Goal: Information Seeking & Learning: Learn about a topic

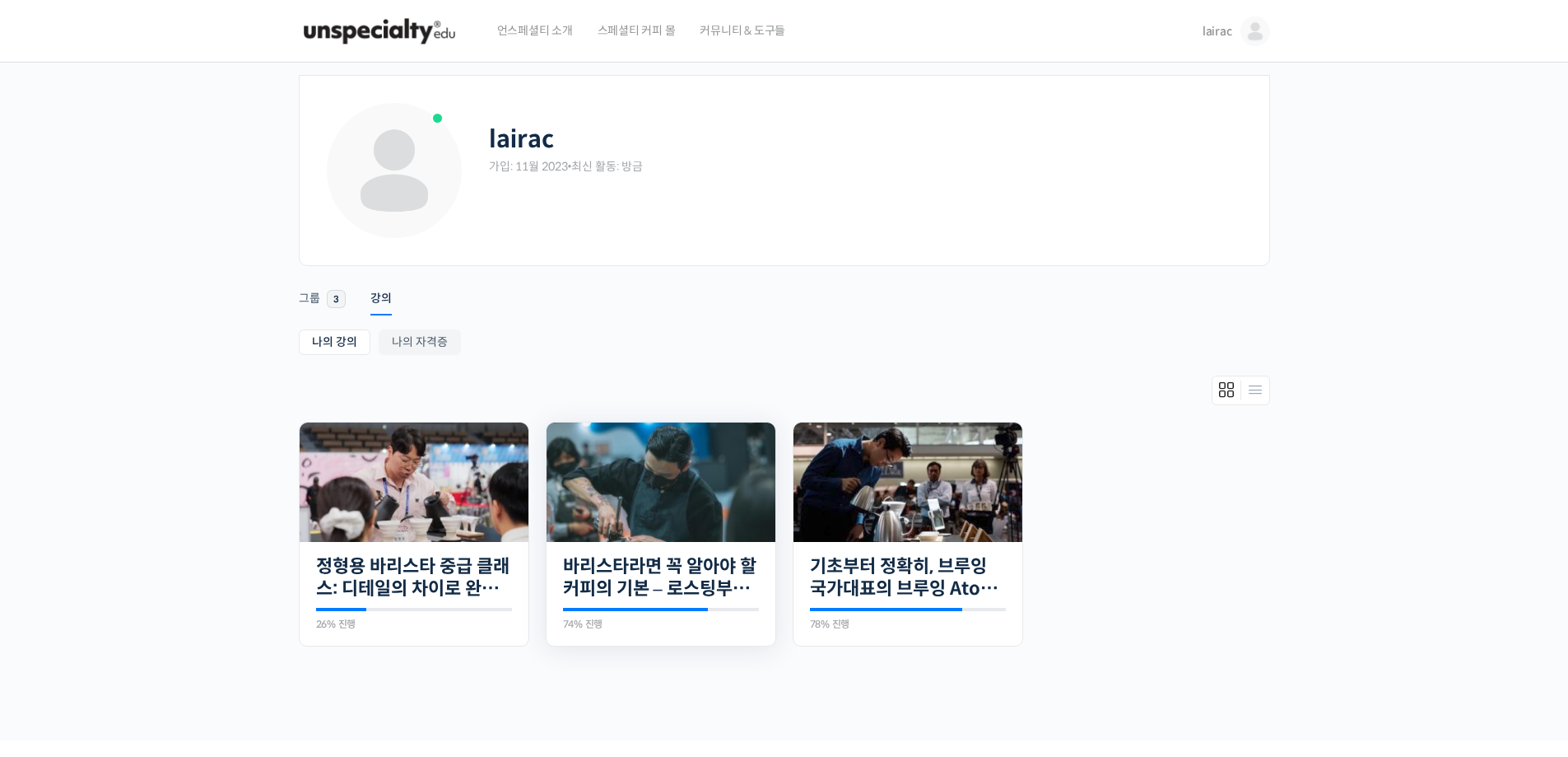
click at [627, 489] on img at bounding box center [661, 482] width 229 height 120
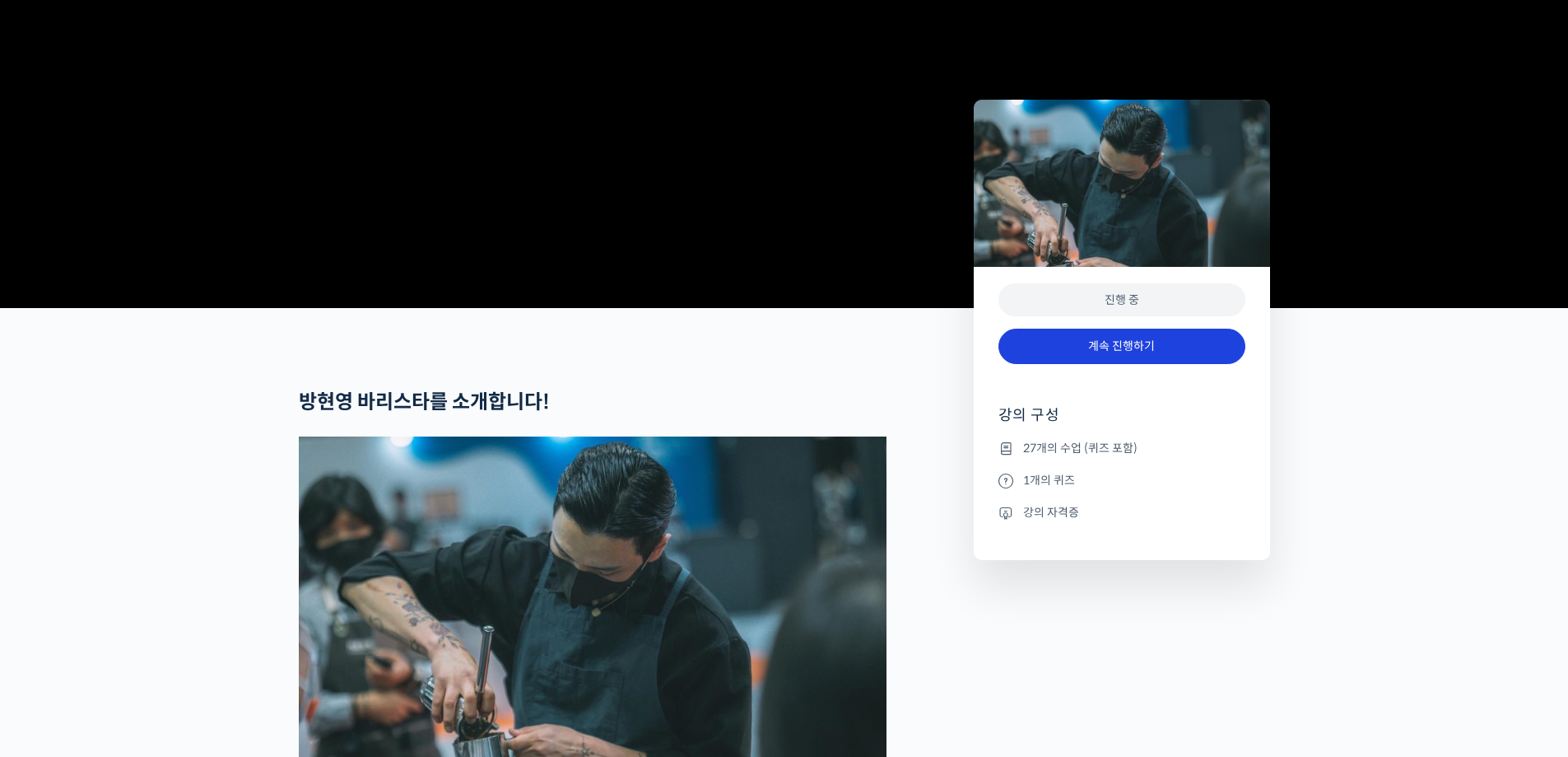
scroll to position [753, 0]
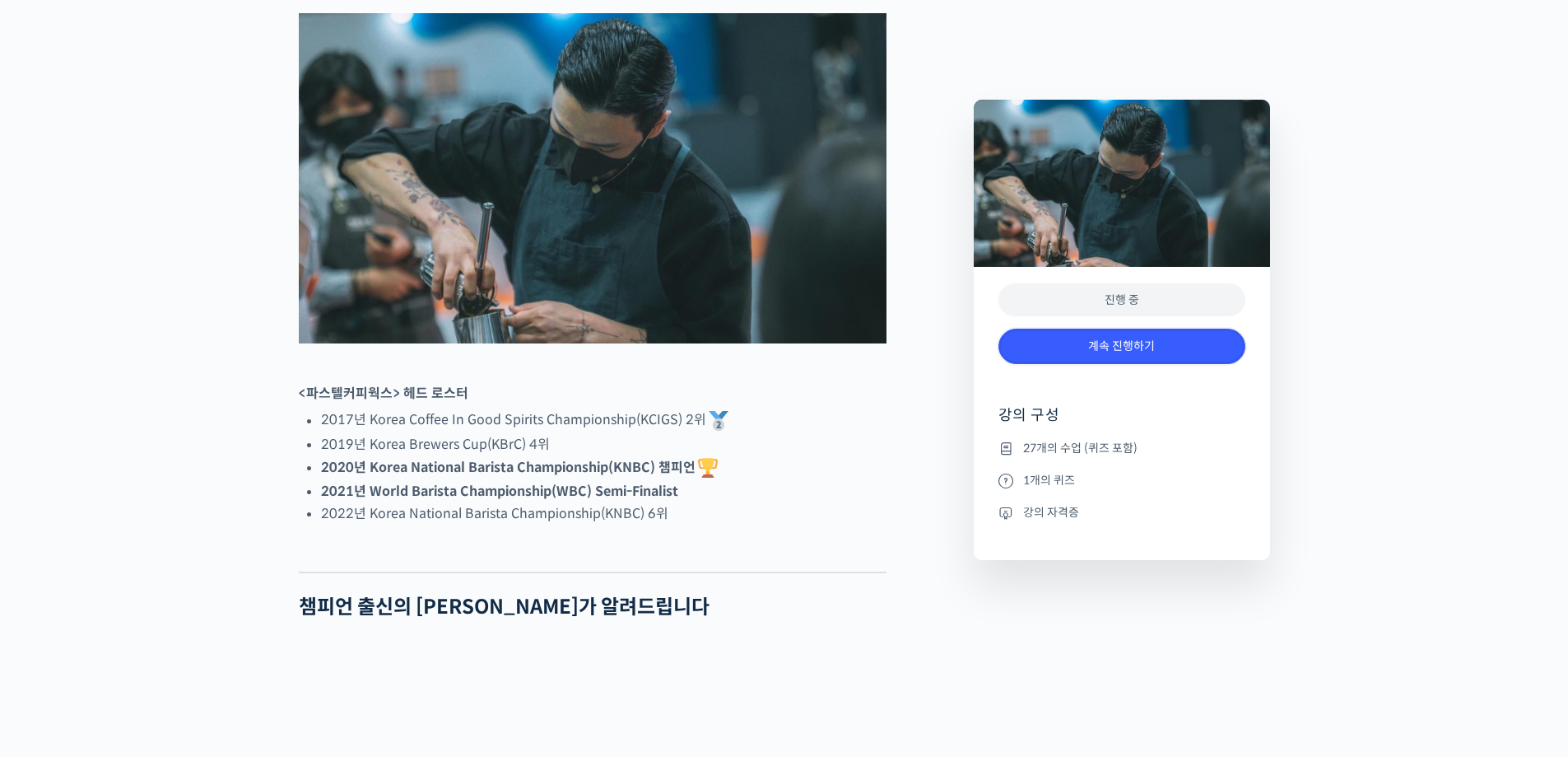
click at [1074, 352] on link "계속 진행하기" at bounding box center [1122, 346] width 247 height 35
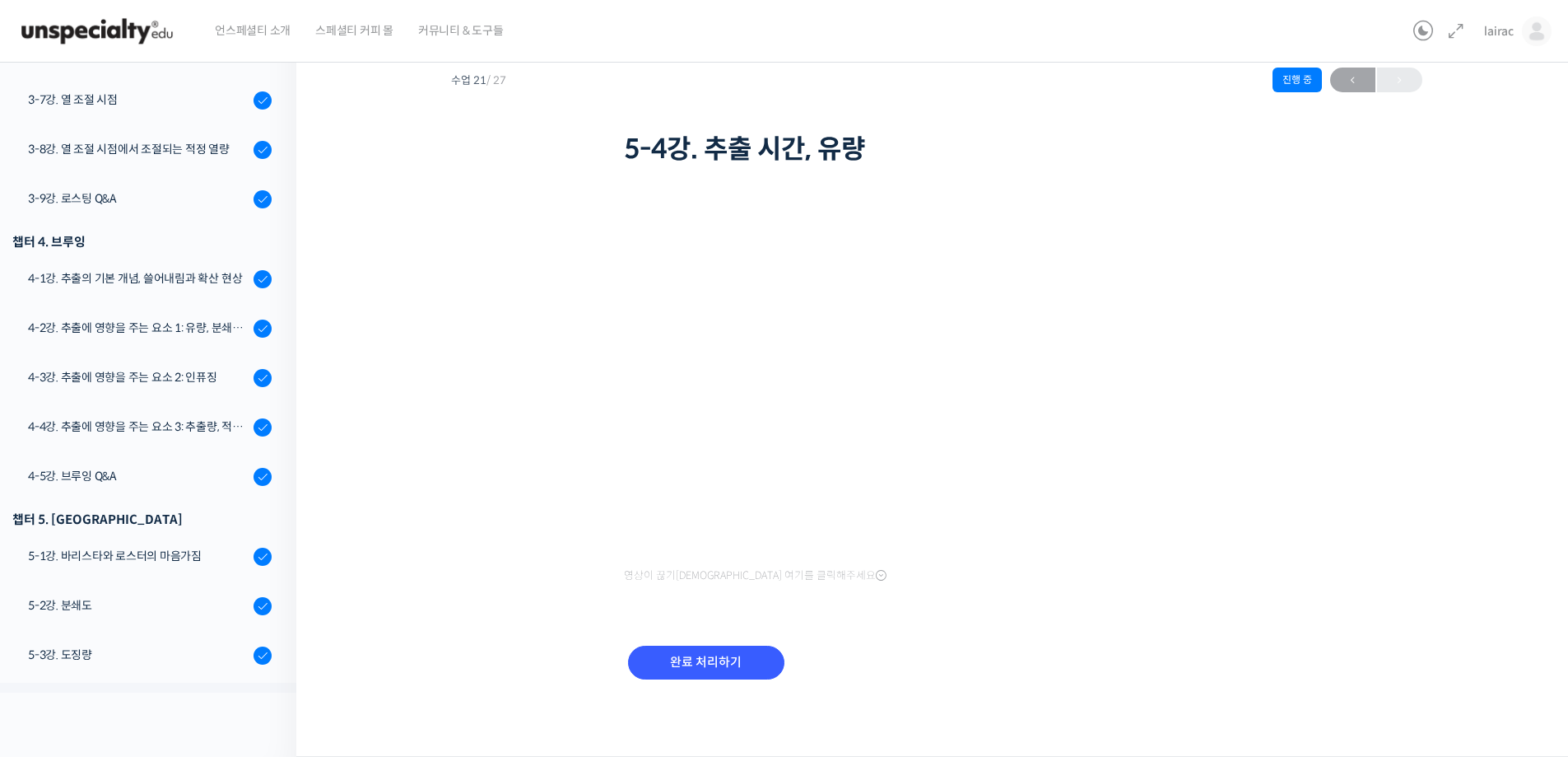
scroll to position [633, 0]
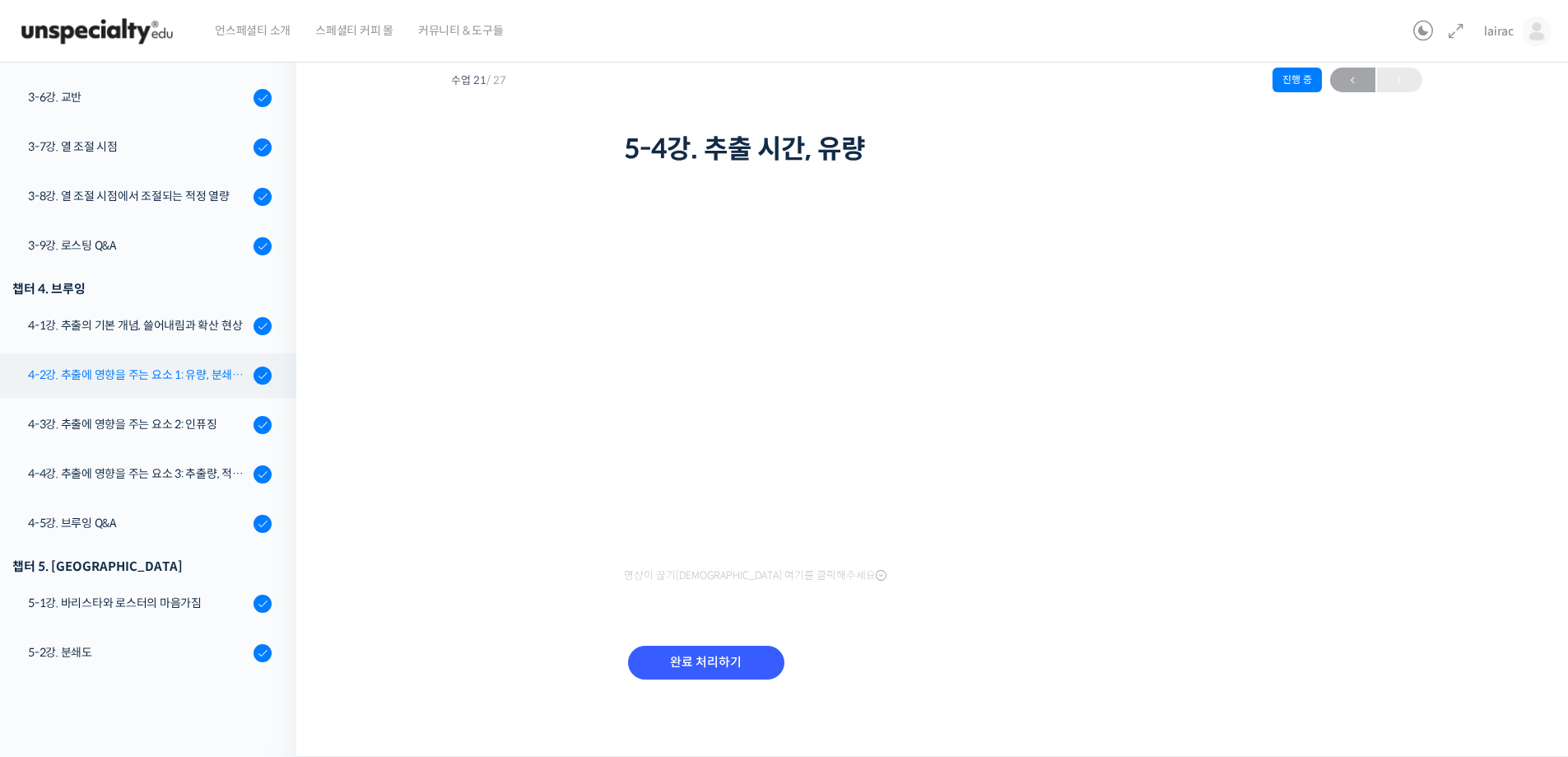
click at [179, 376] on div "4-2강. 추출에 영향을 주는 요소 1: 유량, 분쇄도, 교반" at bounding box center [138, 375] width 221 height 19
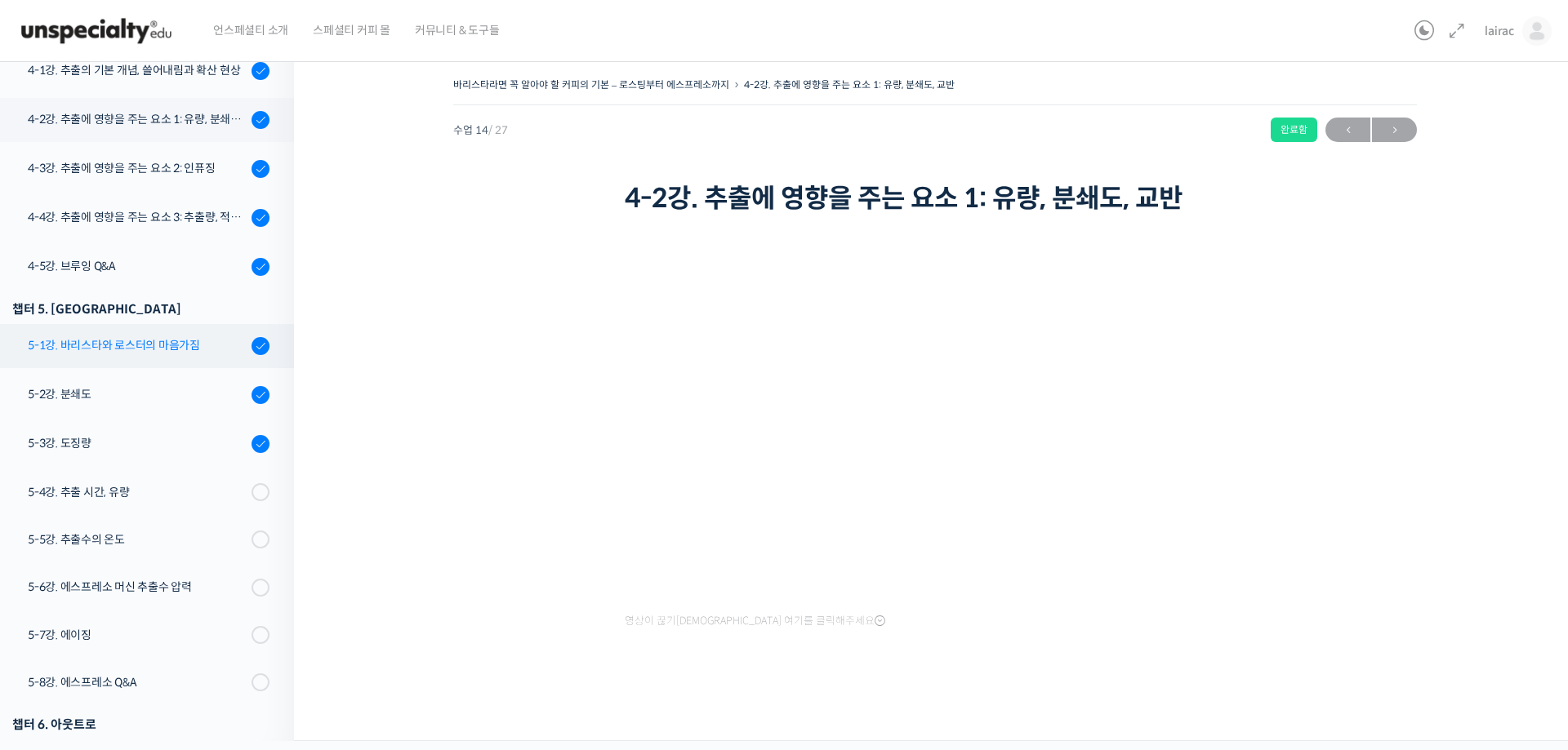
scroll to position [802, 0]
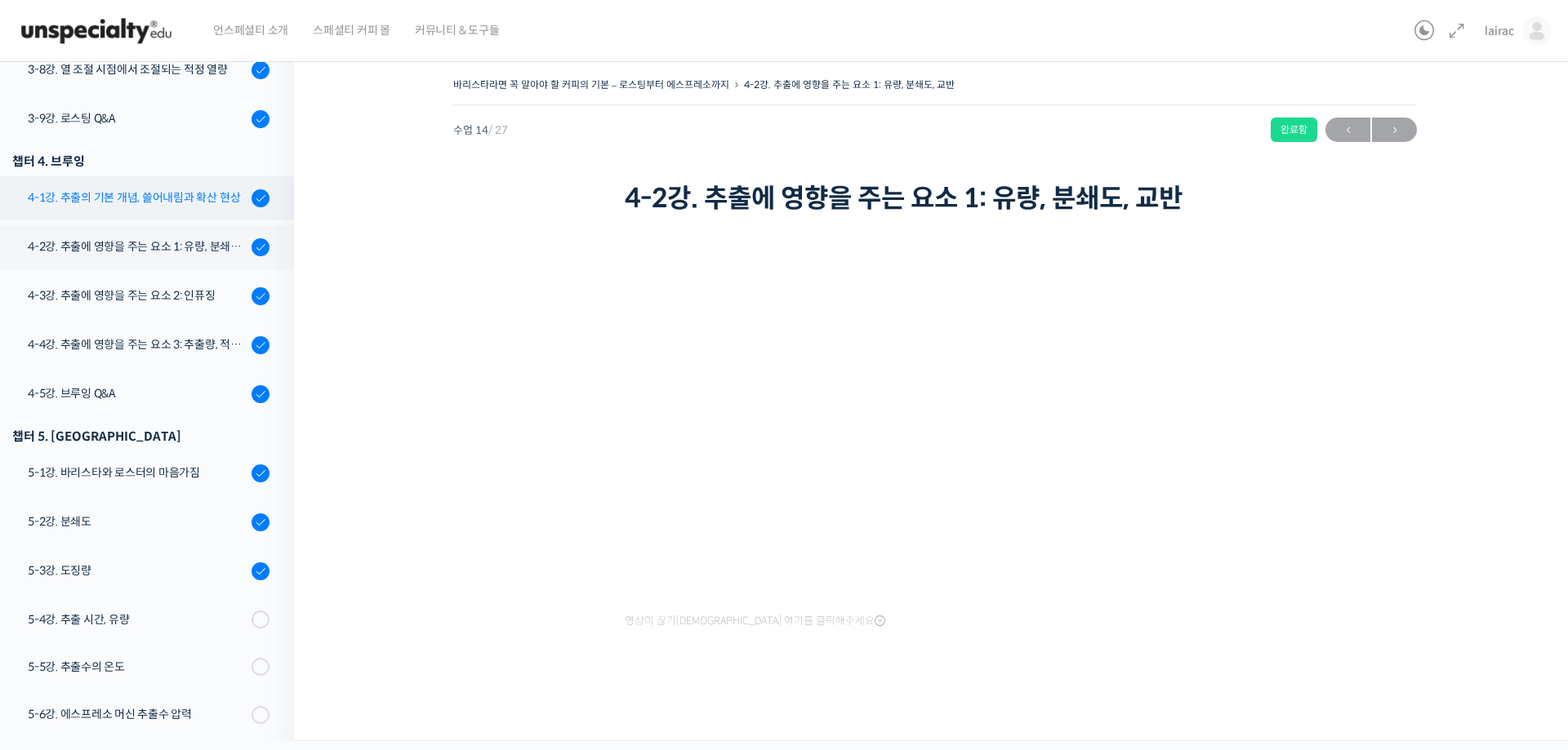
click at [145, 206] on div "4-1강. 추출의 기본 개념, 쓸어내림과 확산 현상" at bounding box center [137, 198] width 219 height 18
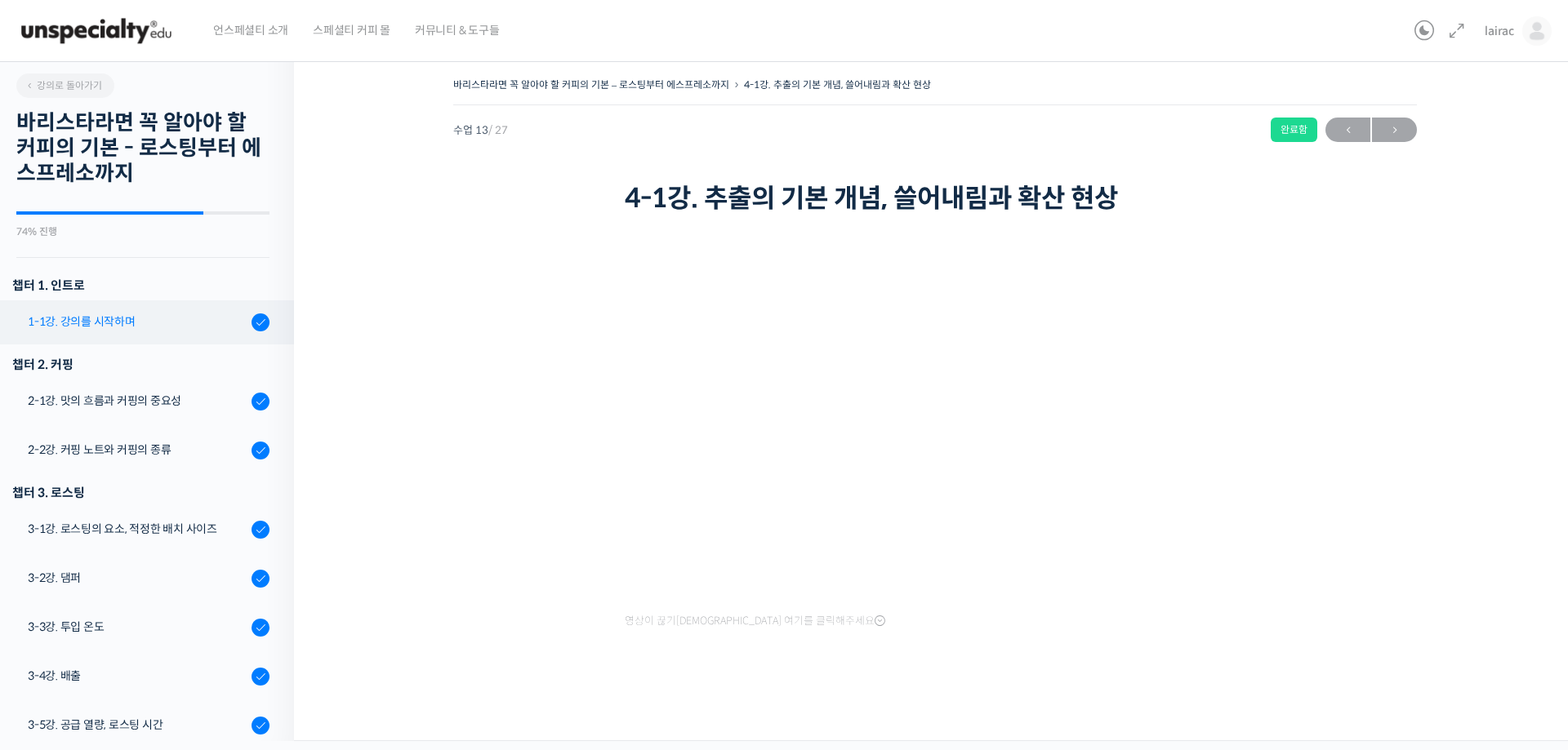
click at [124, 330] on div "1-1강. 강의를 시작하며" at bounding box center [137, 322] width 219 height 18
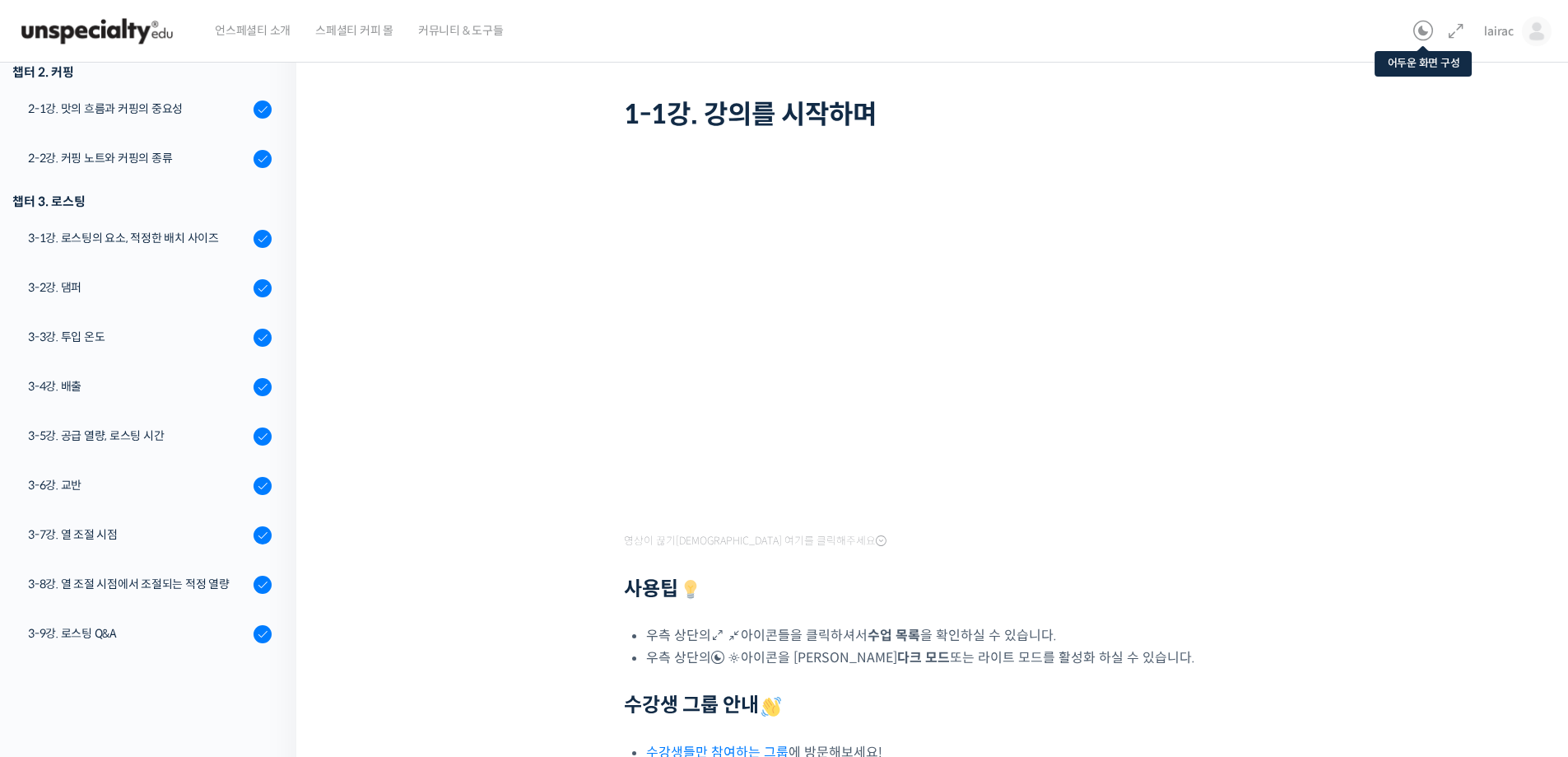
scroll to position [84, 0]
click at [1427, 30] on icon at bounding box center [1423, 31] width 19 height 20
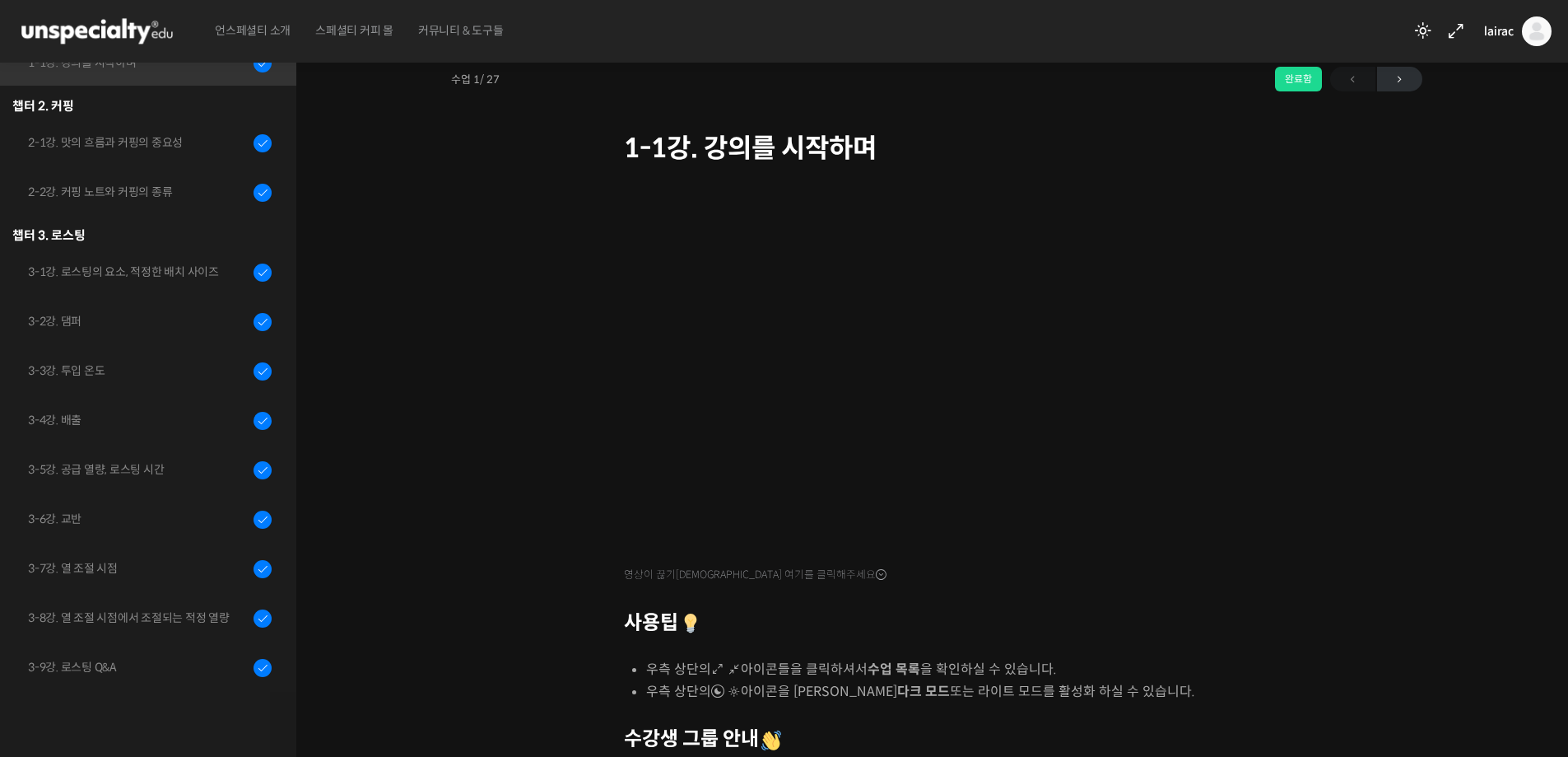
scroll to position [0, 0]
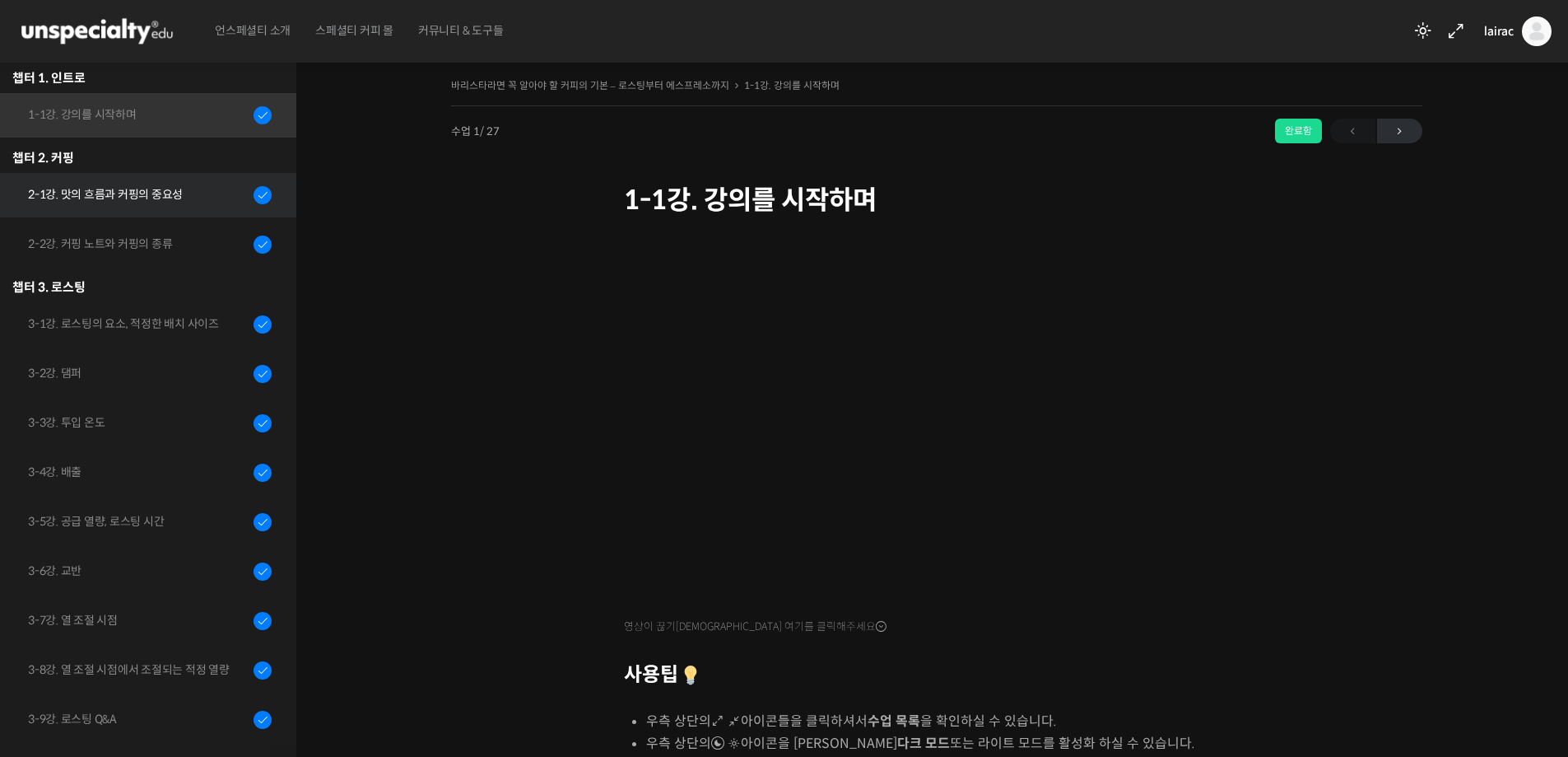
click at [122, 197] on div "2-1강. 맛의 흐름과 커핑의 중요성" at bounding box center [138, 195] width 221 height 19
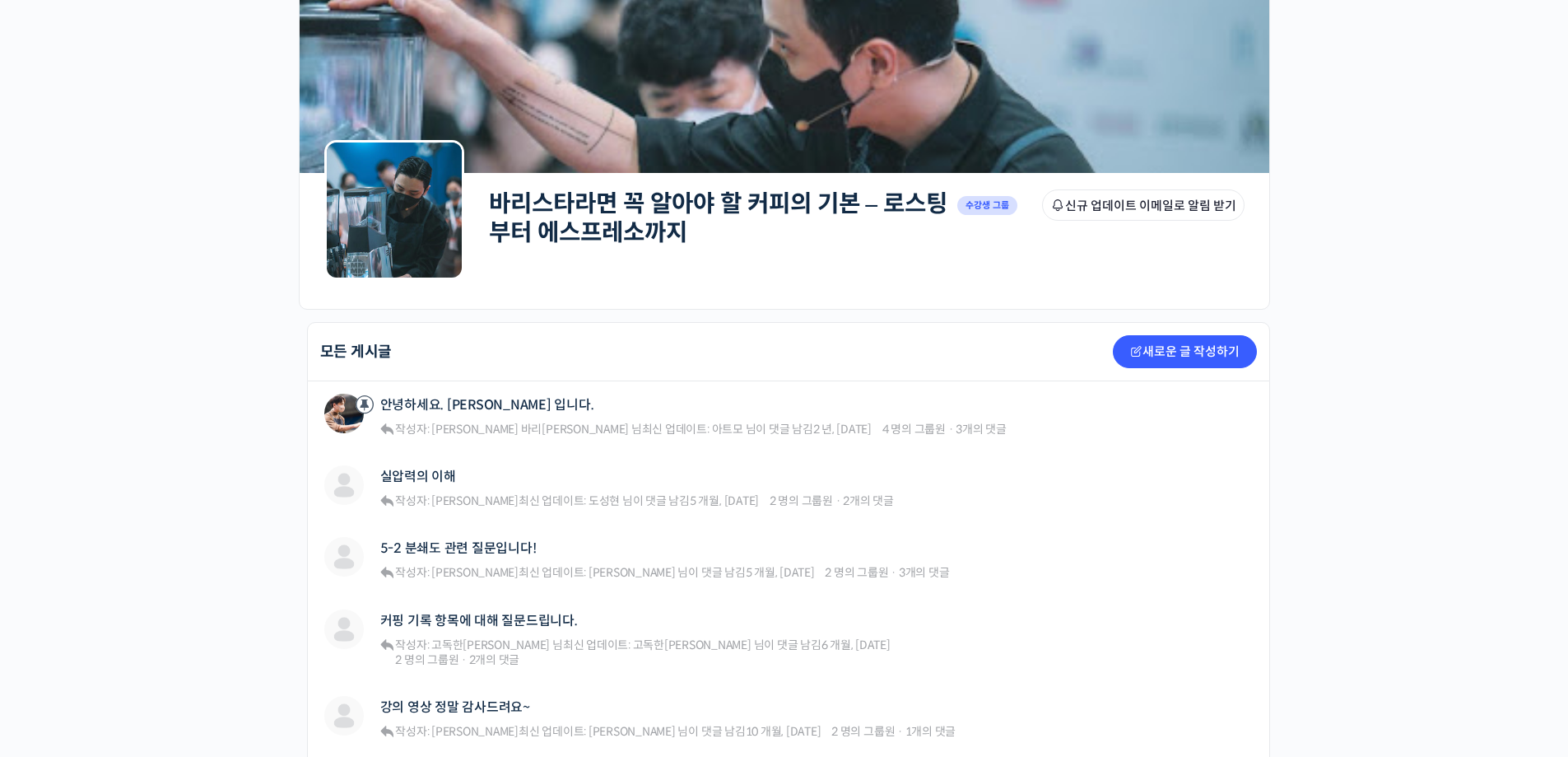
scroll to position [164, 0]
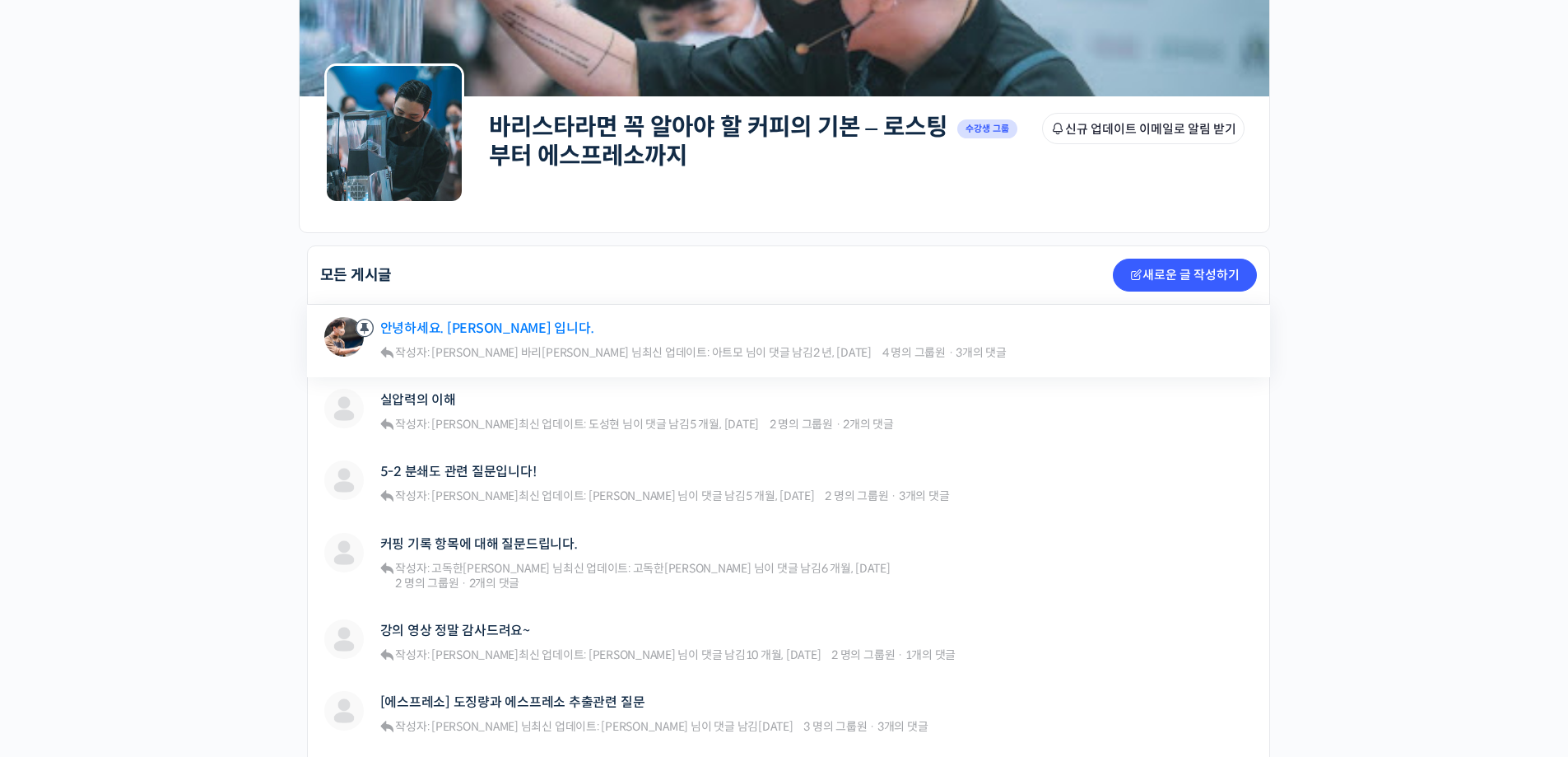
click at [451, 332] on link "안녕하세요. 방현영 입니다." at bounding box center [487, 328] width 214 height 16
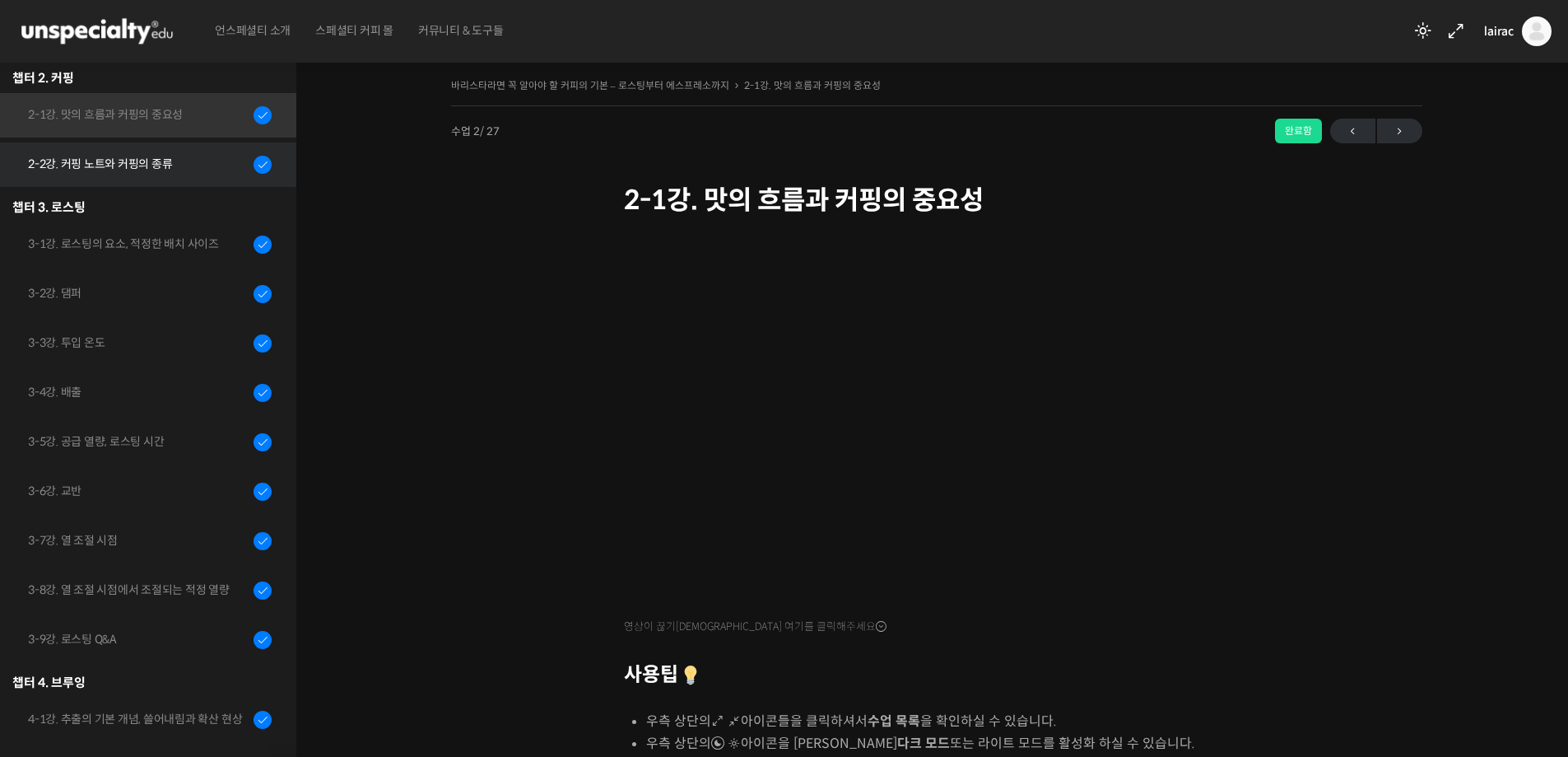
click at [144, 167] on div "2-2강. 커핑 노트와 커핑의 종류" at bounding box center [138, 164] width 221 height 19
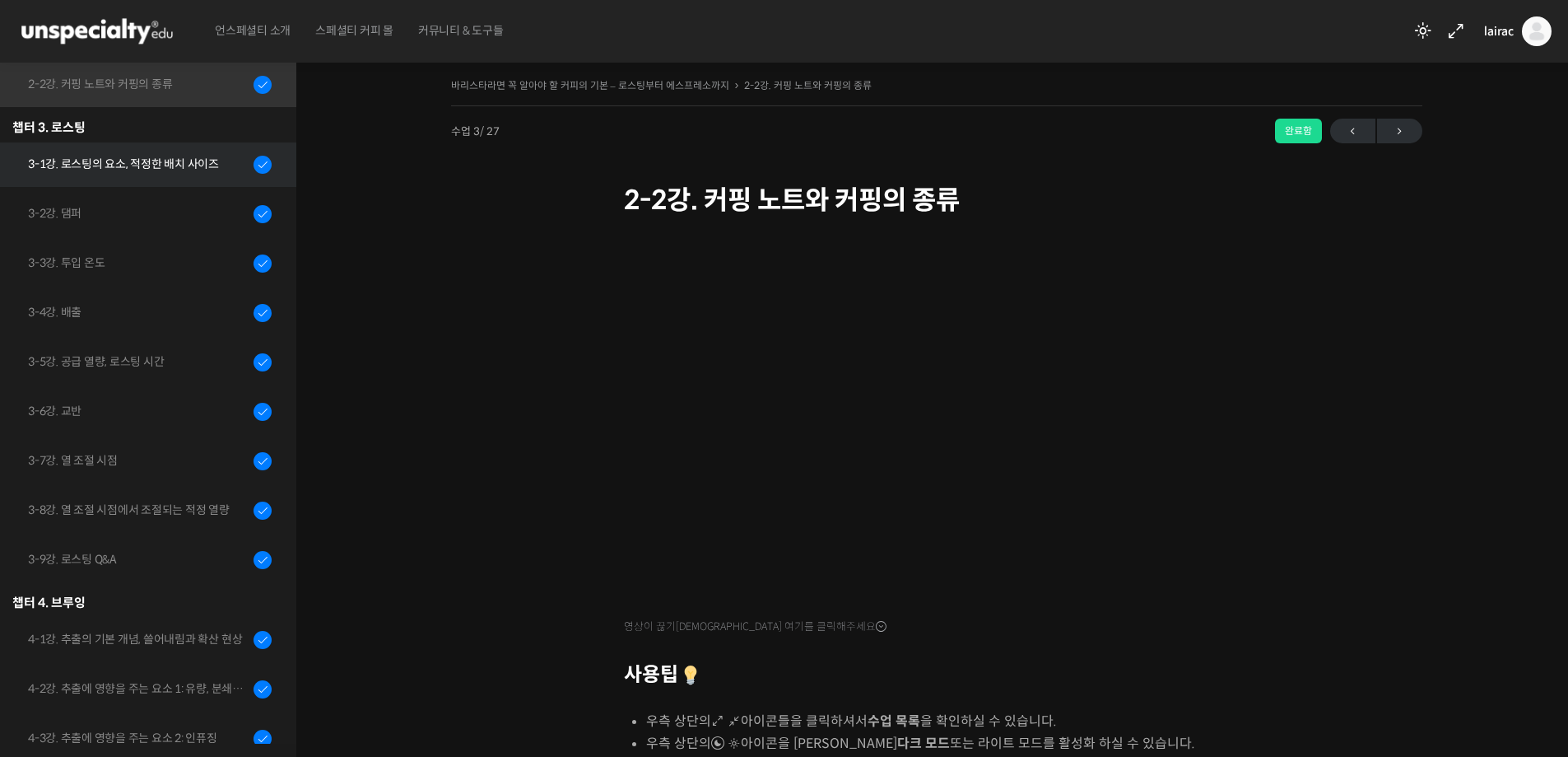
click at [136, 164] on div "3-1강. 로스팅의 요소, 적정한 배치 사이즈" at bounding box center [138, 164] width 221 height 19
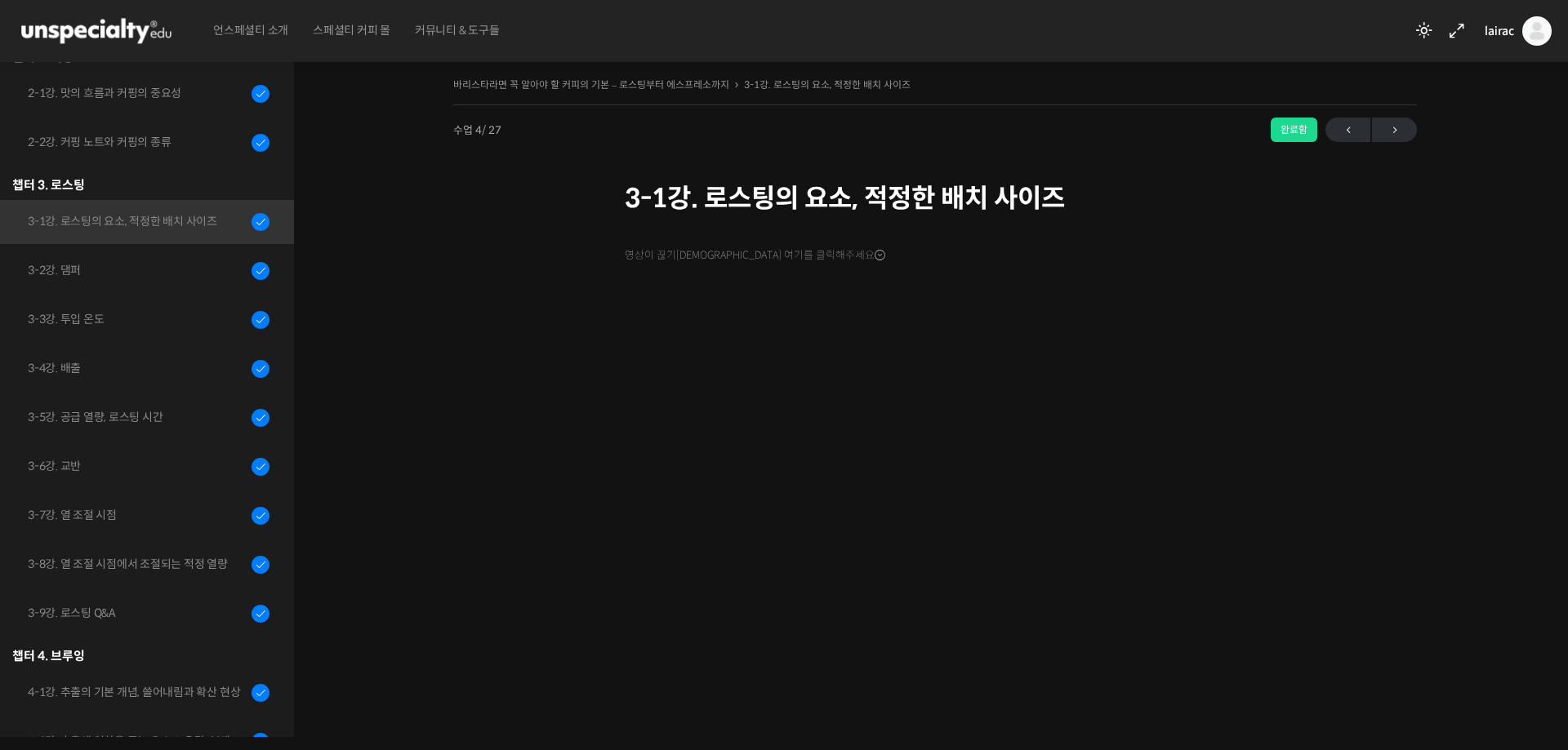
scroll to position [415, 0]
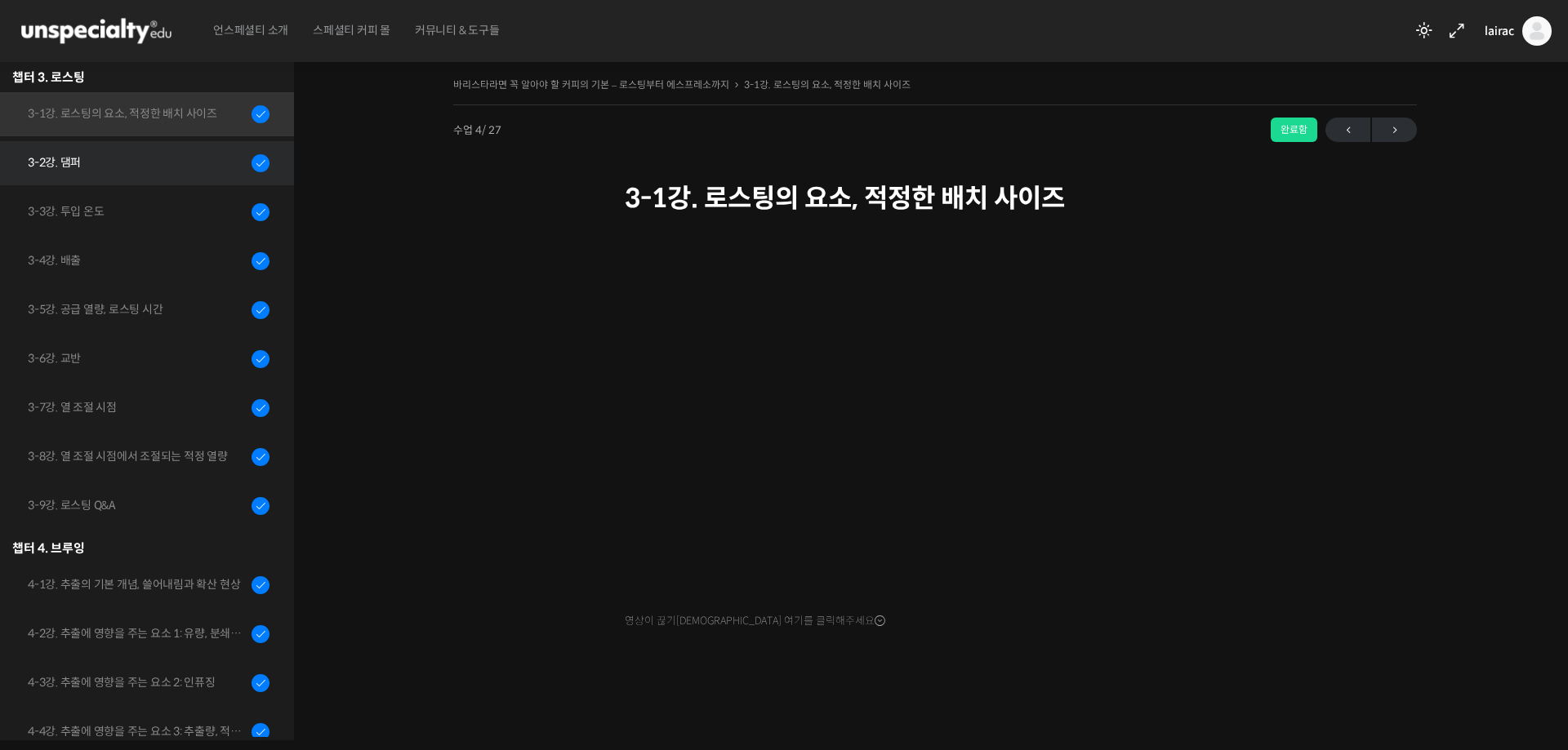
click at [160, 159] on div "3-2강. 댐퍼" at bounding box center [137, 163] width 219 height 18
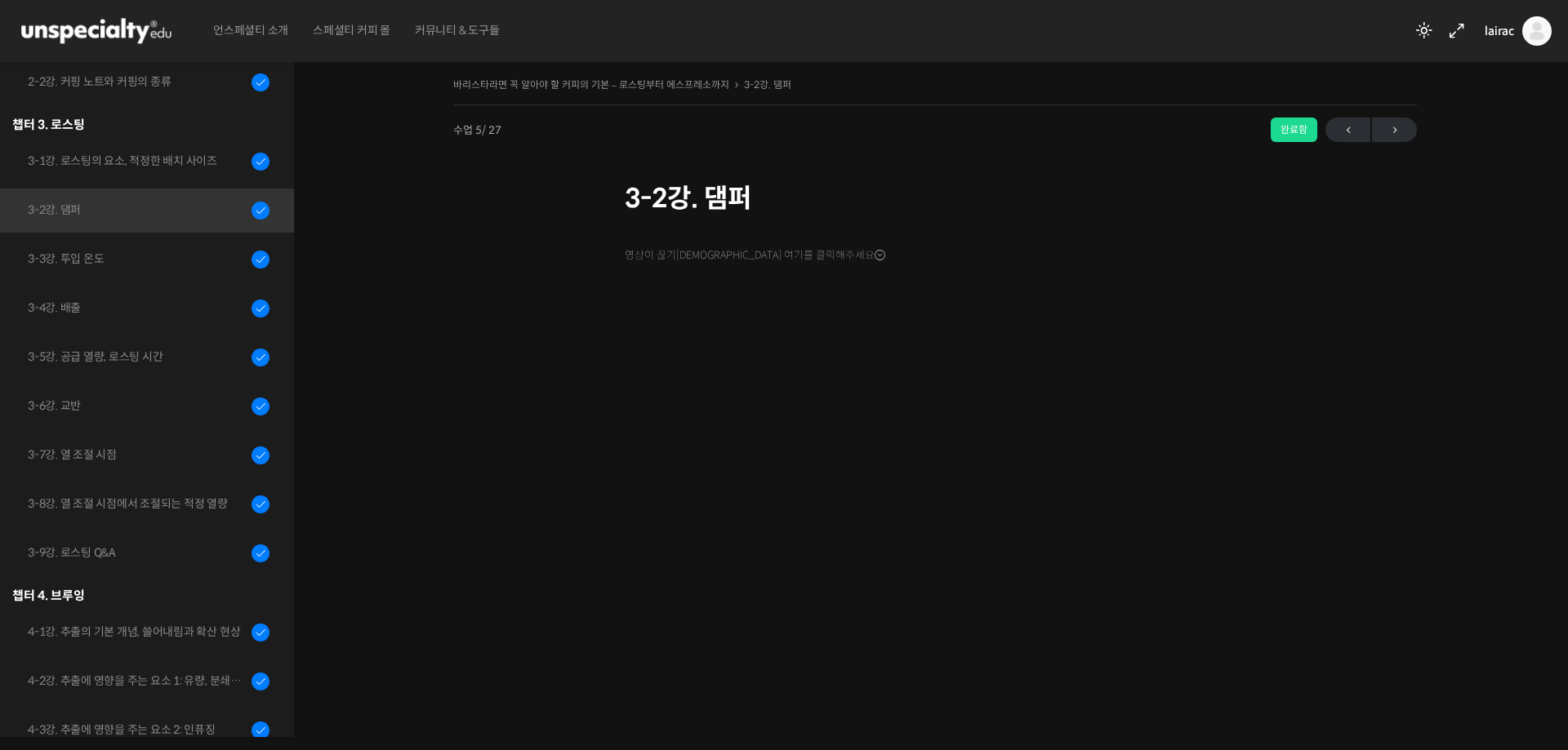
scroll to position [494, 0]
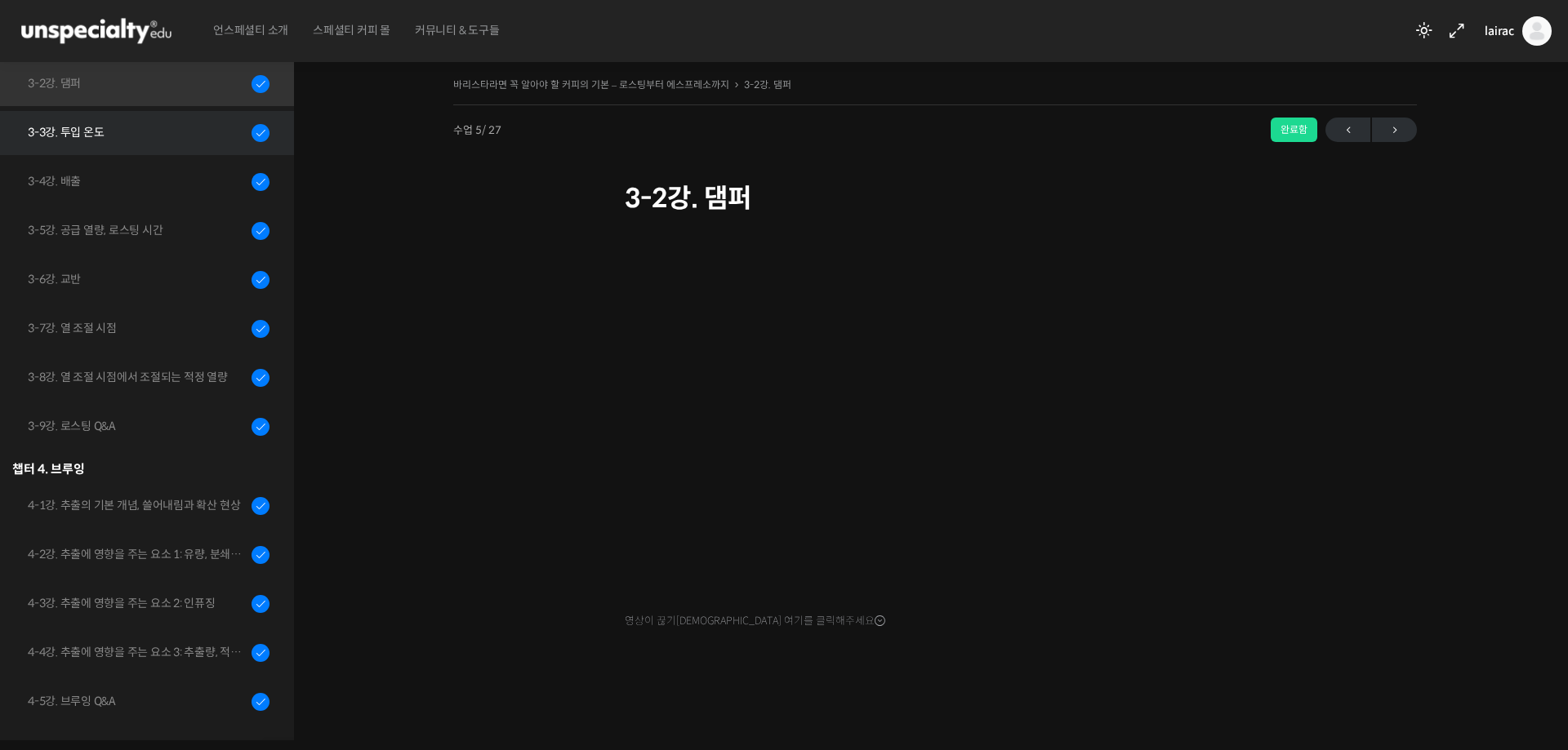
click at [127, 133] on div "3-3강. 투입 온도" at bounding box center [137, 133] width 219 height 18
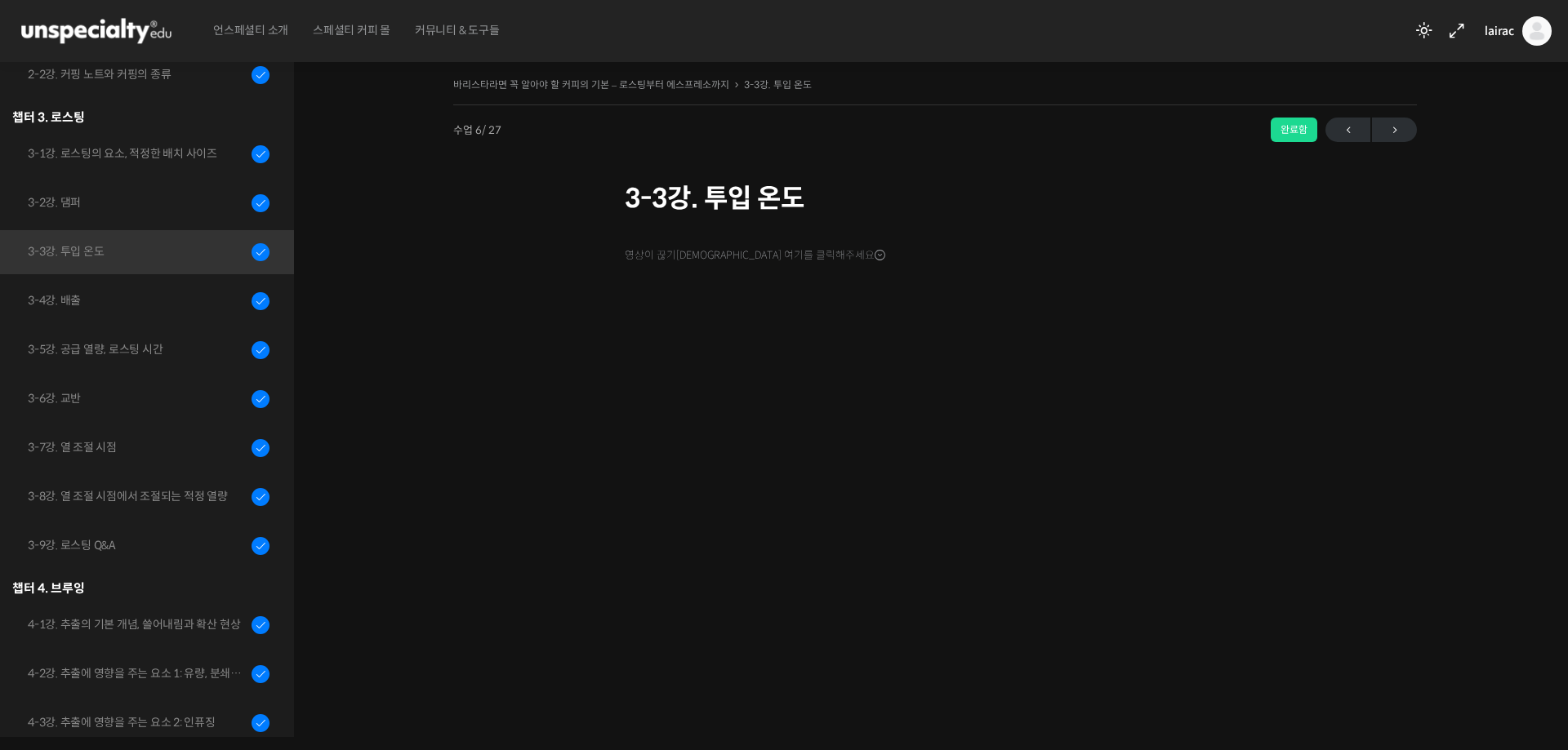
scroll to position [544, 0]
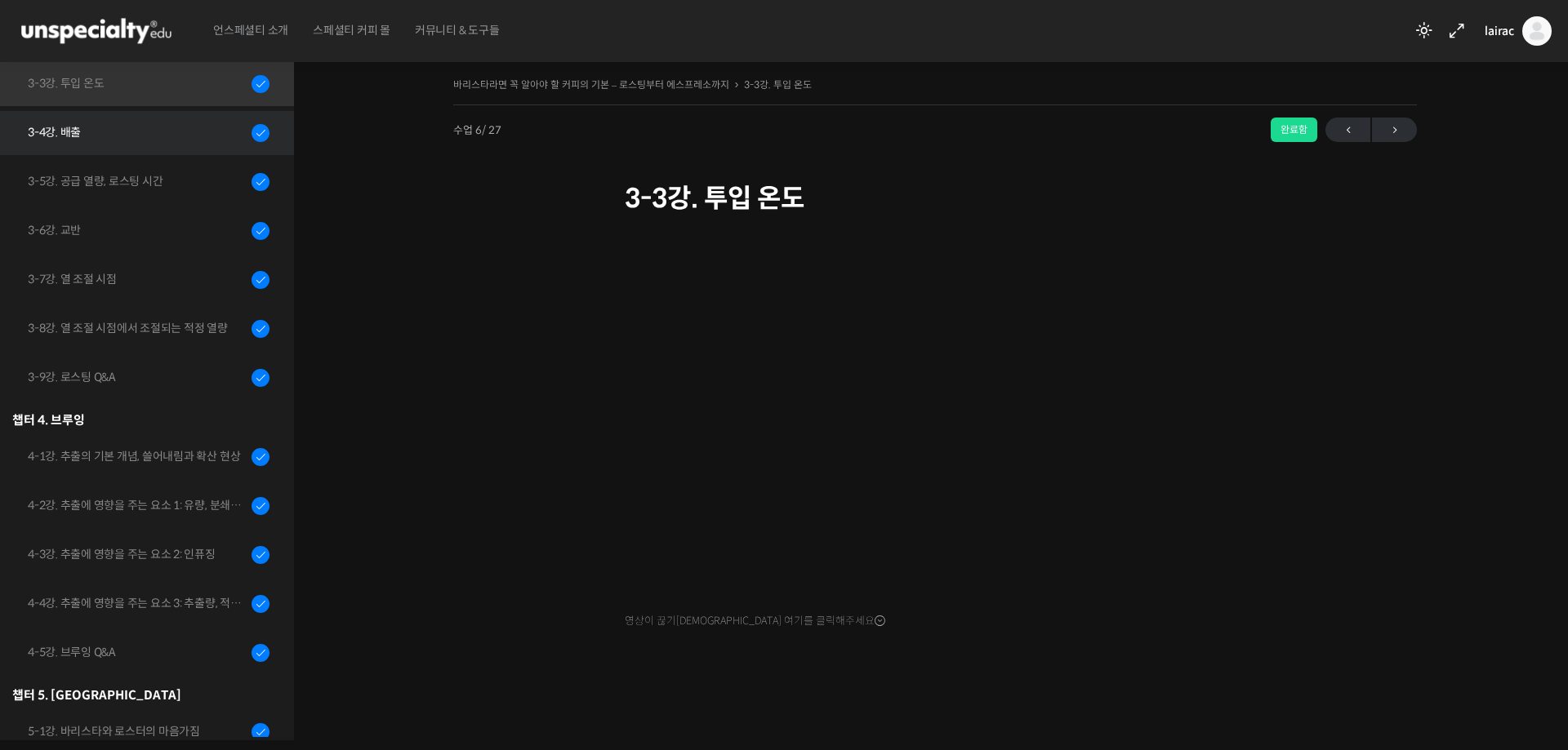
click at [139, 140] on div "3-4강. 배출" at bounding box center [137, 133] width 219 height 18
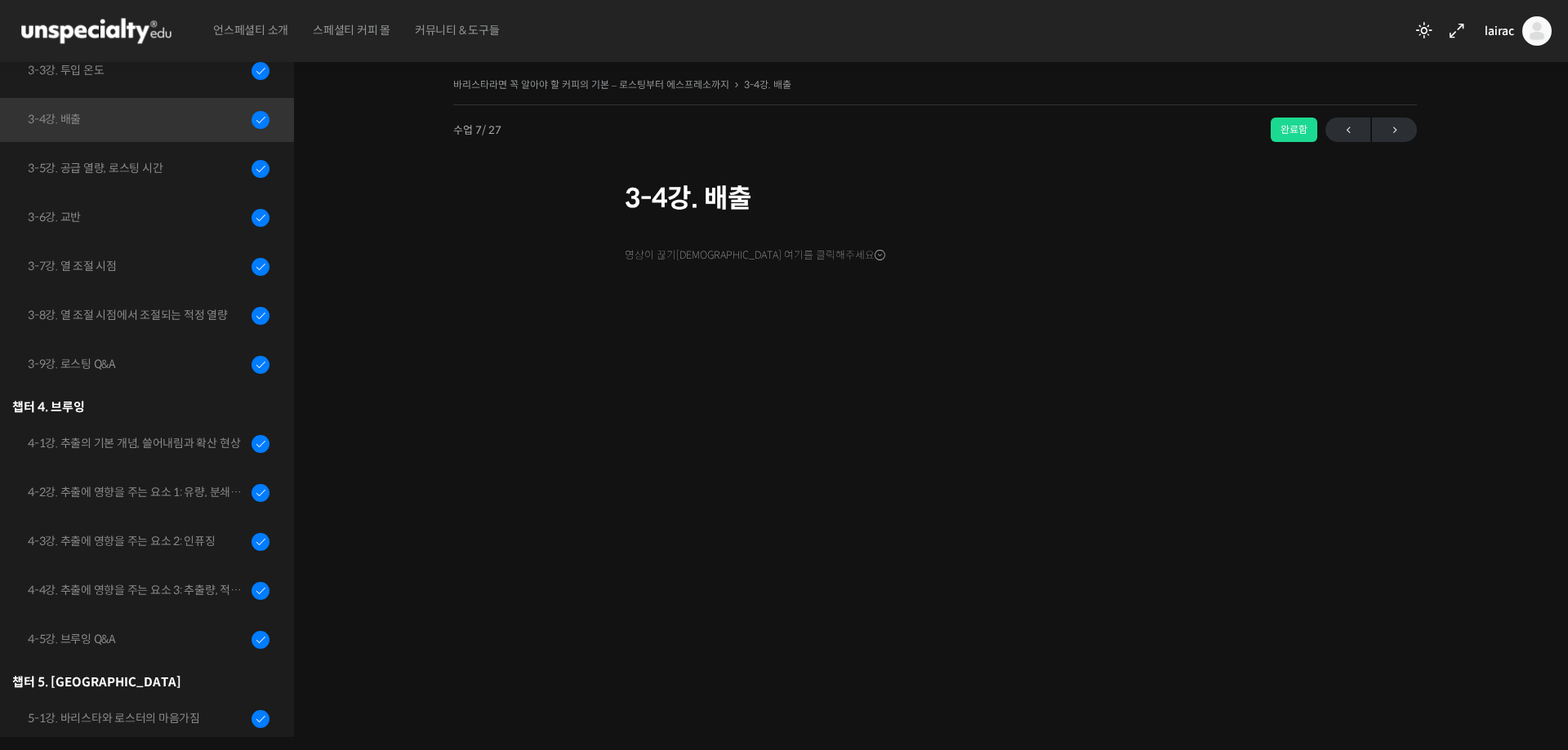
scroll to position [593, 0]
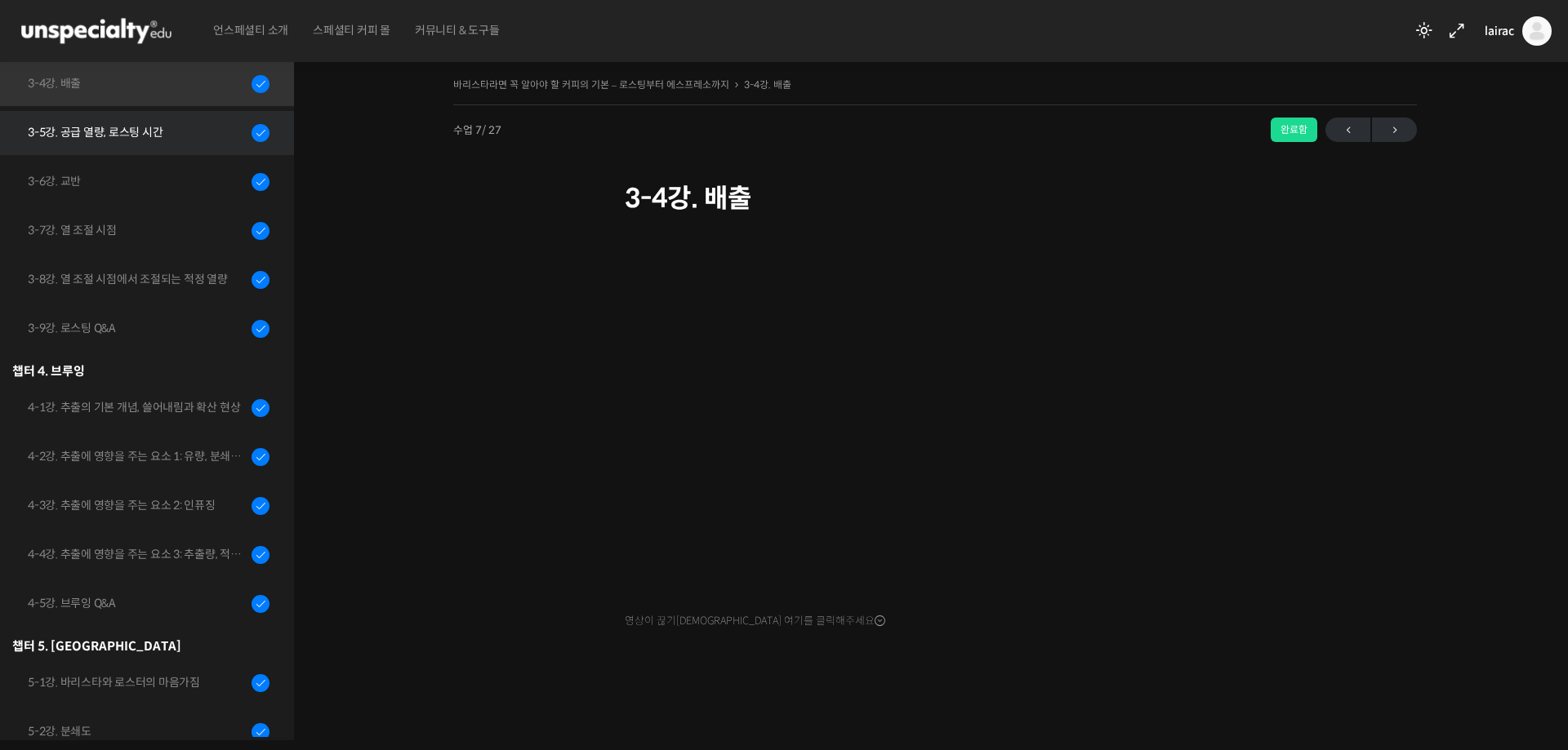
click at [166, 148] on link "3-5강. 공급 열량, 로스팅 시간" at bounding box center [143, 133] width 302 height 44
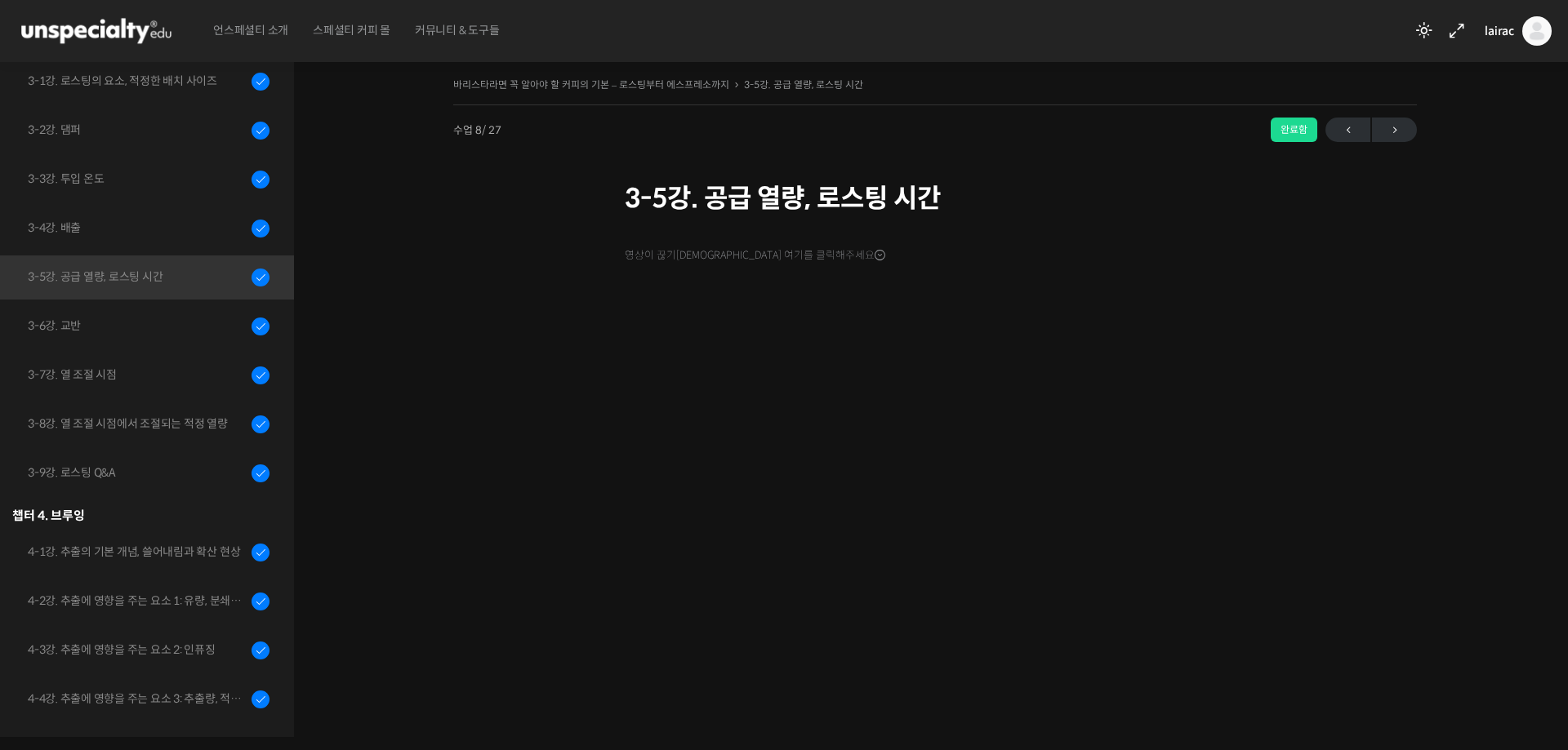
scroll to position [641, 0]
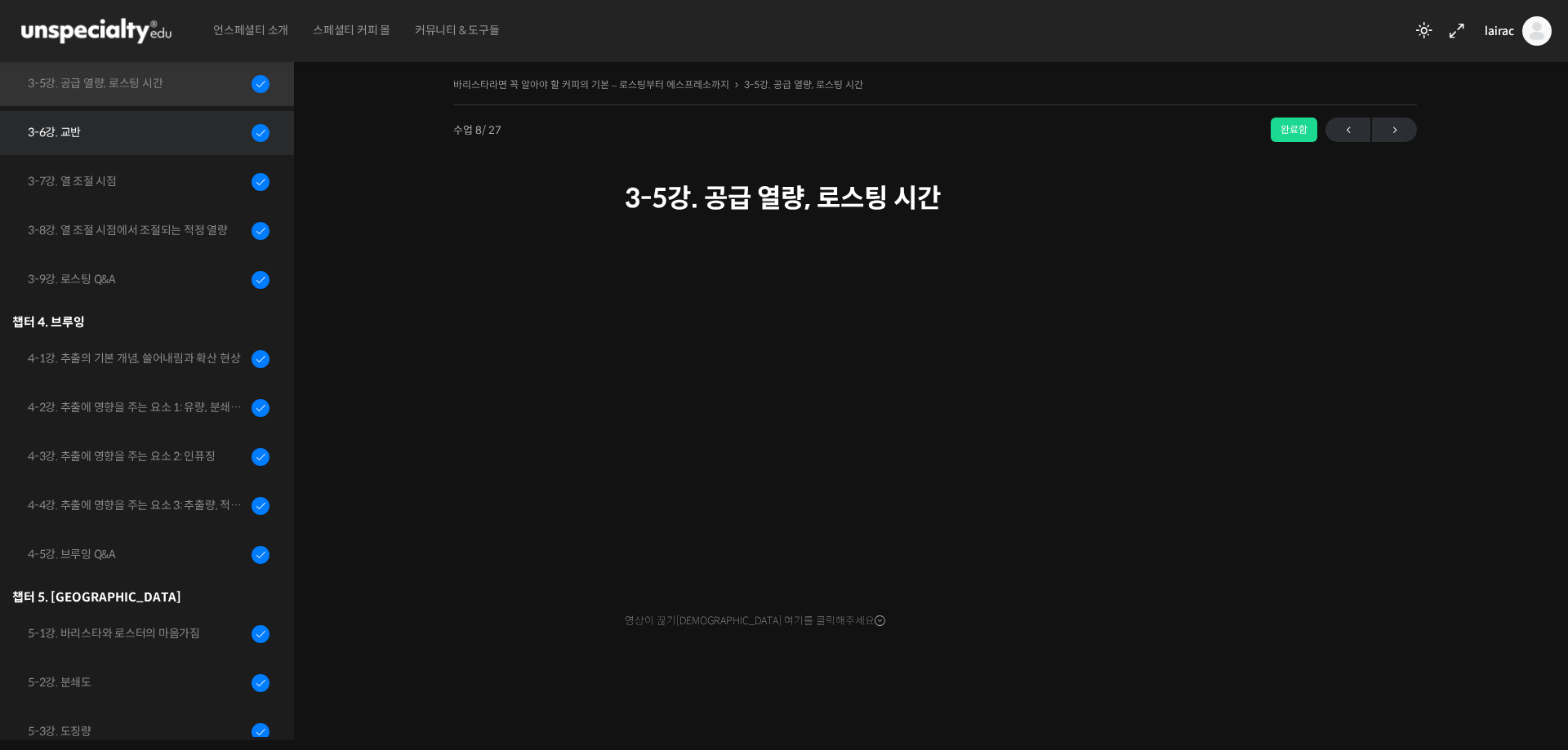
click at [149, 130] on div "3-6강. 교반" at bounding box center [137, 133] width 219 height 18
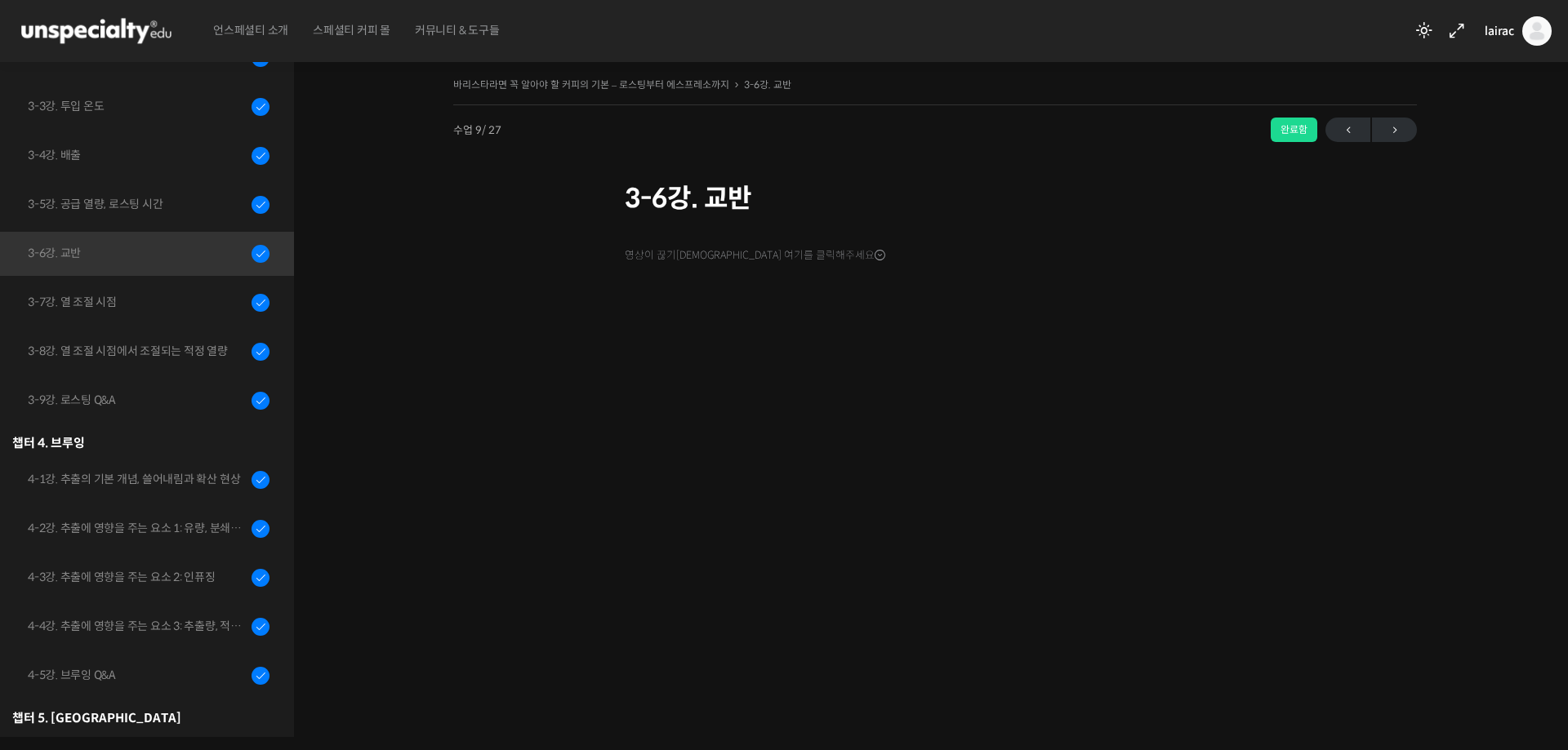
scroll to position [690, 0]
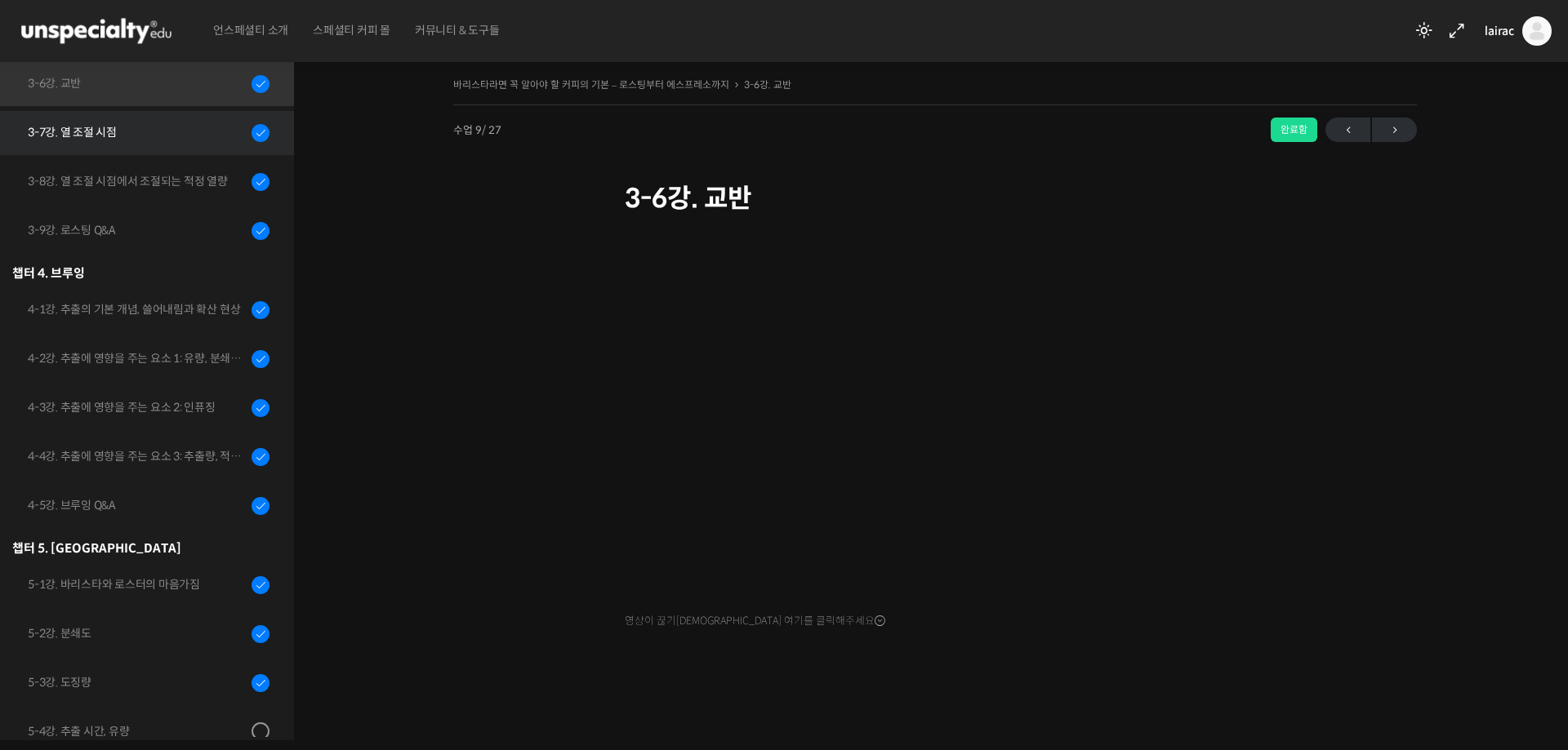
click at [141, 147] on link "3-7강. 열 조절 시점" at bounding box center [143, 133] width 302 height 44
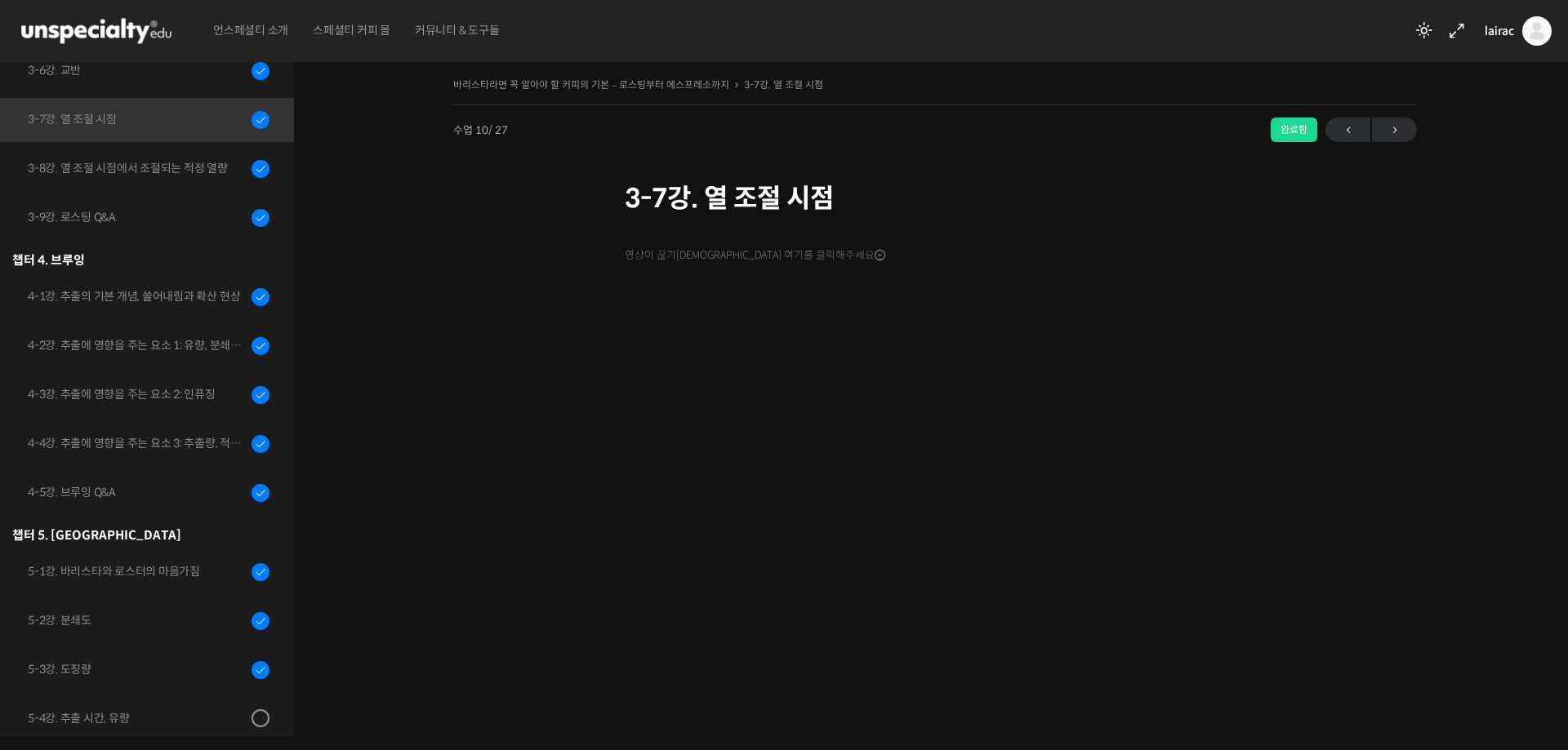
scroll to position [739, 0]
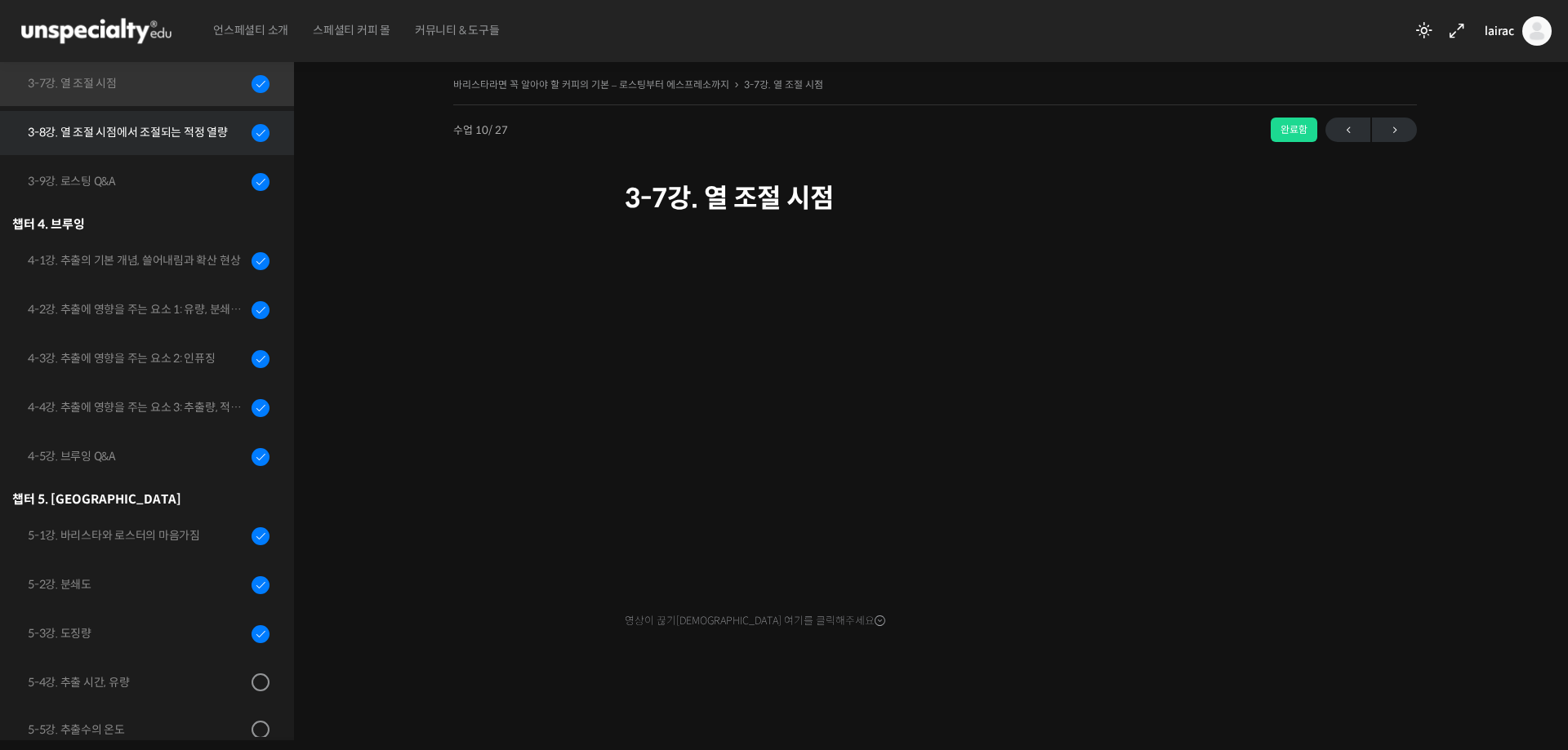
click at [111, 135] on div "3-8강. 열 조절 시점에서 조절되는 적정 열량" at bounding box center [137, 133] width 219 height 18
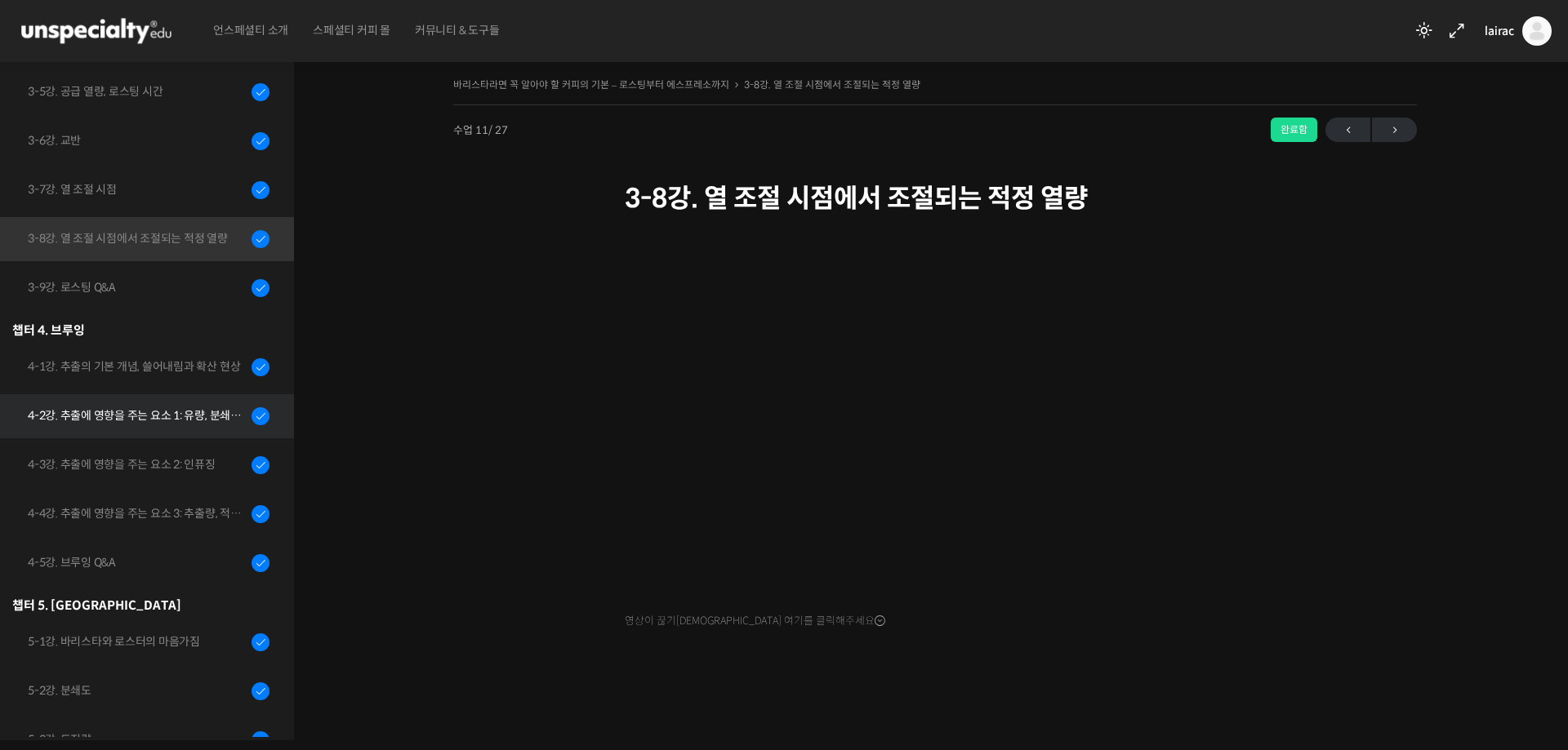
scroll to position [789, 0]
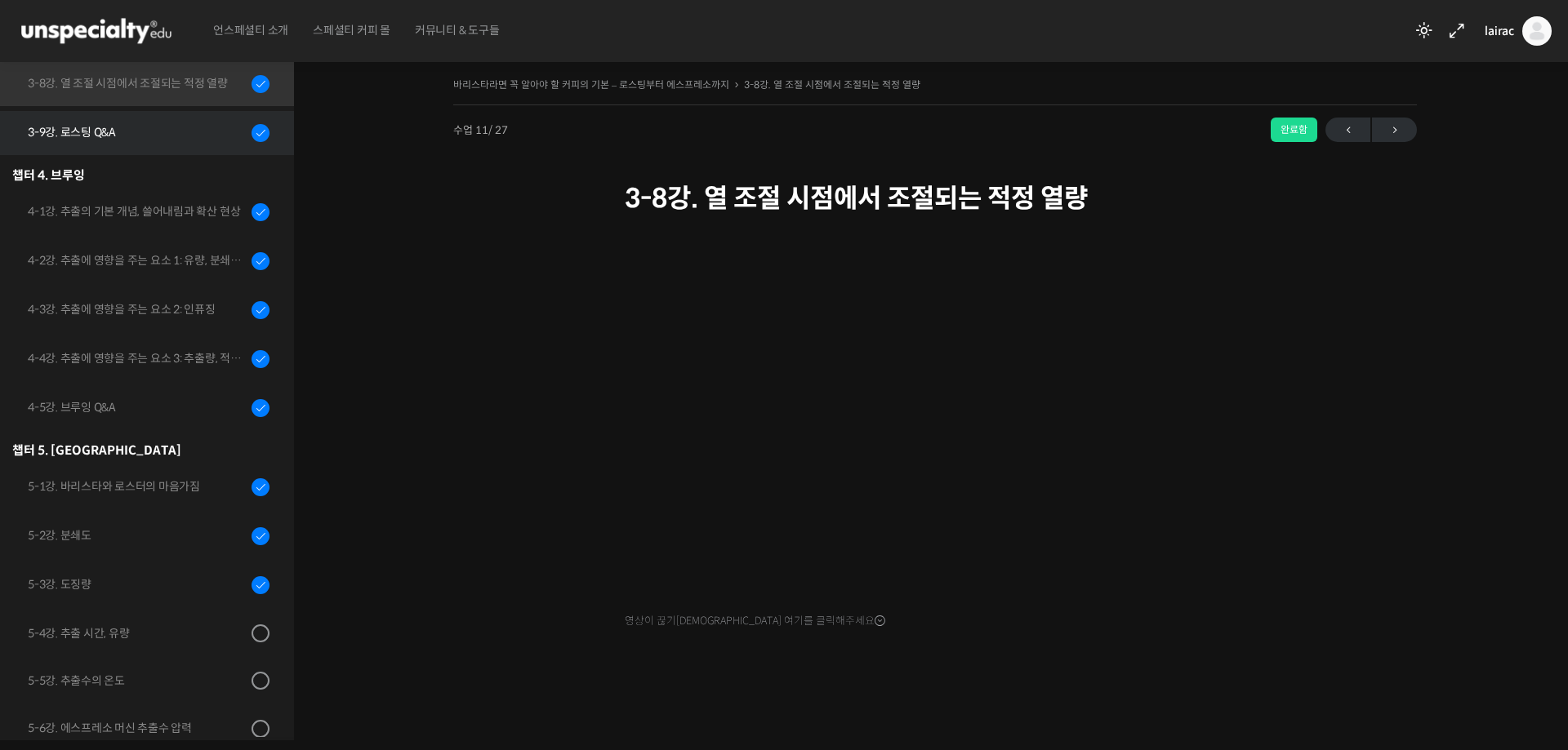
click at [151, 133] on div "3-9강. 로스팅 Q&A" at bounding box center [137, 133] width 219 height 18
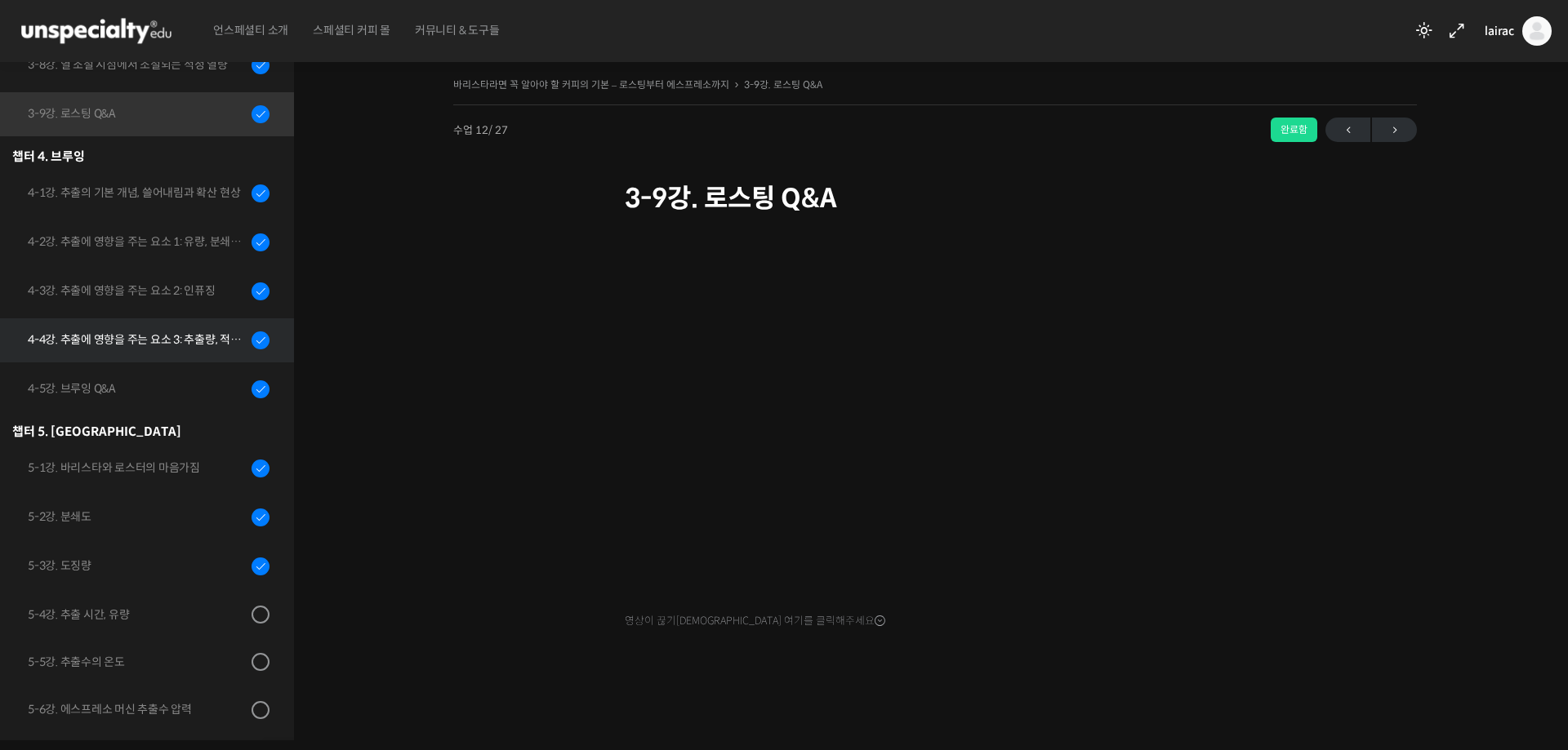
scroll to position [756, 0]
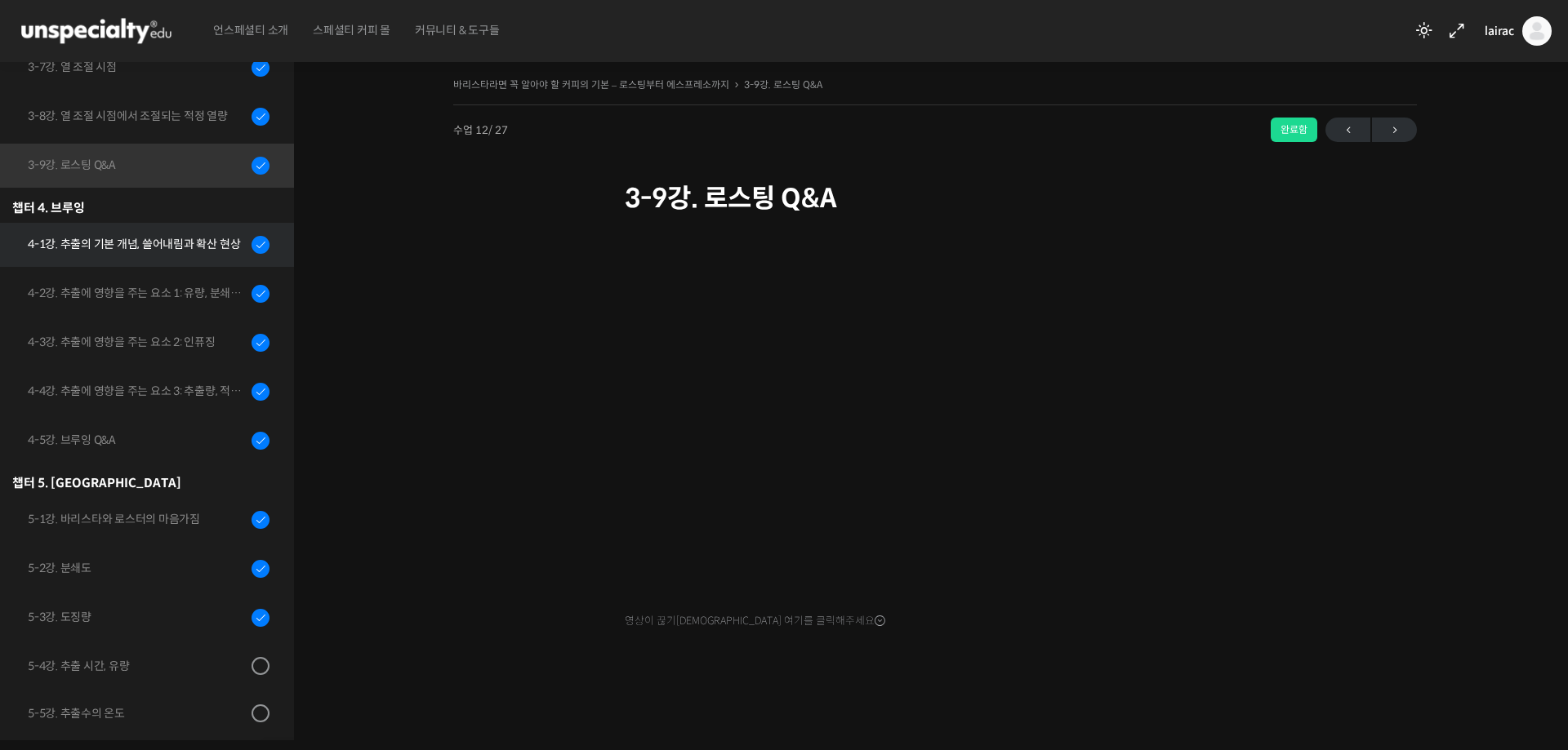
click at [139, 244] on div "4-1강. 추출의 기본 개념, 쓸어내림과 확산 현상" at bounding box center [137, 244] width 219 height 18
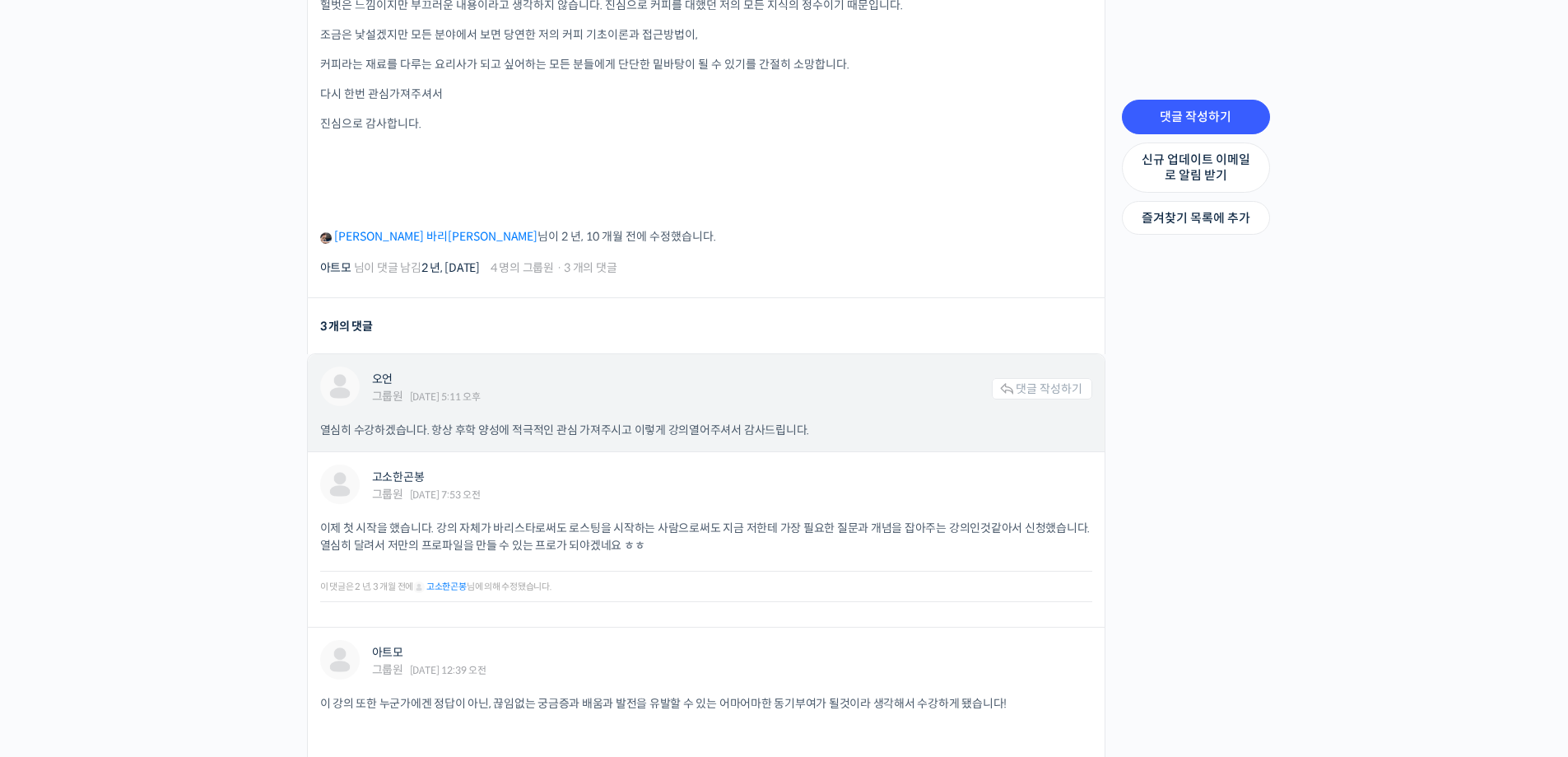
scroll to position [1193, 0]
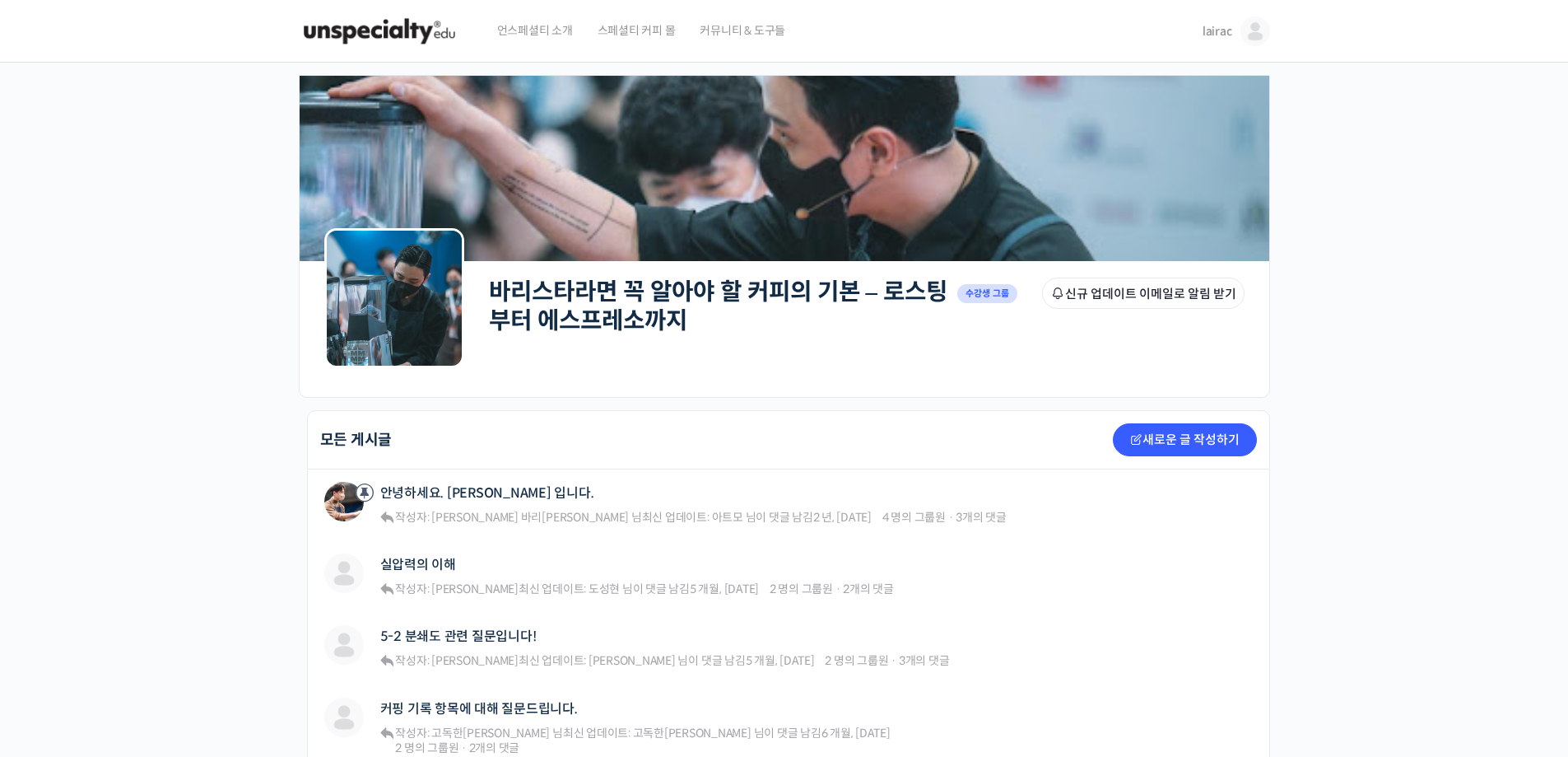
drag, startPoint x: 369, startPoint y: 76, endPoint x: 354, endPoint y: 79, distance: 15.3
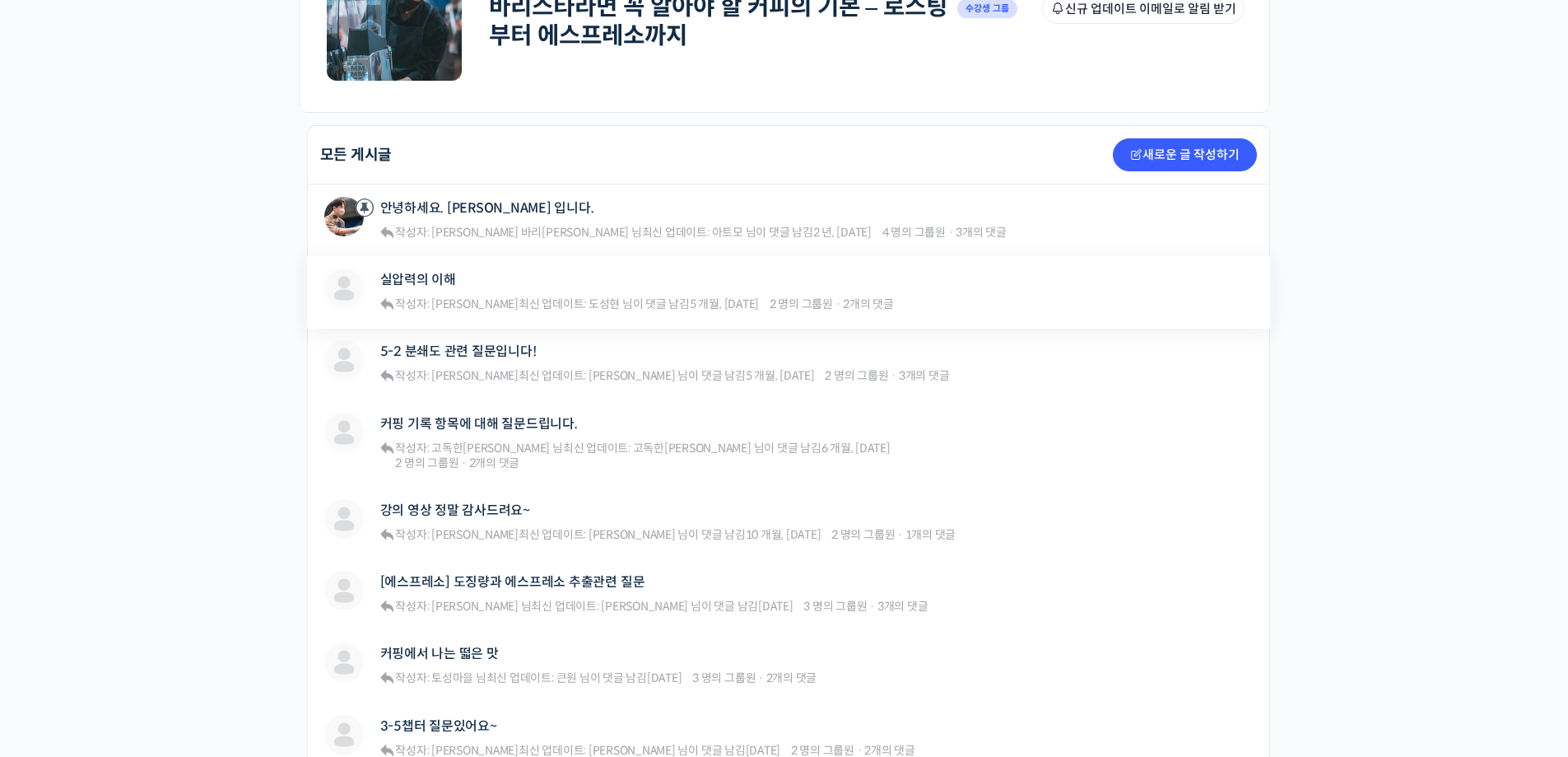
scroll to position [232, 0]
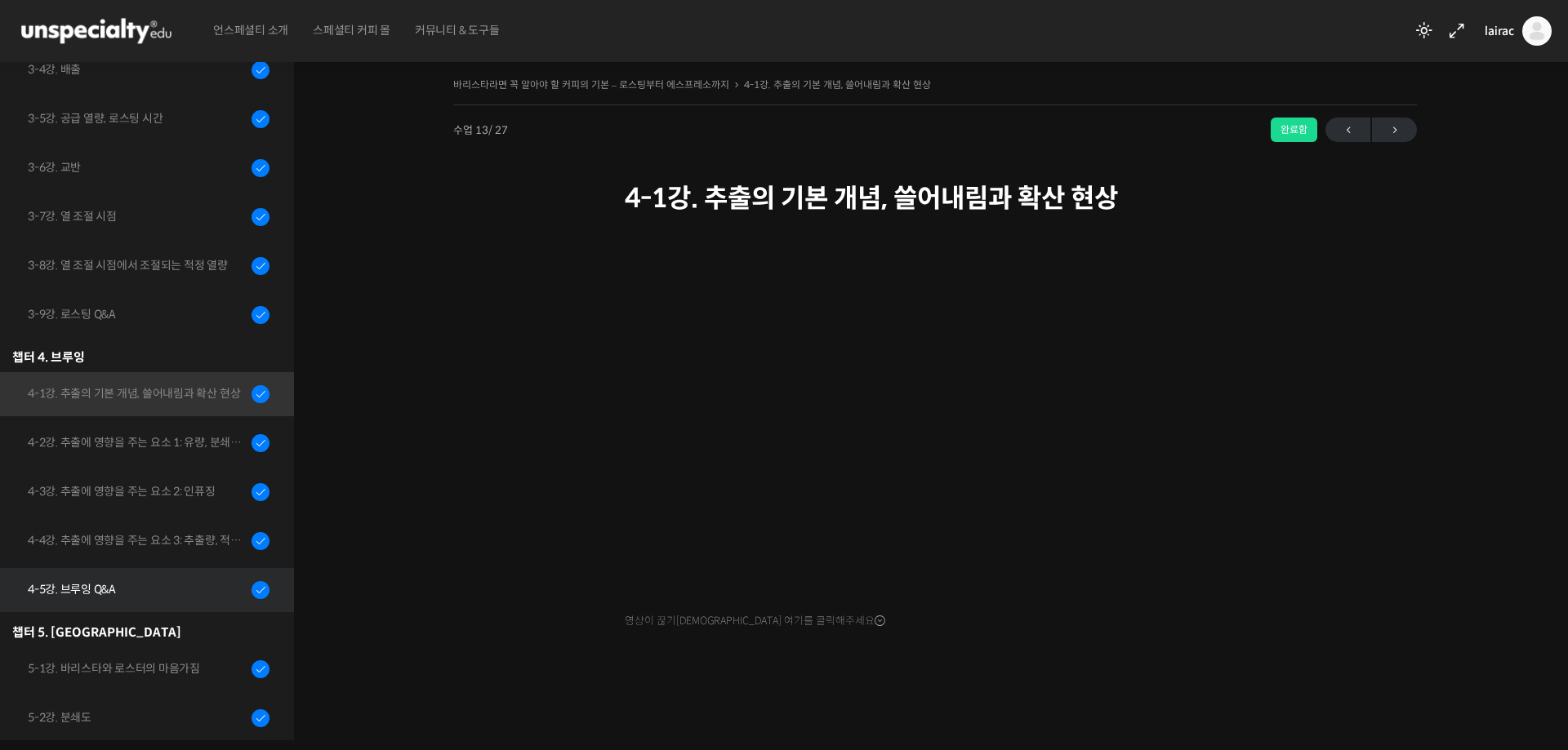
scroll to position [652, 0]
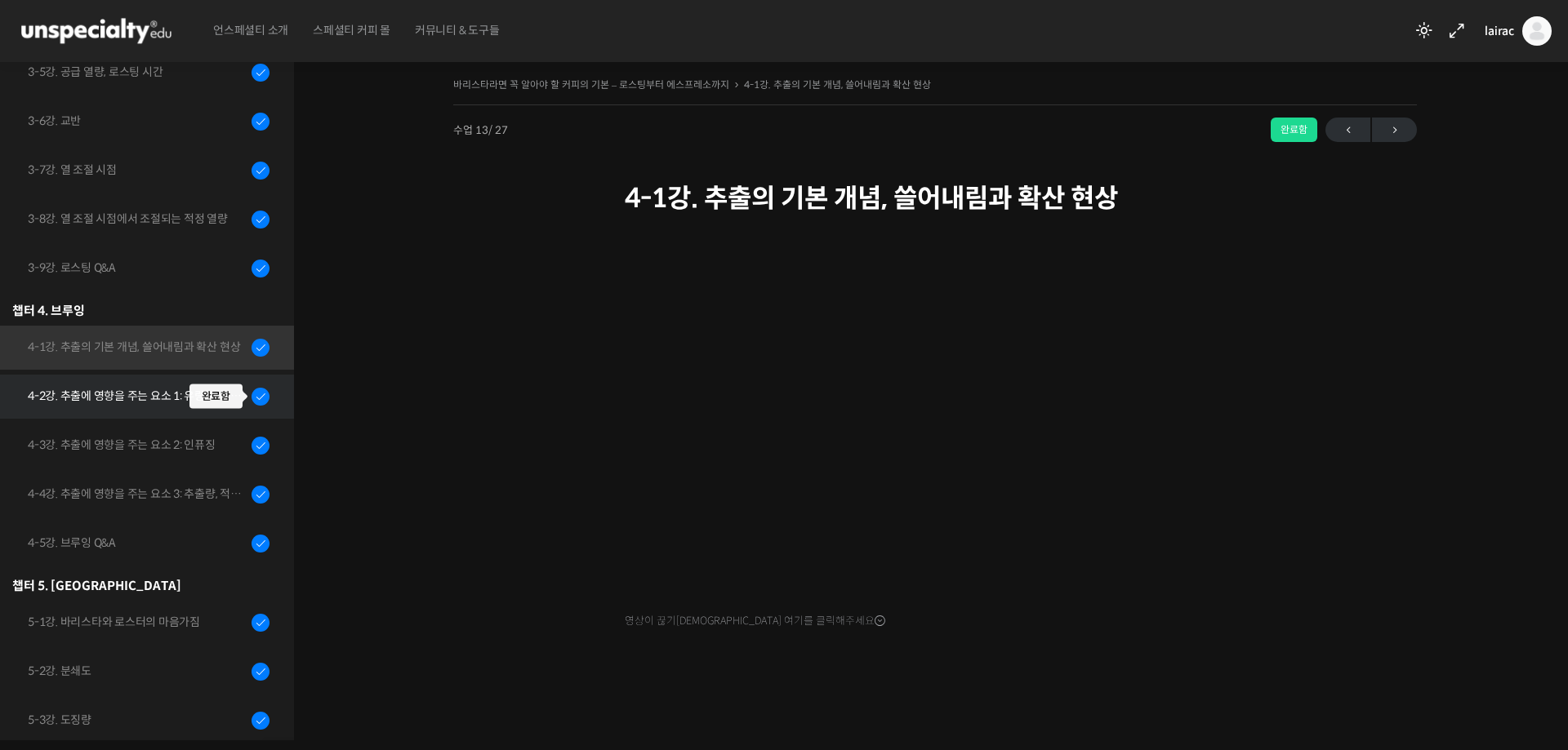
click at [251, 393] on div at bounding box center [261, 396] width 18 height 19
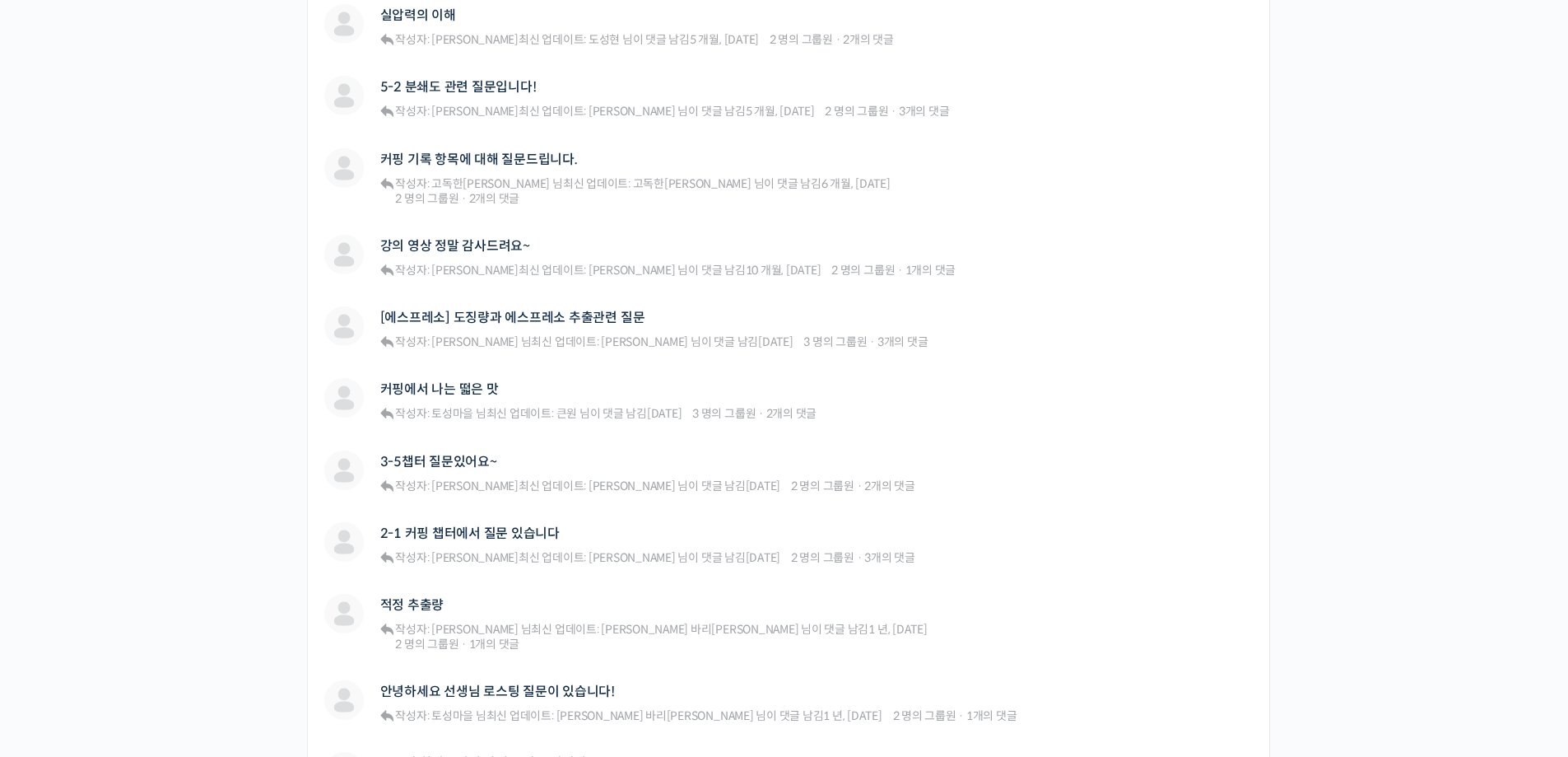
scroll to position [906, 0]
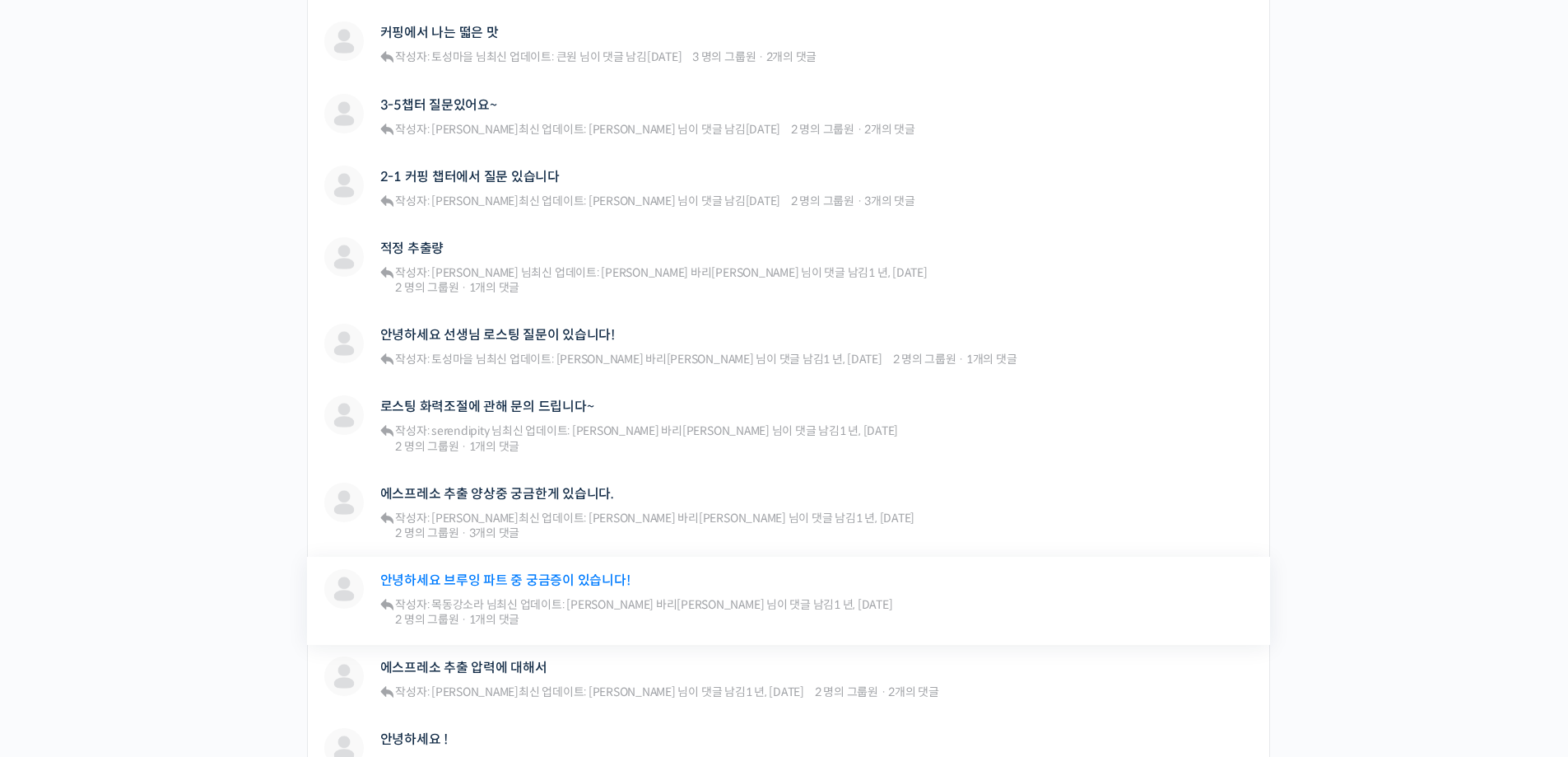
click at [465, 572] on link "안녕하세요 브루잉 파트 중 궁금증이 있습니다!" at bounding box center [506, 580] width 251 height 16
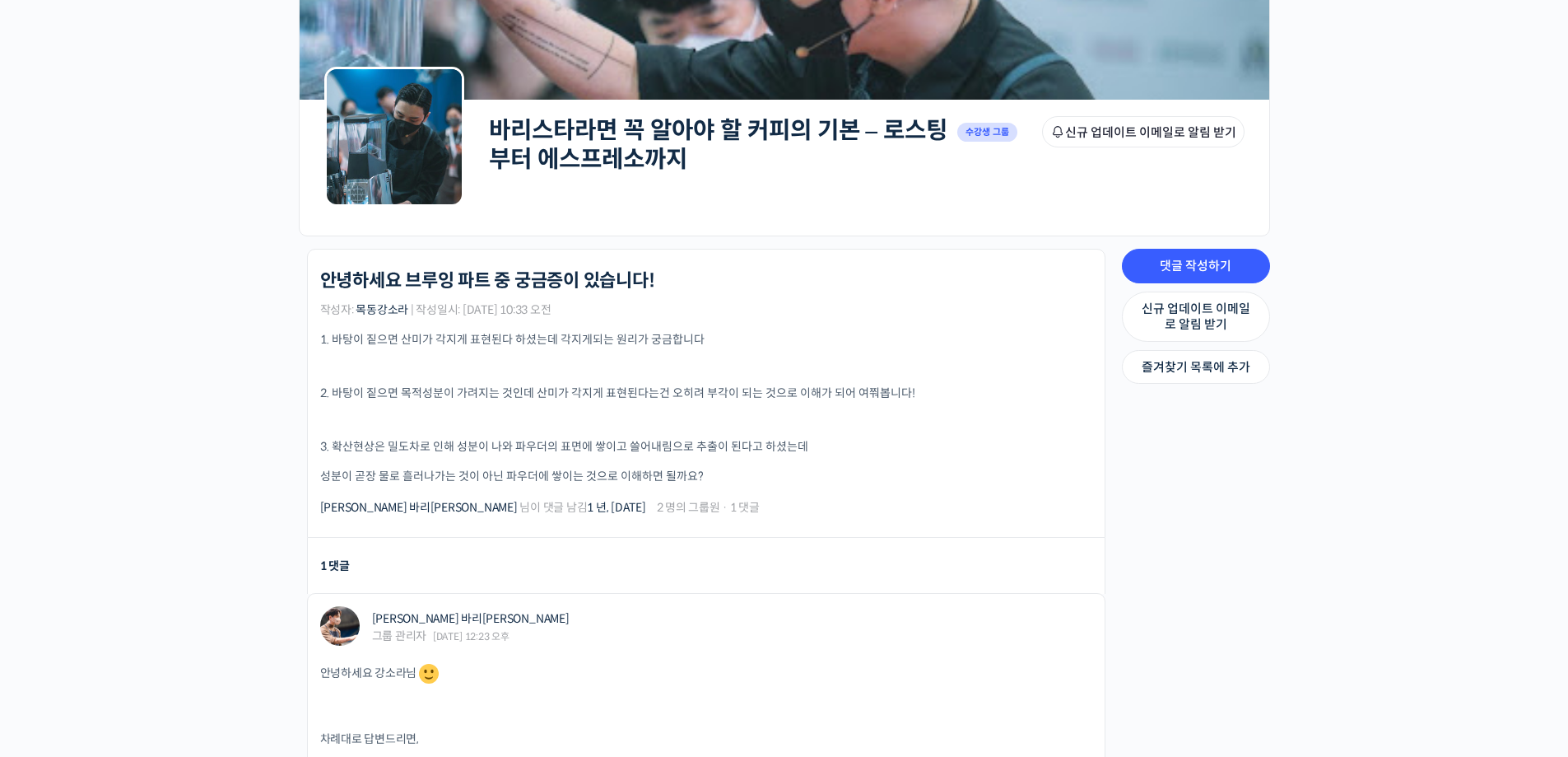
scroll to position [164, 0]
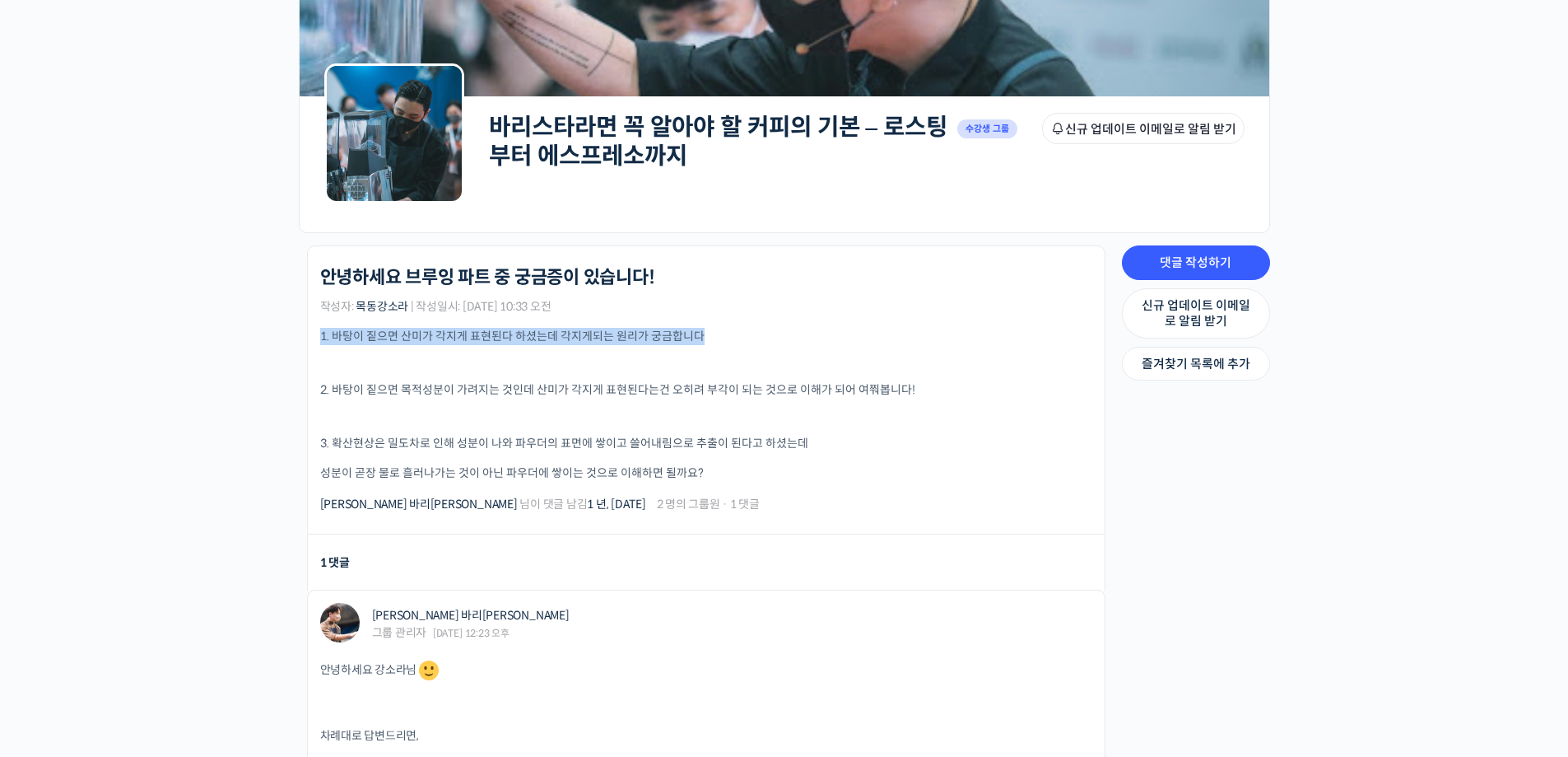
drag, startPoint x: 311, startPoint y: 340, endPoint x: 736, endPoint y: 331, distance: 425.1
click at [736, 331] on li "바리스타라면 꼭 알아야 할 커피의 기본 – 로스팅부터 에스프레소까지 안녕하세요 브루잉 파트 중 궁금증이 있습니다! 작성자: 목동강소라 | 작성…" at bounding box center [706, 389] width 798 height 289
click at [729, 340] on p "1. 바탕이 짙으면 산미가 각지게 표현된다 하셨는데 각지게되는 원리가 궁금합니다" at bounding box center [706, 336] width 772 height 18
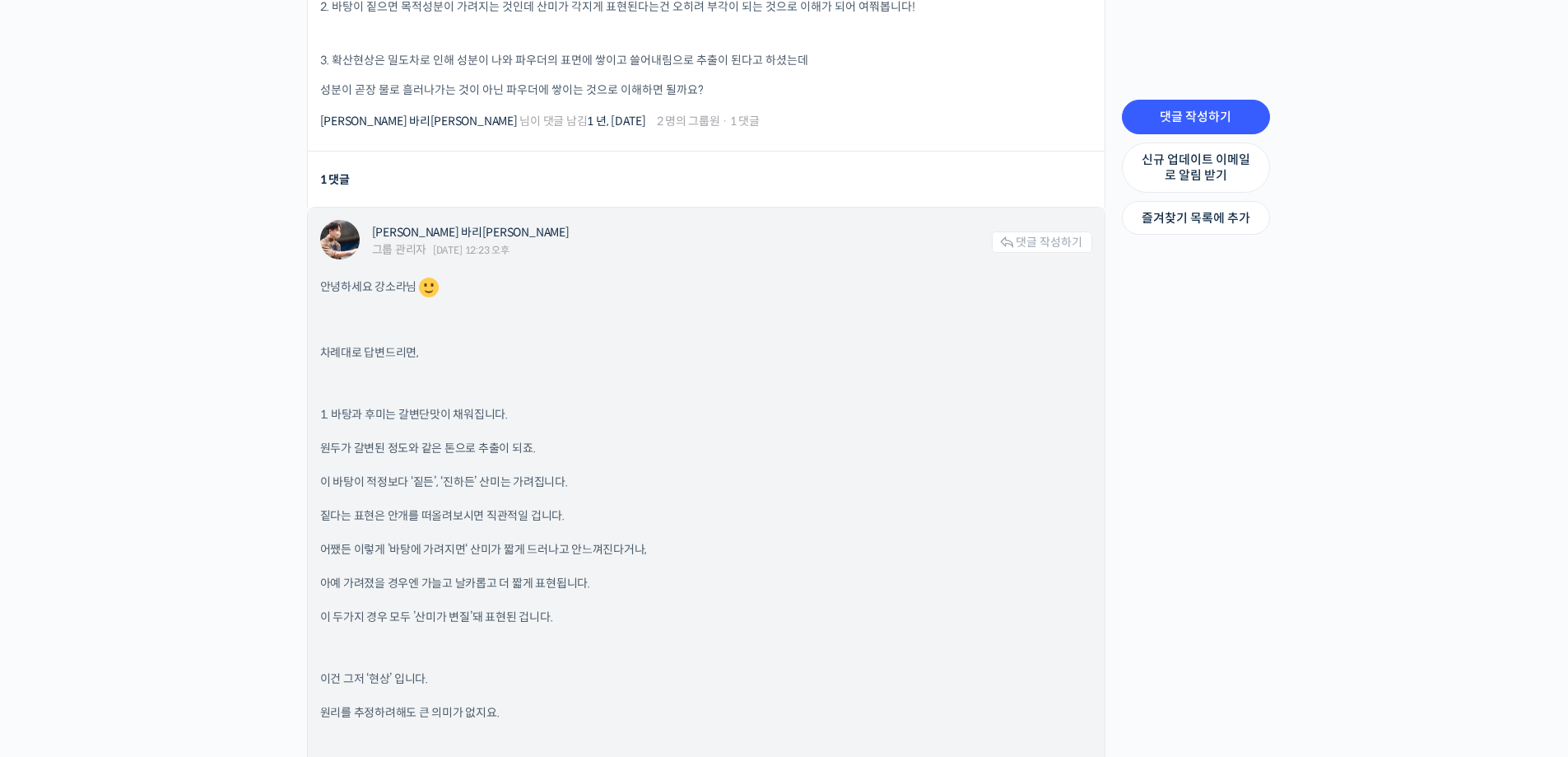
scroll to position [577, 0]
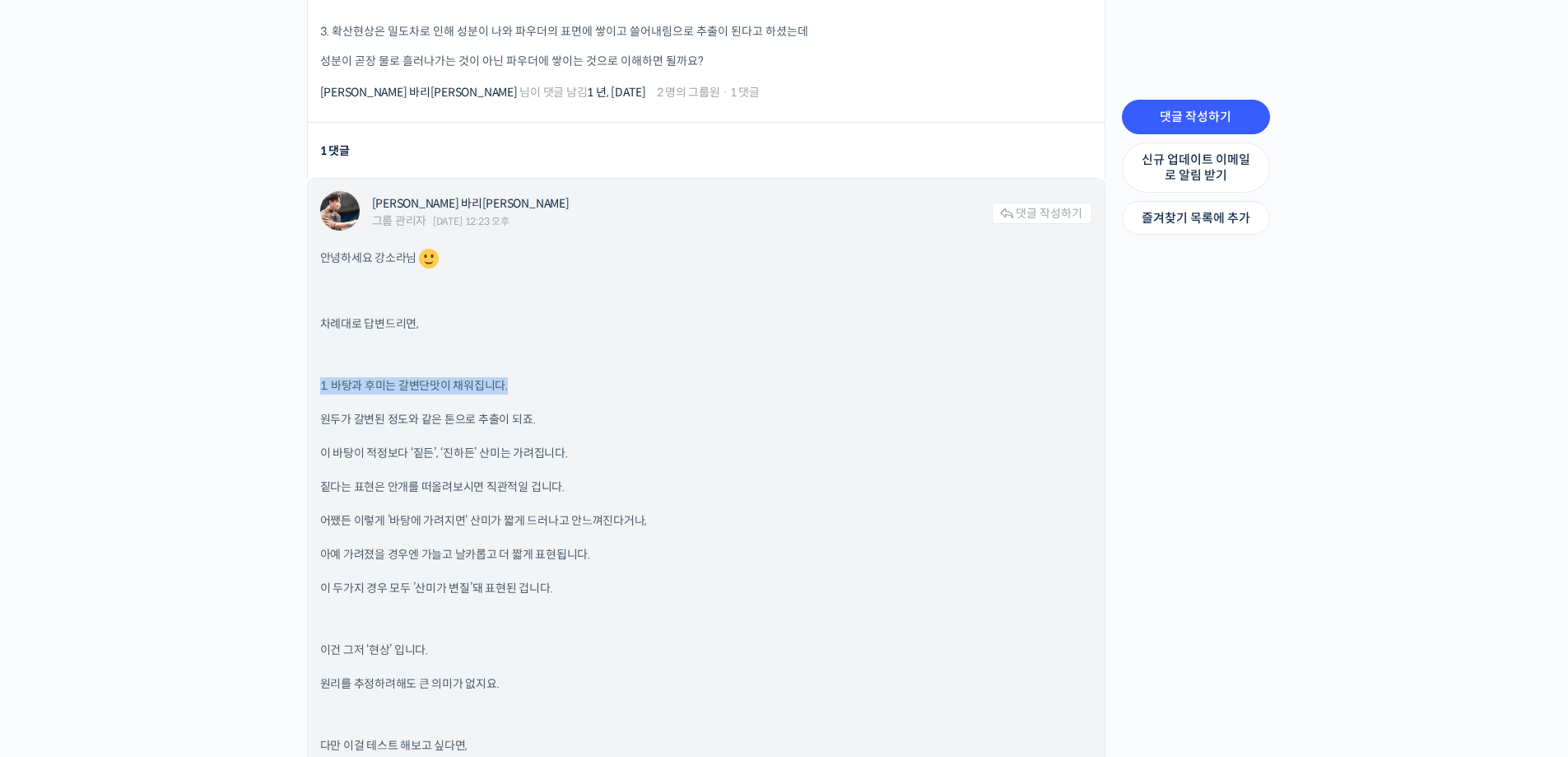
drag, startPoint x: 311, startPoint y: 385, endPoint x: 516, endPoint y: 387, distance: 205.0
click at [516, 387] on p "1. 바탕과 후미는 갈변단맛이 채워집니다." at bounding box center [706, 385] width 772 height 18
drag, startPoint x: 317, startPoint y: 418, endPoint x: 555, endPoint y: 417, distance: 238.0
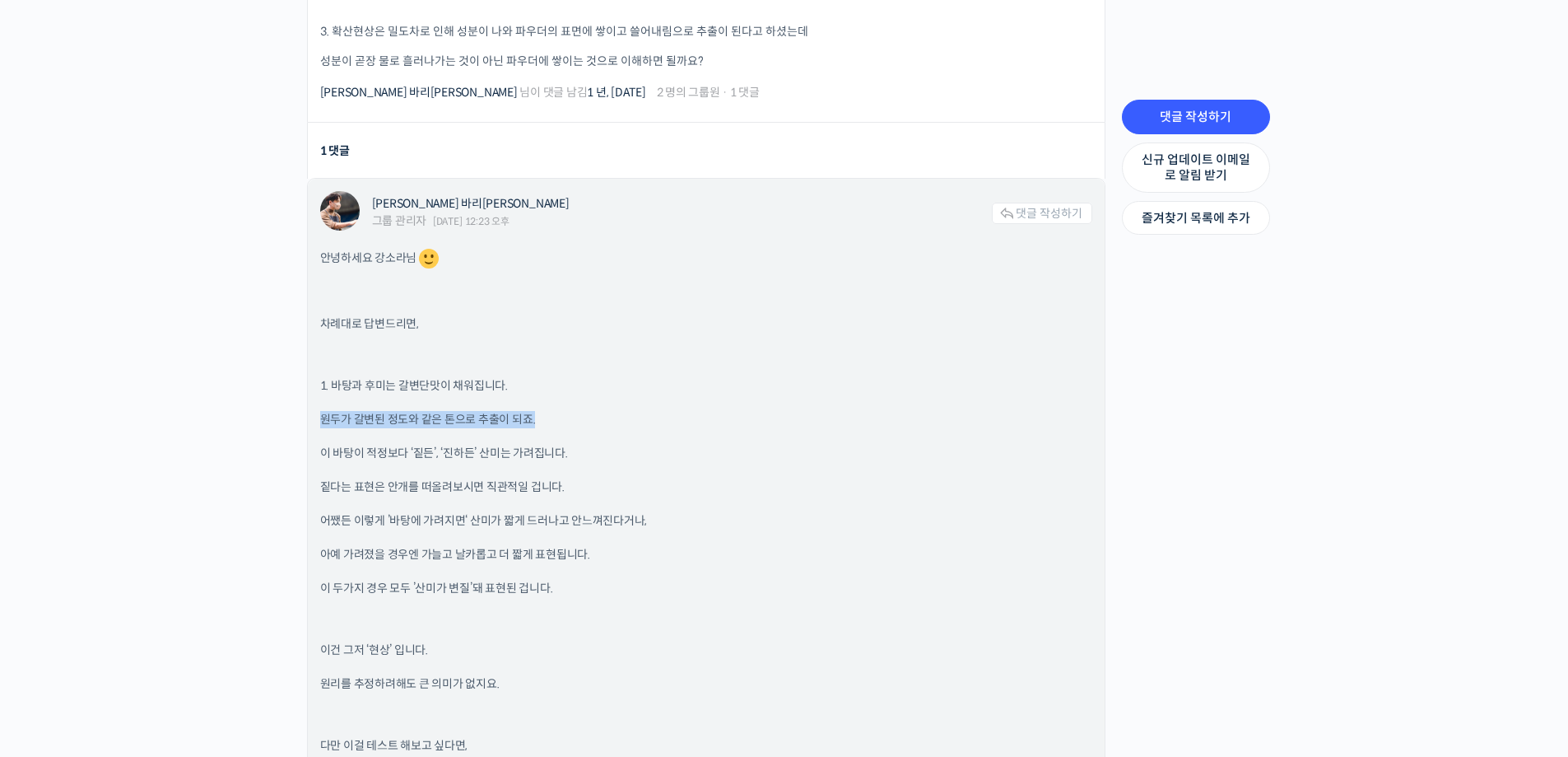
click at [555, 417] on p "원두가 갈변된 정도와 같은 톤으로 추출이 되죠." at bounding box center [706, 420] width 772 height 18
drag, startPoint x: 317, startPoint y: 451, endPoint x: 579, endPoint y: 457, distance: 262.1
click at [585, 455] on p "이 바탕이 적정보다 ‘짙든’, ‘진하든’ 산미는 가려집니다." at bounding box center [706, 453] width 772 height 18
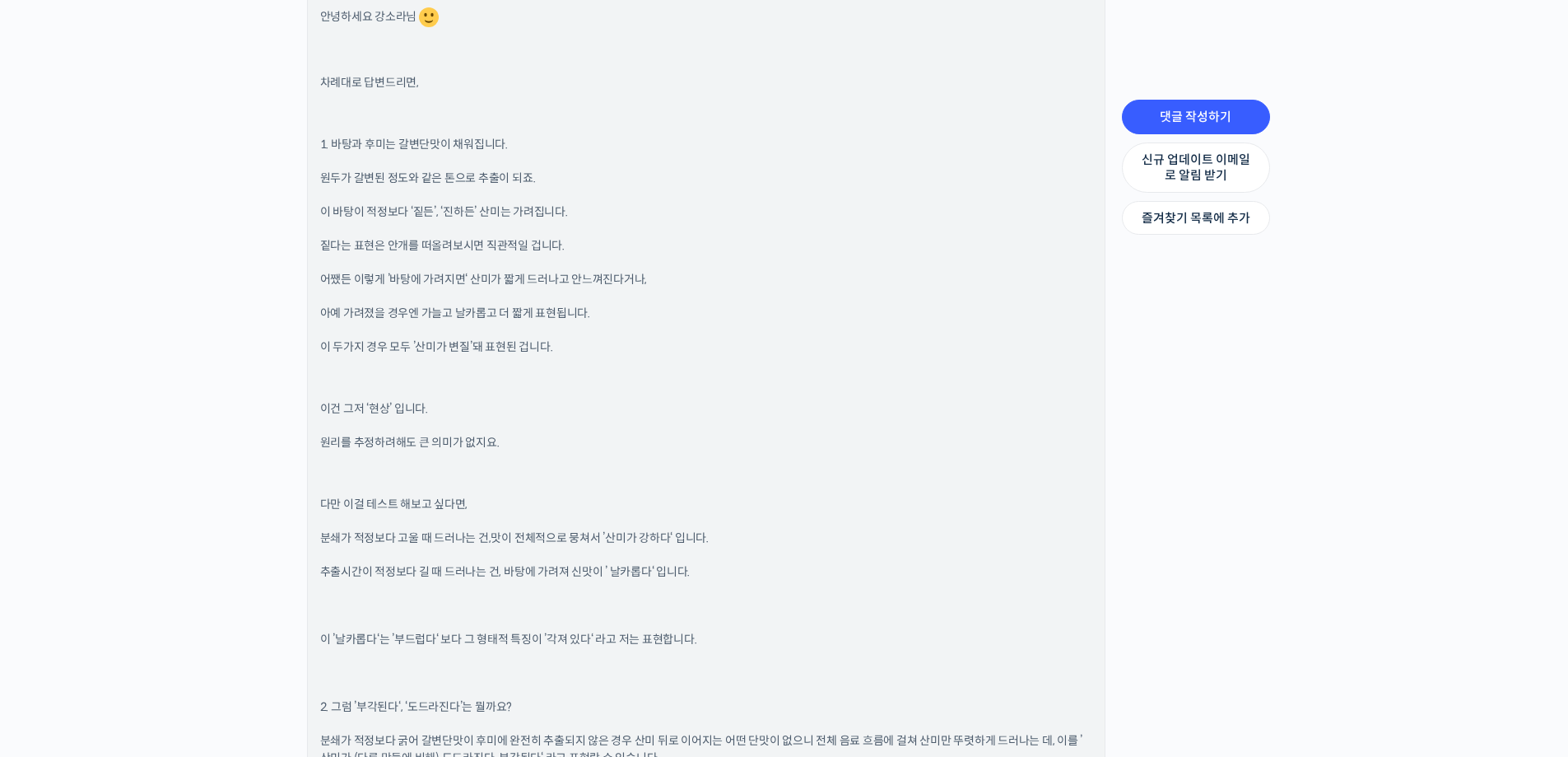
scroll to position [824, 0]
drag, startPoint x: 319, startPoint y: 344, endPoint x: 564, endPoint y: 346, distance: 245.0
click at [564, 346] on p "이 두가지 경우 모두 ’산미가 변질’돼 표현된 겁니다." at bounding box center [706, 341] width 772 height 18
drag, startPoint x: 320, startPoint y: 407, endPoint x: 457, endPoint y: 408, distance: 137.0
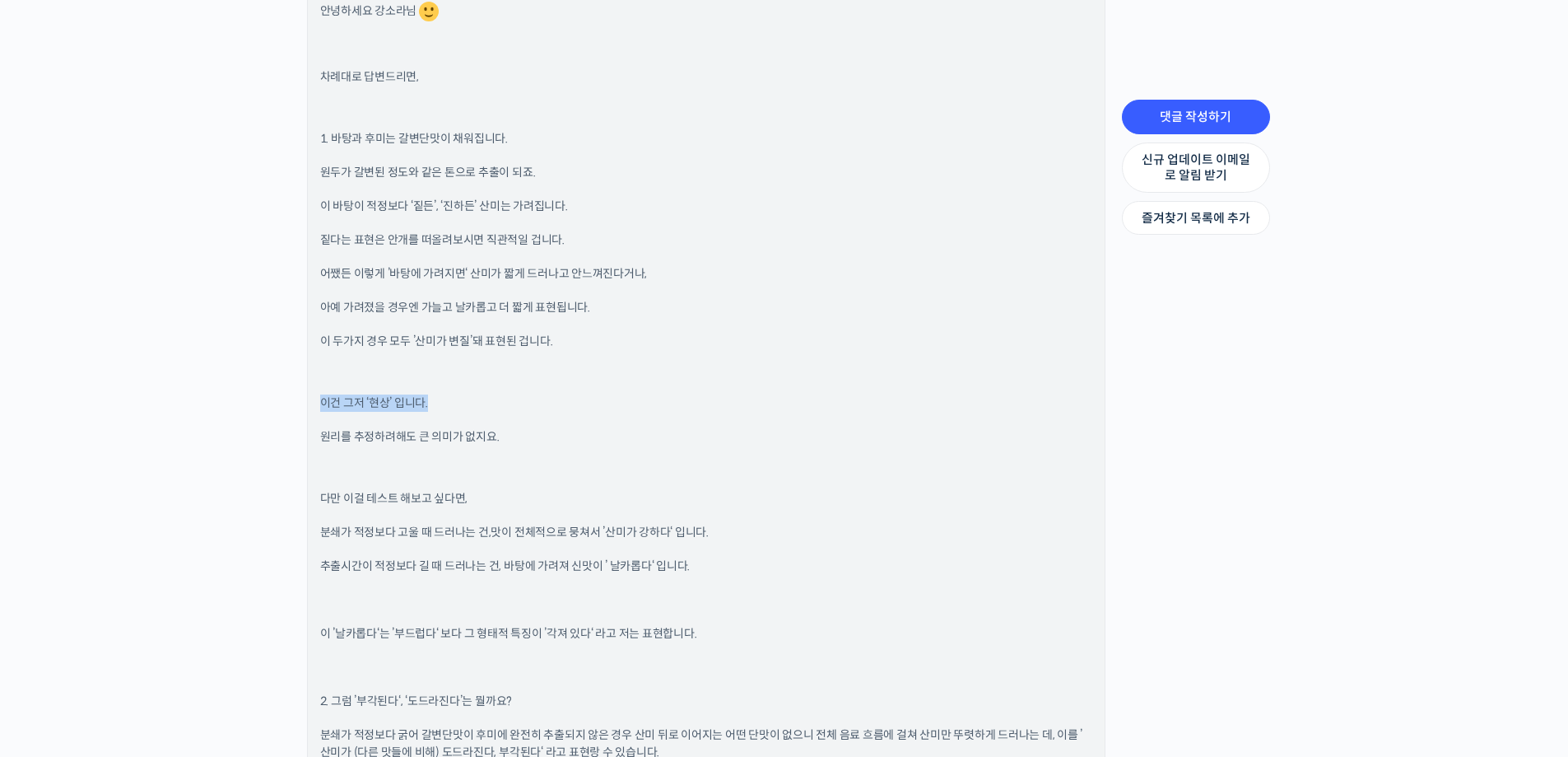
click at [457, 408] on p "이건 그저 ‘현상’ 입니다." at bounding box center [706, 403] width 772 height 18
click at [375, 423] on div "안녕하세요 강소라님 차례대로 답변드리면, 1. 바탕과 후미는 갈변단맛이 채워집니다. 원두가 갈변된 정도와 같은 톤으로 추출이 되죠. 이 바탕이…" at bounding box center [706, 750] width 772 height 1504
drag, startPoint x: 322, startPoint y: 437, endPoint x: 538, endPoint y: 443, distance: 216.1
click at [538, 443] on p "원리를 추정하려해도 큰 의미가 없지요." at bounding box center [706, 437] width 772 height 18
click at [538, 443] on p "원리를 추정하려해도 큰 의미가 없지요." at bounding box center [706, 437] width 772 height 18
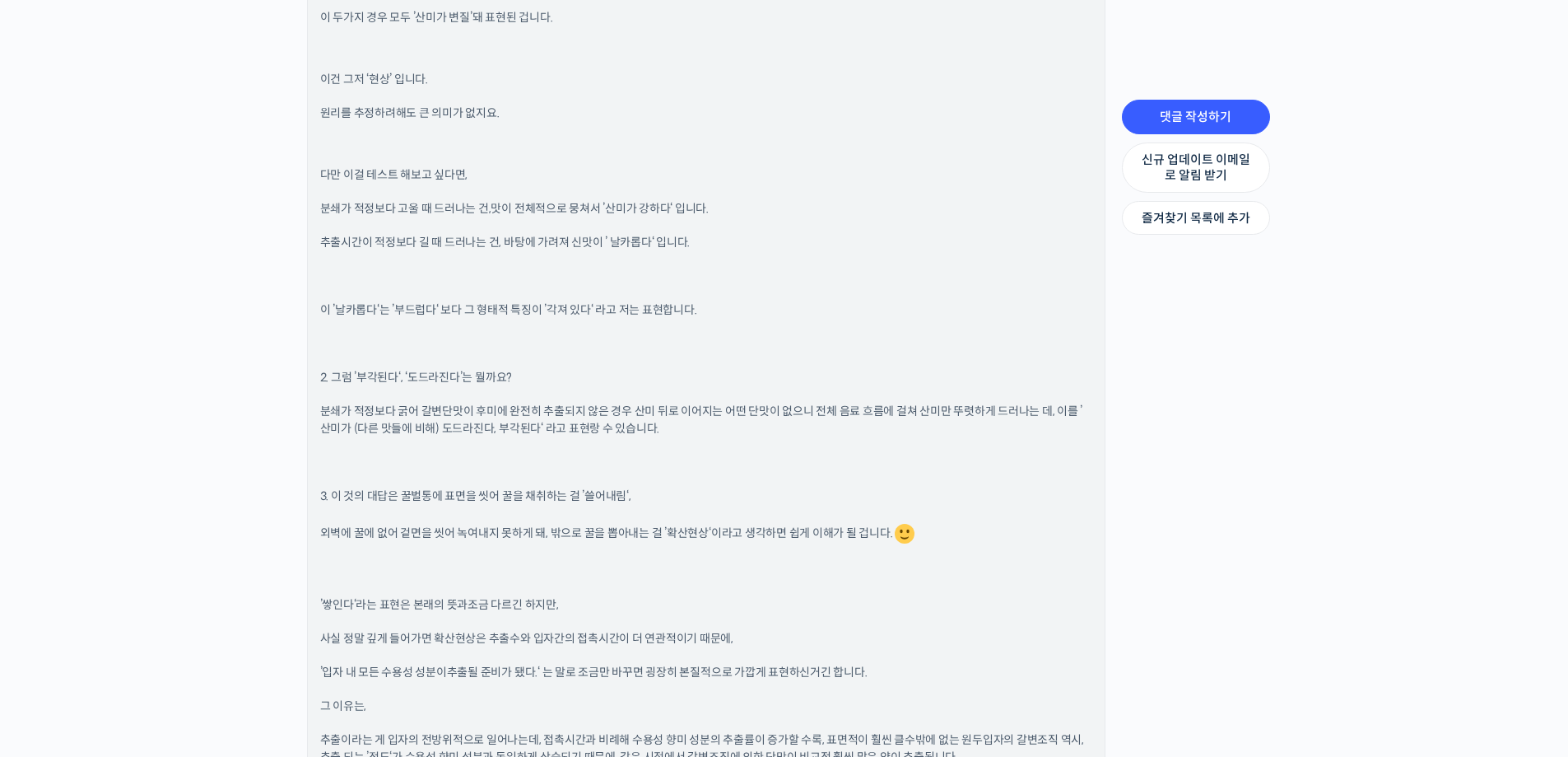
scroll to position [1154, 0]
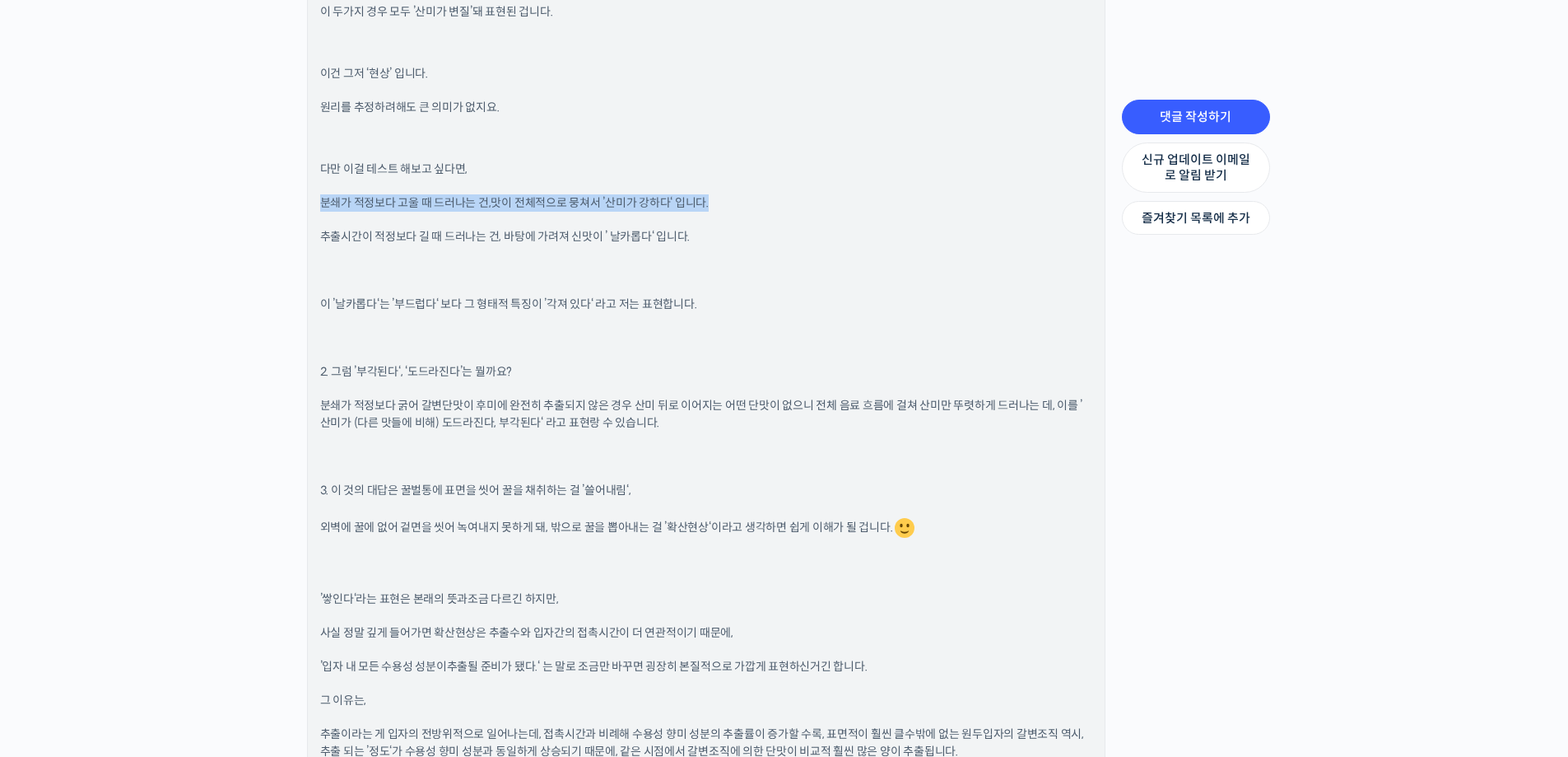
drag, startPoint x: 322, startPoint y: 204, endPoint x: 742, endPoint y: 208, distance: 420.0
click at [742, 208] on p "분쇄가 적정보다 고울 때 드러나는 건, 맛이 전체적으로 뭉쳐서 ’산미가 강하다‘ 입니다." at bounding box center [706, 202] width 772 height 18
click at [743, 208] on p "분쇄가 적정보다 고울 때 드러나는 건, 맛이 전체적으로 뭉쳐서 ’산미가 강하다‘ 입니다." at bounding box center [706, 202] width 772 height 18
drag, startPoint x: 320, startPoint y: 206, endPoint x: 493, endPoint y: 198, distance: 173.2
click at [493, 198] on p "분쇄가 적정보다 고울 때 드러나는 건, 맛이 전체적으로 뭉쳐서 ’산미가 강하다‘ 입니다." at bounding box center [706, 202] width 772 height 18
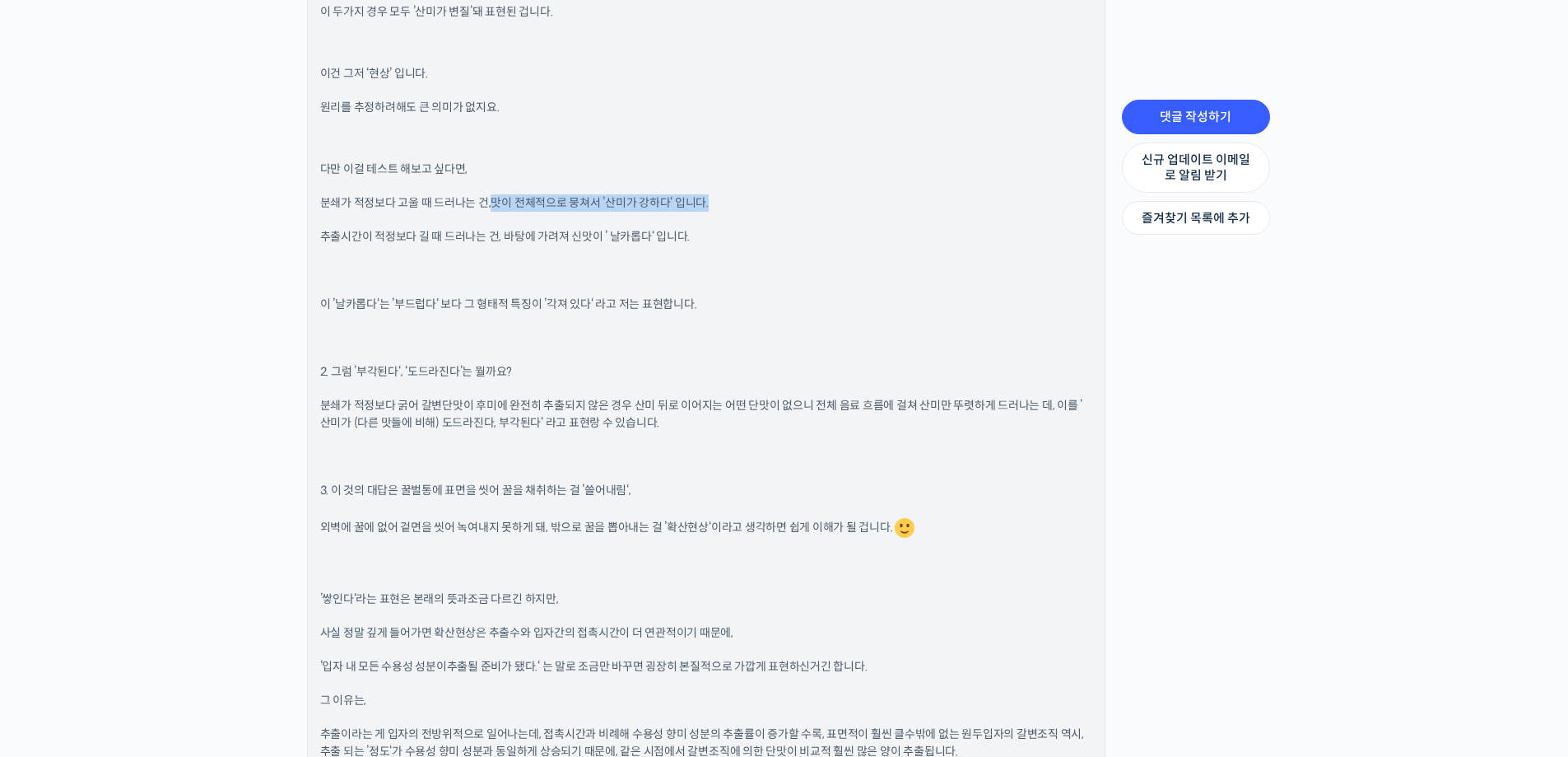
drag, startPoint x: 496, startPoint y: 201, endPoint x: 723, endPoint y: 202, distance: 227.0
click at [723, 202] on p "분쇄가 적정보다 고울 때 드러나는 건, 맛이 전체적으로 뭉쳐서 ’산미가 강하다‘ 입니다." at bounding box center [706, 202] width 772 height 18
click at [694, 229] on p "추출시간이 적정보다 길 때 드러나는 건, 바탕에 가려져 신맛이 ’ 날카롭다‘ 입니다." at bounding box center [706, 237] width 772 height 18
drag, startPoint x: 318, startPoint y: 237, endPoint x: 494, endPoint y: 237, distance: 176.0
click at [494, 237] on div "방현영 바리스타 그룹 관리자 2023년 12월 14일 12:23 오후 댓글 작성하기 안녕하세요 강소라님 차례대로 답변드리면, 1. 바탕과 후미…" at bounding box center [706, 394] width 797 height 1584
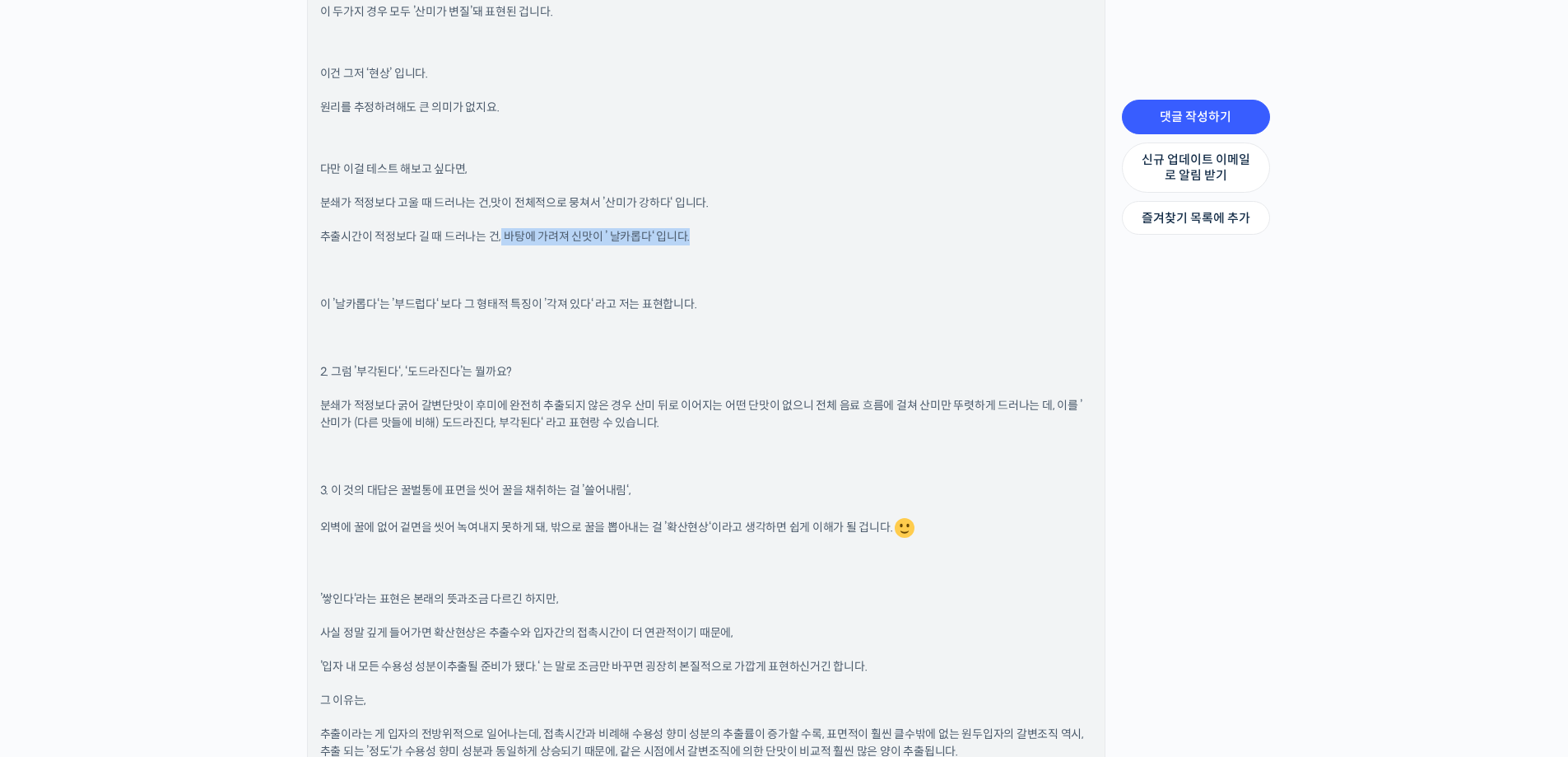
drag, startPoint x: 500, startPoint y: 236, endPoint x: 710, endPoint y: 245, distance: 210.2
click at [710, 245] on p "추출시간이 적정보다 길 때 드러나는 건, 바탕에 가려져 신맛이 ’ 날카롭다‘ 입니다." at bounding box center [706, 237] width 772 height 18
click at [712, 251] on div "안녕하세요 강소라님 차례대로 답변드리면, 1. 바탕과 후미는 갈변단맛이 채워집니다. 원두가 갈변된 정도와 같은 톤으로 추출이 되죠. 이 바탕이…" at bounding box center [706, 421] width 772 height 1504
drag, startPoint x: 318, startPoint y: 305, endPoint x: 734, endPoint y: 313, distance: 416.1
click at [734, 313] on div "방현영 바리스타 그룹 관리자 2023년 12월 14일 12:23 오후 댓글 작성하기 안녕하세요 강소라님 차례대로 답변드리면, 1. 바탕과 후미…" at bounding box center [706, 394] width 797 height 1584
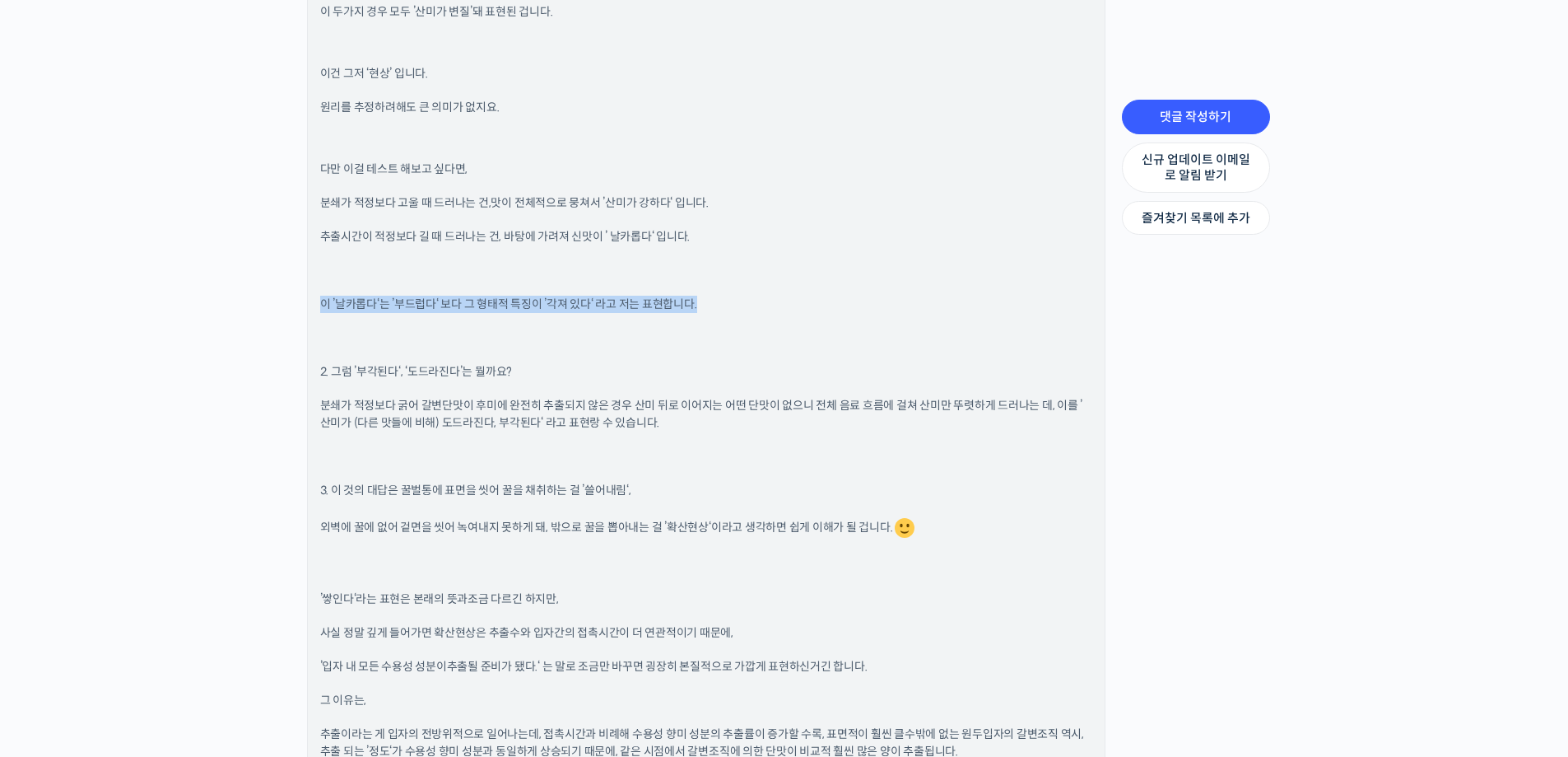
click at [728, 311] on p "이 ’날카롭다‘는 ’부드럽다‘ 보다 그 형태적 특징이 ’각져 있다‘ 라고 저는 표현합니다." at bounding box center [706, 304] width 772 height 18
drag, startPoint x: 318, startPoint y: 370, endPoint x: 553, endPoint y: 371, distance: 235.0
click at [553, 371] on div "방현영 바리스타 그룹 관리자 2023년 12월 14일 12:23 오후 댓글 작성하기 안녕하세요 강소라님 차례대로 답변드리면, 1. 바탕과 후미…" at bounding box center [706, 394] width 797 height 1584
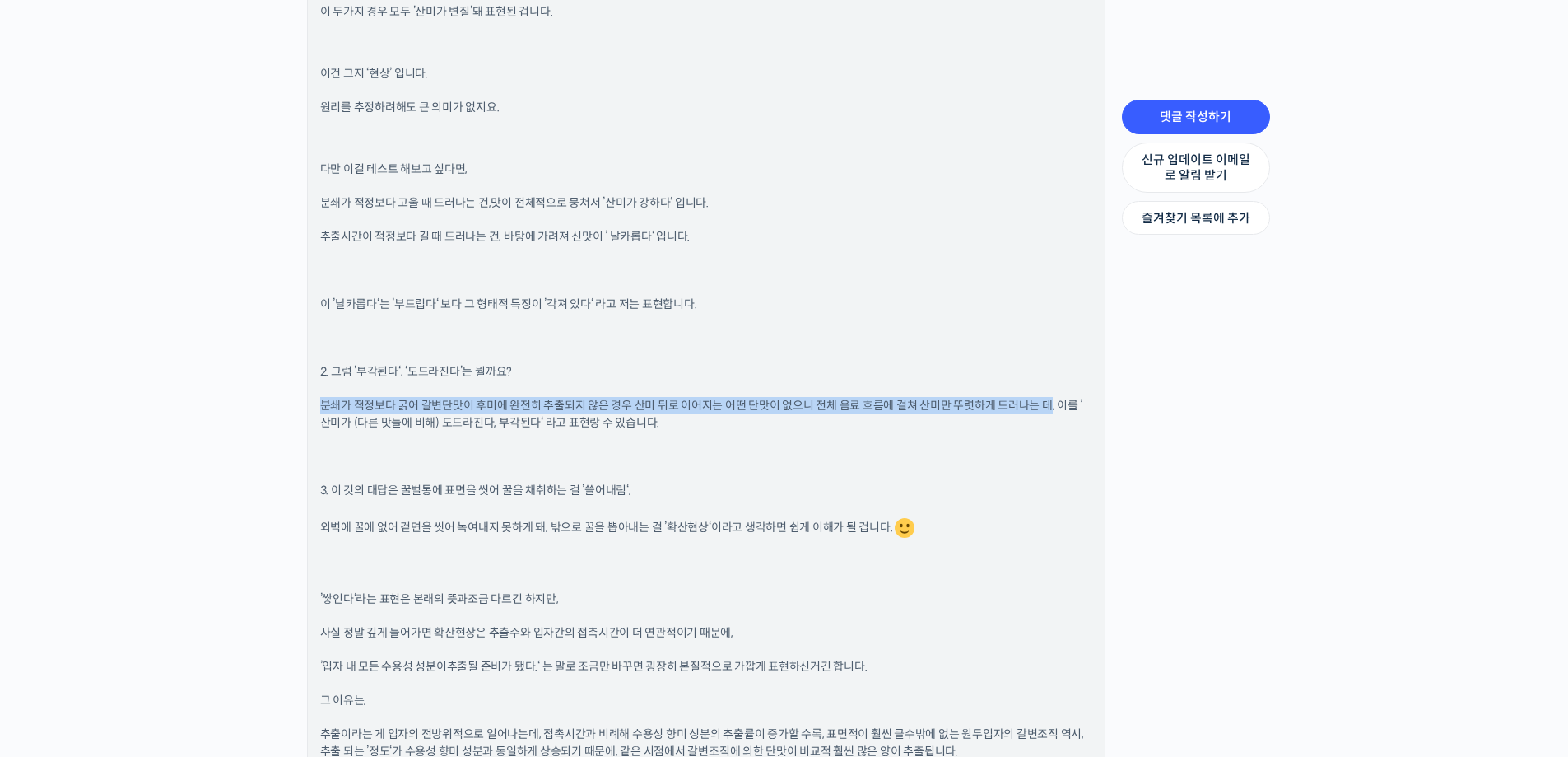
drag, startPoint x: 319, startPoint y: 403, endPoint x: 1043, endPoint y: 398, distance: 724.0
click at [1043, 398] on span "분쇄가 적정보다 굵어 갈변단맛이 후미에 완전히 추출되지 않은 경우 산미 뒤로 이어지는 어떤 단맛이 없으니 전체 음료 흐름에 걸쳐 산미만 뚜렷하…" at bounding box center [702, 413] width 763 height 33
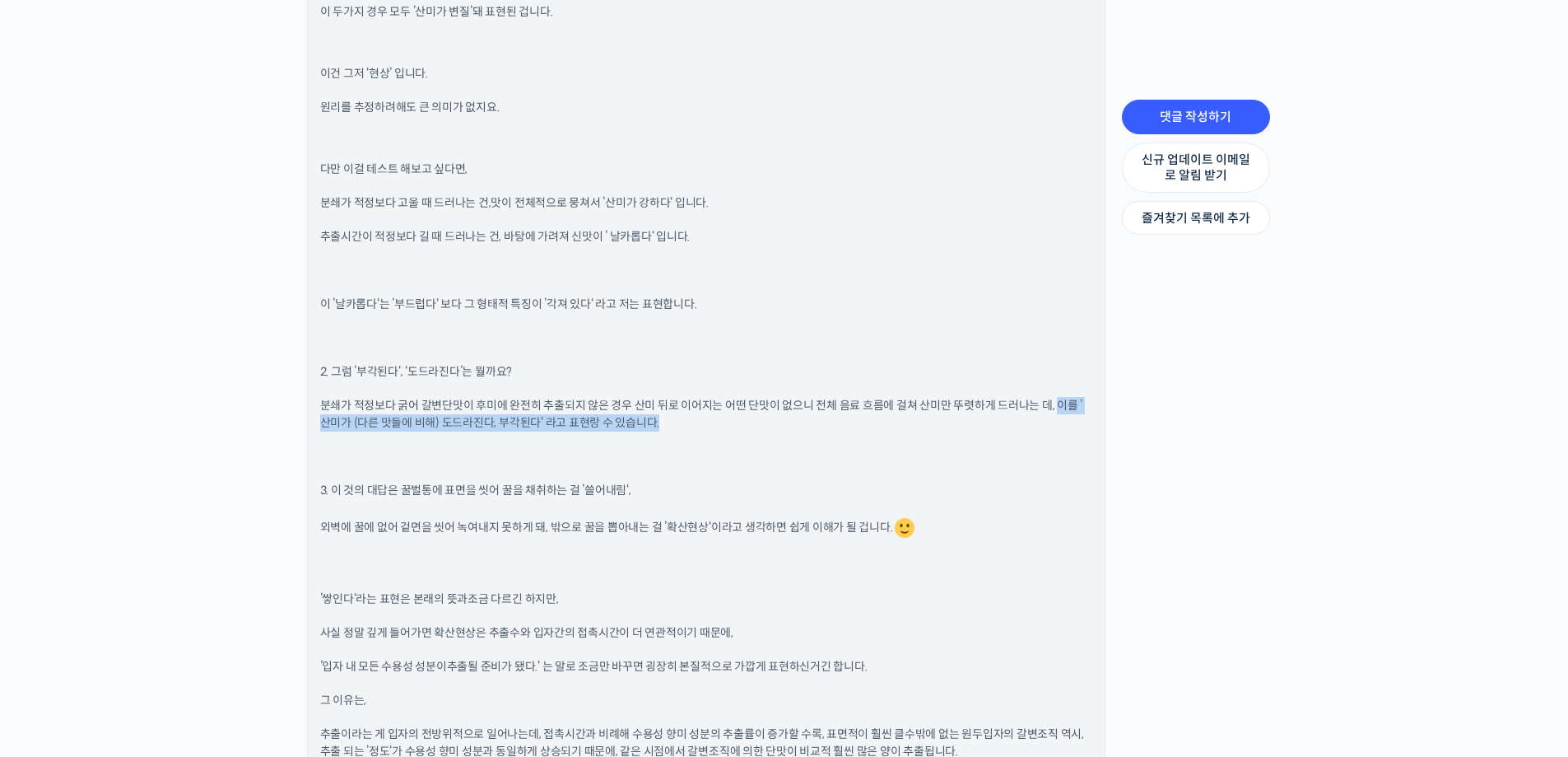
drag, startPoint x: 1056, startPoint y: 403, endPoint x: 1064, endPoint y: 424, distance: 22.5
click at [1064, 424] on p "분쇄가 적정보다 굵어 갈변단맛이 후미에 완전히 추출되지 않은 경우 산미 뒤로 이어지는 어떤 단맛이 없으니 전체 음료 흐름에 걸쳐 산미만 뚜렷하…" at bounding box center [706, 413] width 772 height 34
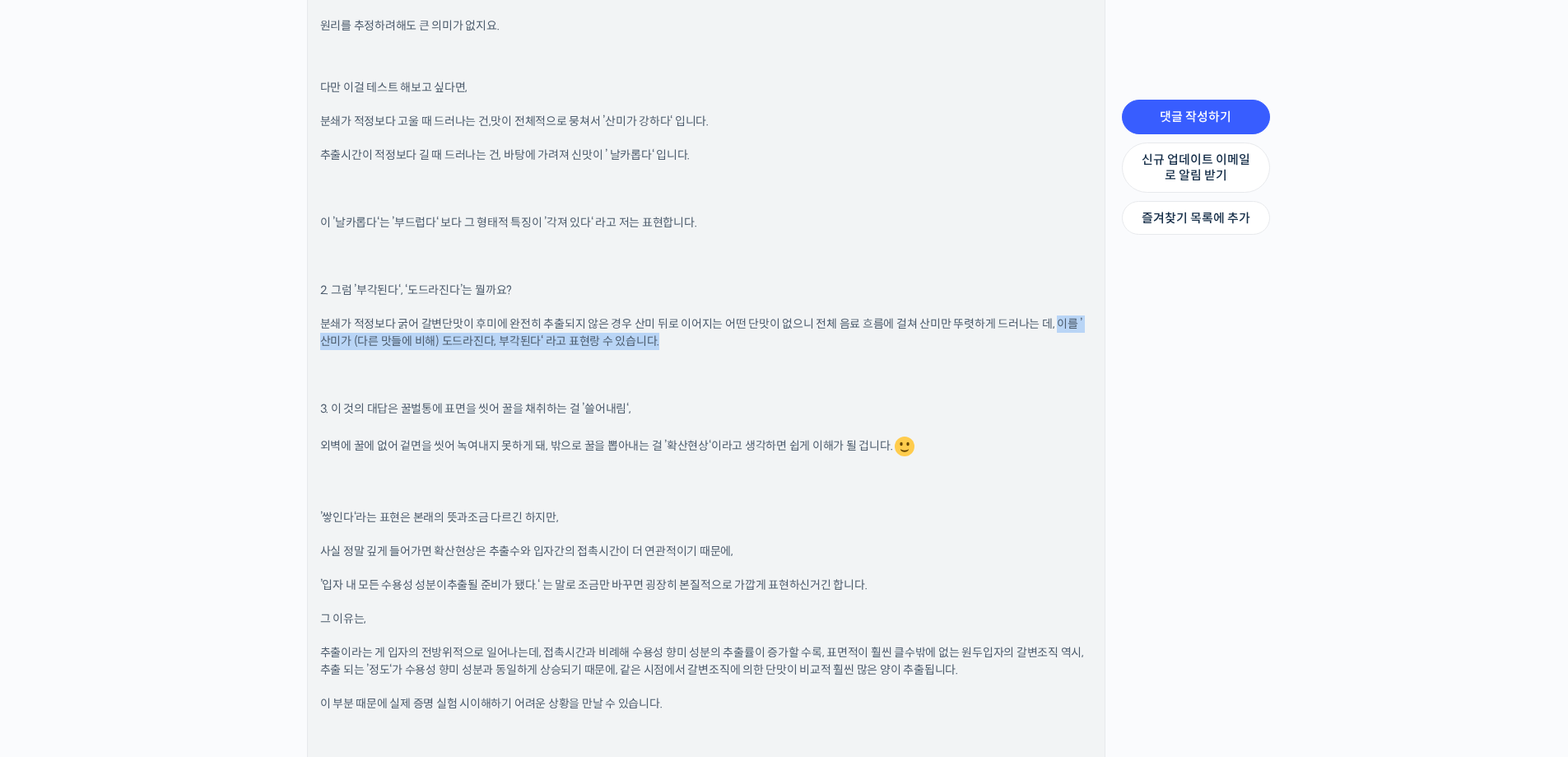
scroll to position [1235, 0]
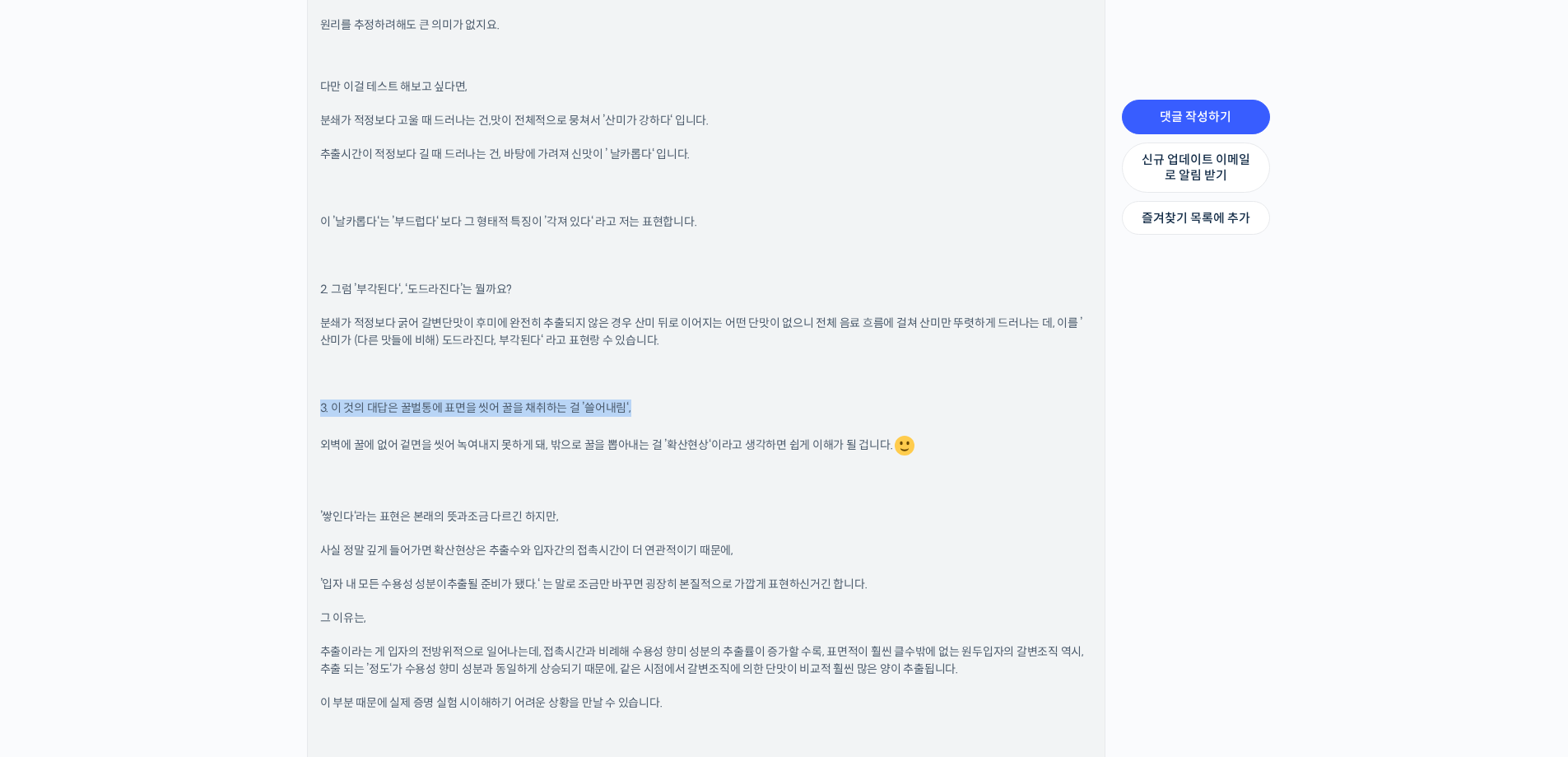
drag, startPoint x: 314, startPoint y: 411, endPoint x: 683, endPoint y: 407, distance: 369.0
click at [683, 407] on div "방현영 바리스타 그룹 관리자 2023년 12월 14일 12:23 오후 댓글 작성하기 안녕하세요 강소라님 차례대로 답변드리면, 1. 바탕과 후미…" at bounding box center [706, 311] width 797 height 1584
click at [317, 443] on div "방현영 바리스타 그룹 관리자 2023년 12월 14일 12:23 오후 댓글 작성하기 안녕하세요 강소라님 차례대로 답변드리면, 1. 바탕과 후미…" at bounding box center [706, 311] width 797 height 1584
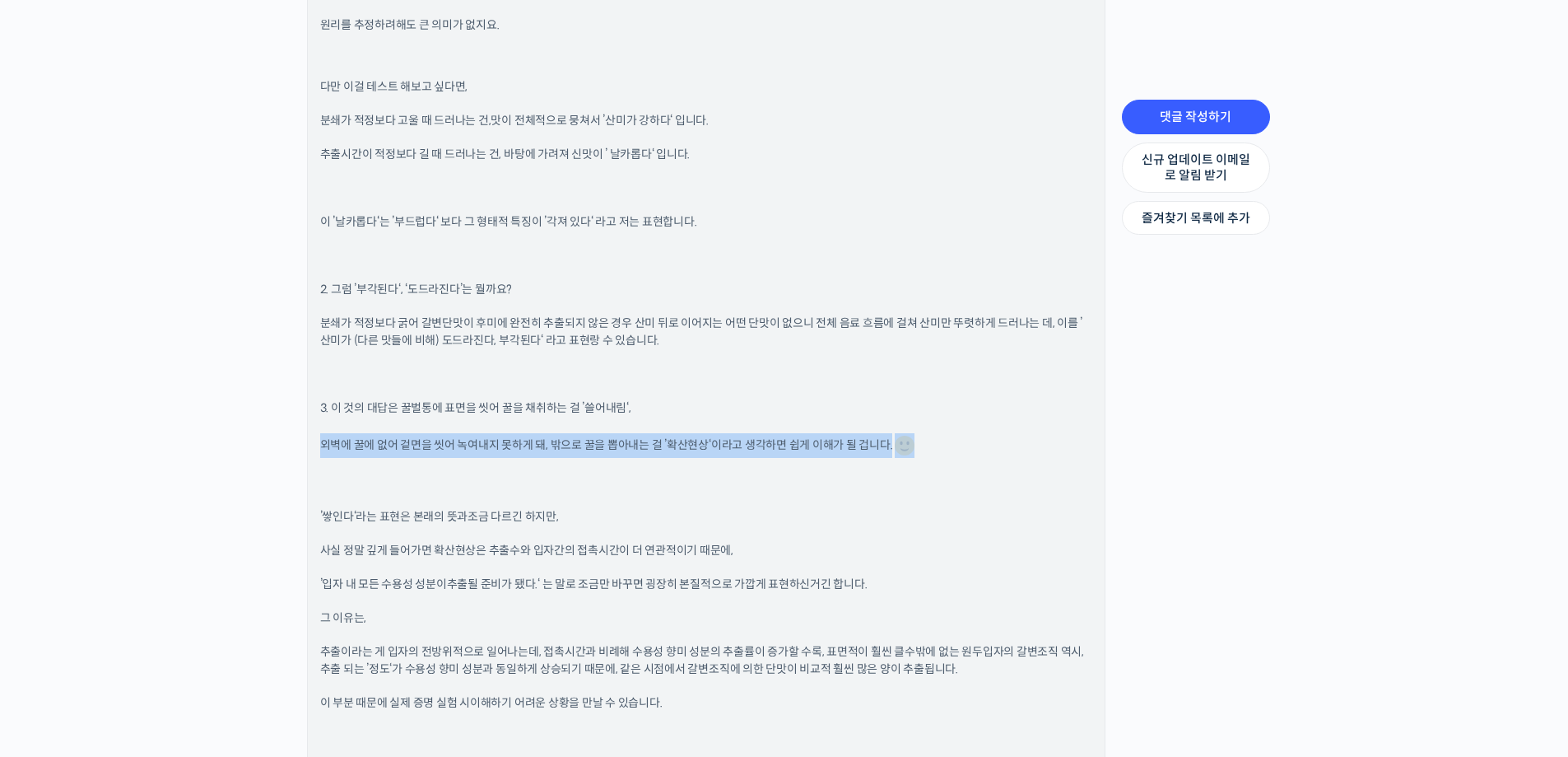
drag, startPoint x: 319, startPoint y: 446, endPoint x: 993, endPoint y: 447, distance: 674.0
click at [993, 447] on p "외벽에 꿀에 없어 겉면을 씻어 녹여내지 못하게 돼, 밖으로 꿀을 뽑아내는 걸 ’확산현상‘이라고 생각하면 쉽게 이해가 될 겁니다." at bounding box center [706, 445] width 772 height 25
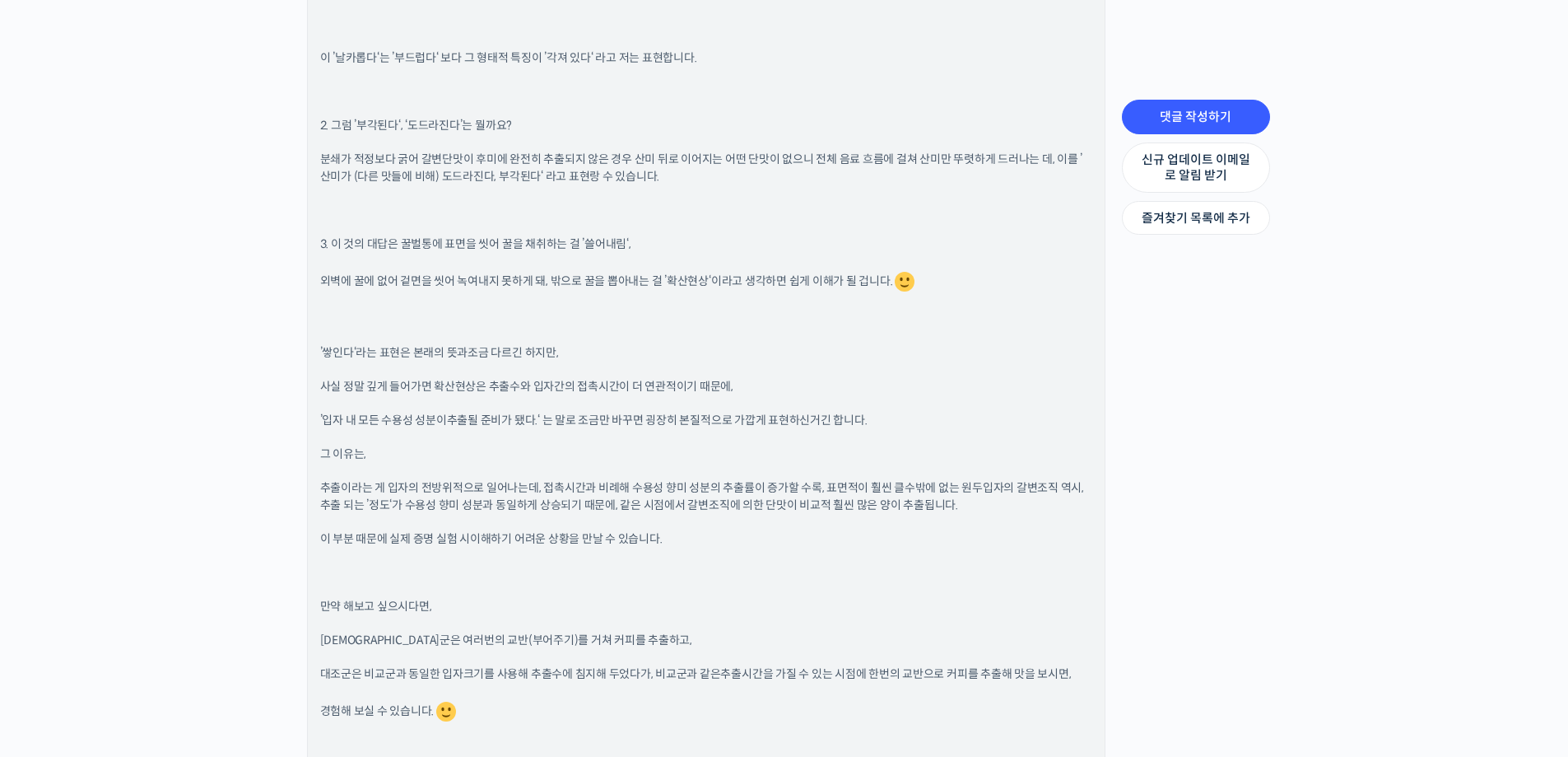
scroll to position [1401, 0]
drag, startPoint x: 318, startPoint y: 353, endPoint x: 590, endPoint y: 346, distance: 272.1
click at [590, 346] on div "방현영 바리스타 그룹 관리자 2023년 12월 14일 12:23 오후 댓글 작성하기 안녕하세요 강소라님 차례대로 답변드리면, 1. 바탕과 후미…" at bounding box center [706, 147] width 797 height 1584
click at [590, 346] on p "’쌓인다‘라는 표현은 본래의 뜻과 조금 다르긴 하지만," at bounding box center [706, 352] width 772 height 18
drag, startPoint x: 317, startPoint y: 389, endPoint x: 778, endPoint y: 389, distance: 461.0
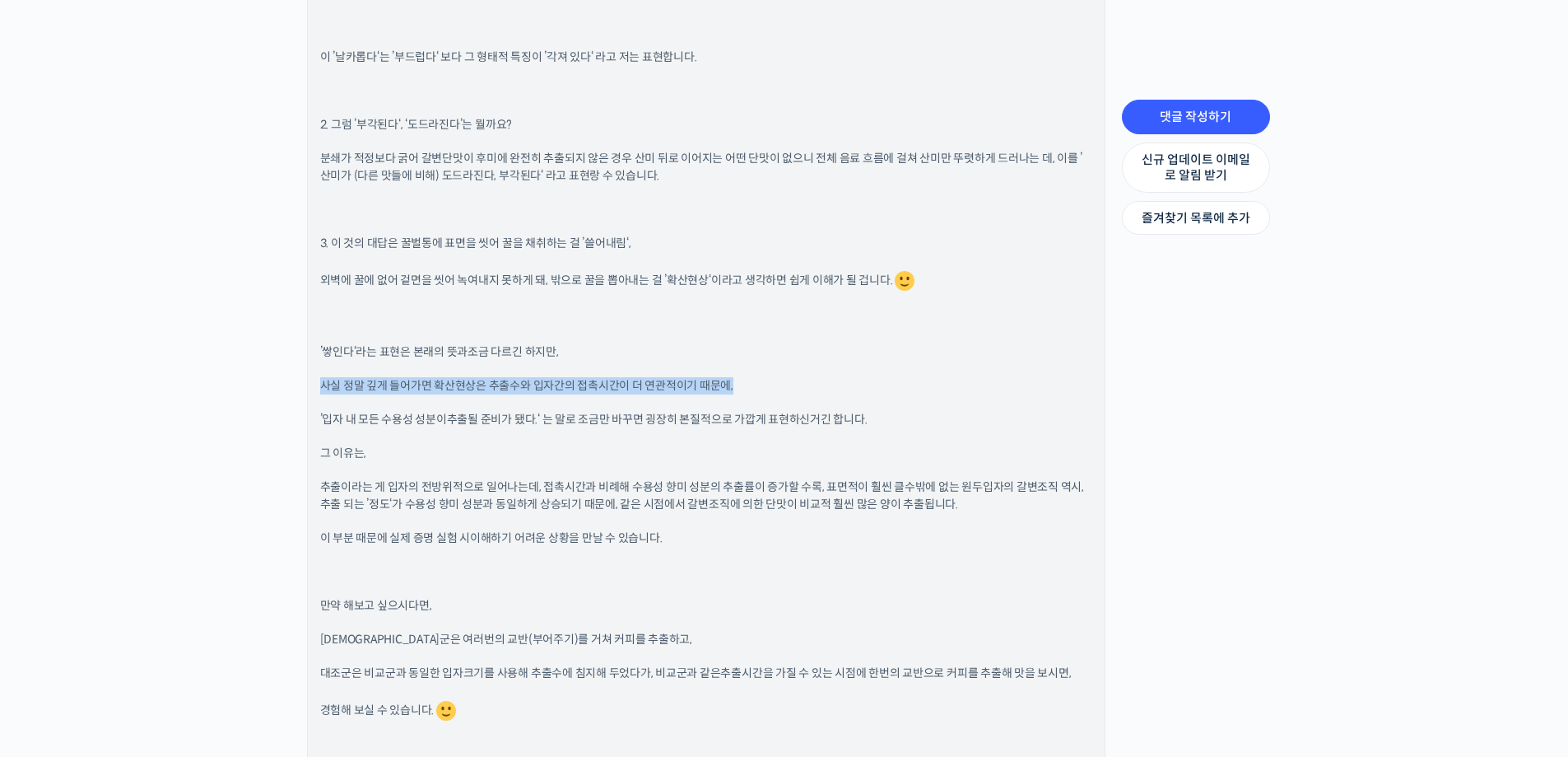
click at [778, 389] on div "방현영 바리스타 그룹 관리자 2023년 12월 14일 12:23 오후 댓글 작성하기 안녕하세요 강소라님 차례대로 답변드리면, 1. 바탕과 후미…" at bounding box center [706, 147] width 797 height 1584
click at [778, 389] on p "사실 정말 깊게 들어가면 확산현상은 추출수와 입자간의 접촉시간이 더 연관적이기 때문에," at bounding box center [706, 385] width 772 height 18
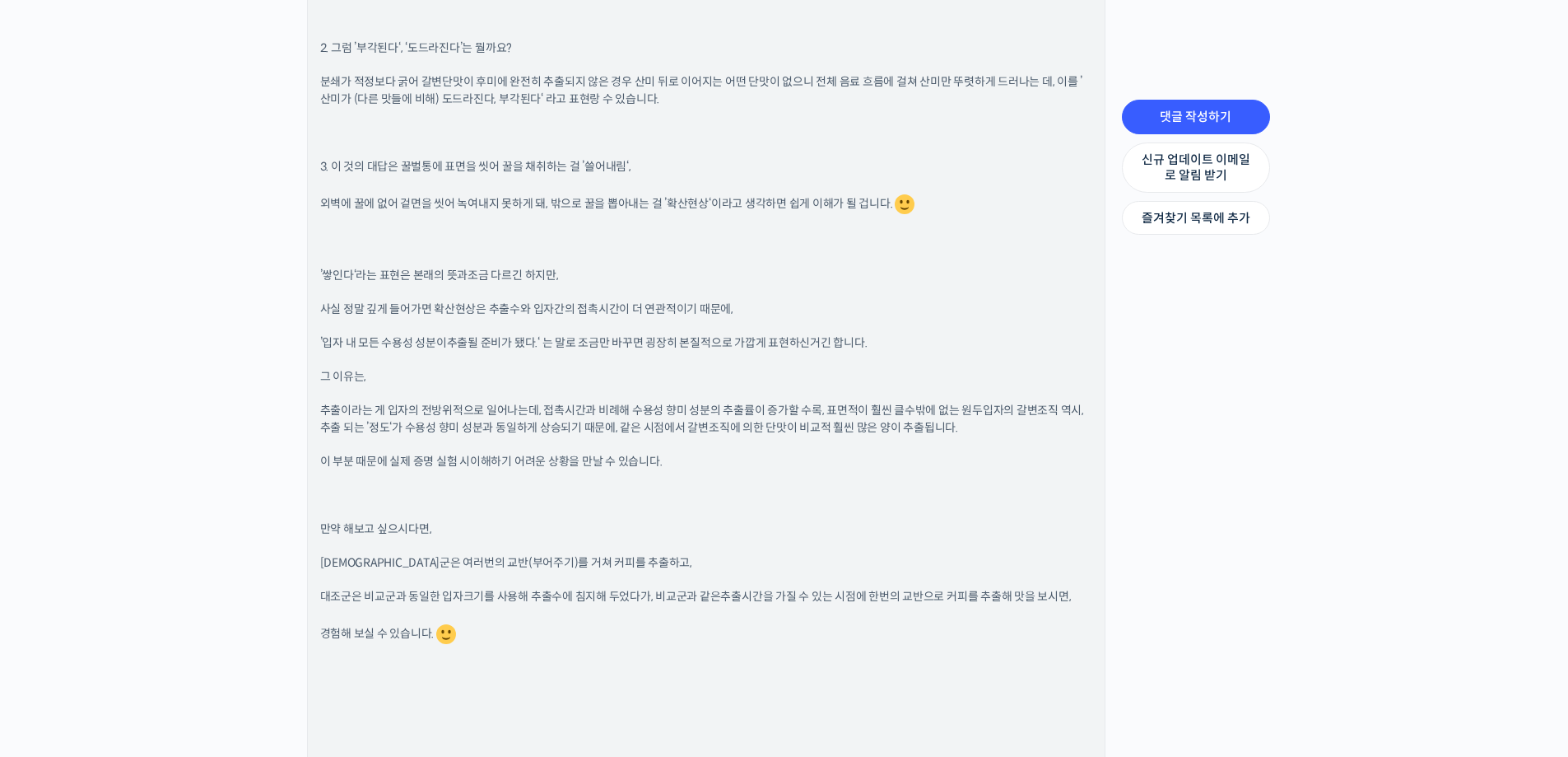
scroll to position [1482, 0]
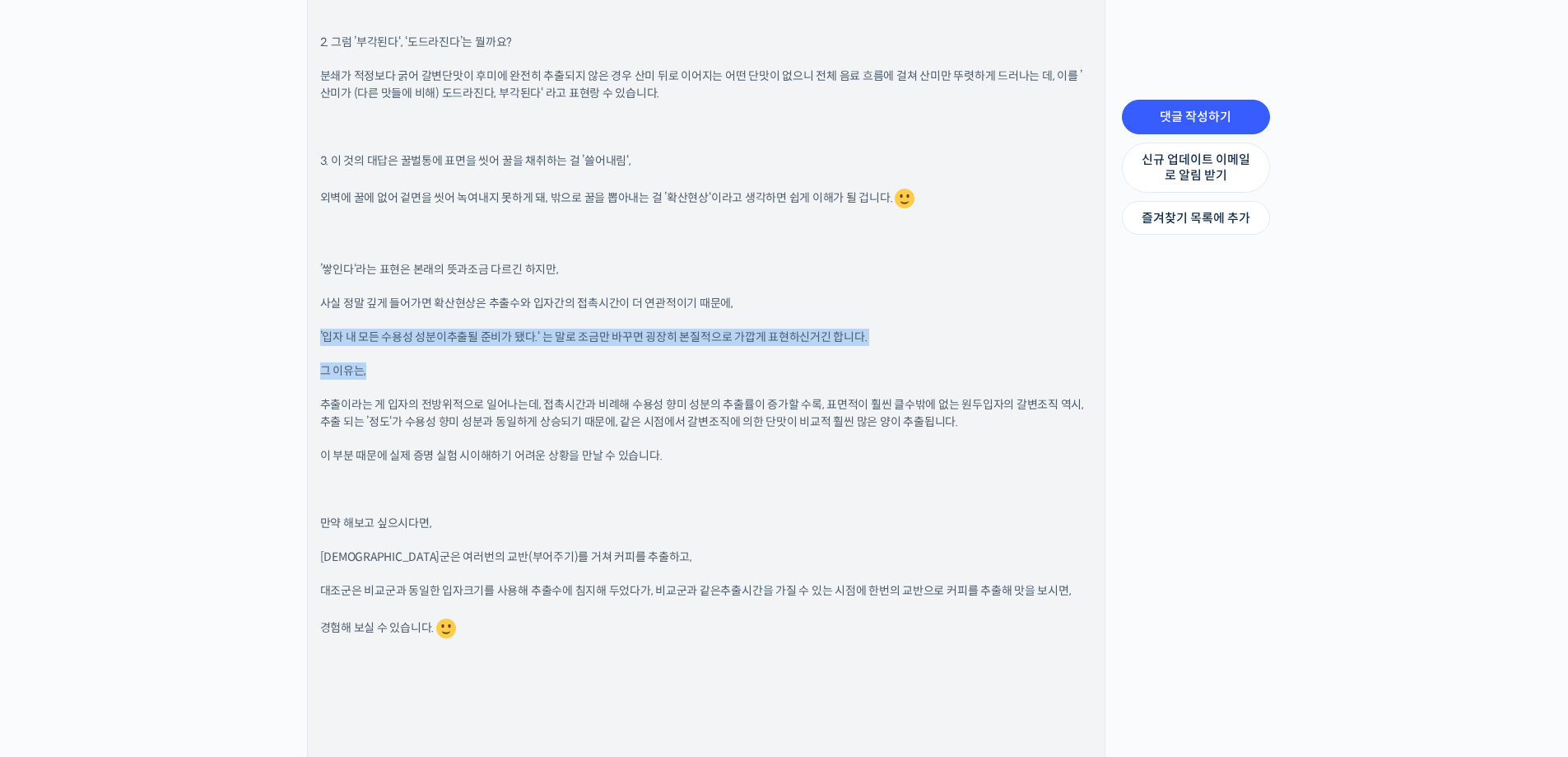
drag, startPoint x: 313, startPoint y: 338, endPoint x: 831, endPoint y: 349, distance: 518.1
click at [831, 349] on div "방현영 바리스타 그룹 관리자 2023년 12월 14일 12:23 오후 댓글 작성하기 안녕하세요 강소라님 차례대로 답변드리면, 1. 바탕과 후미…" at bounding box center [706, 64] width 797 height 1584
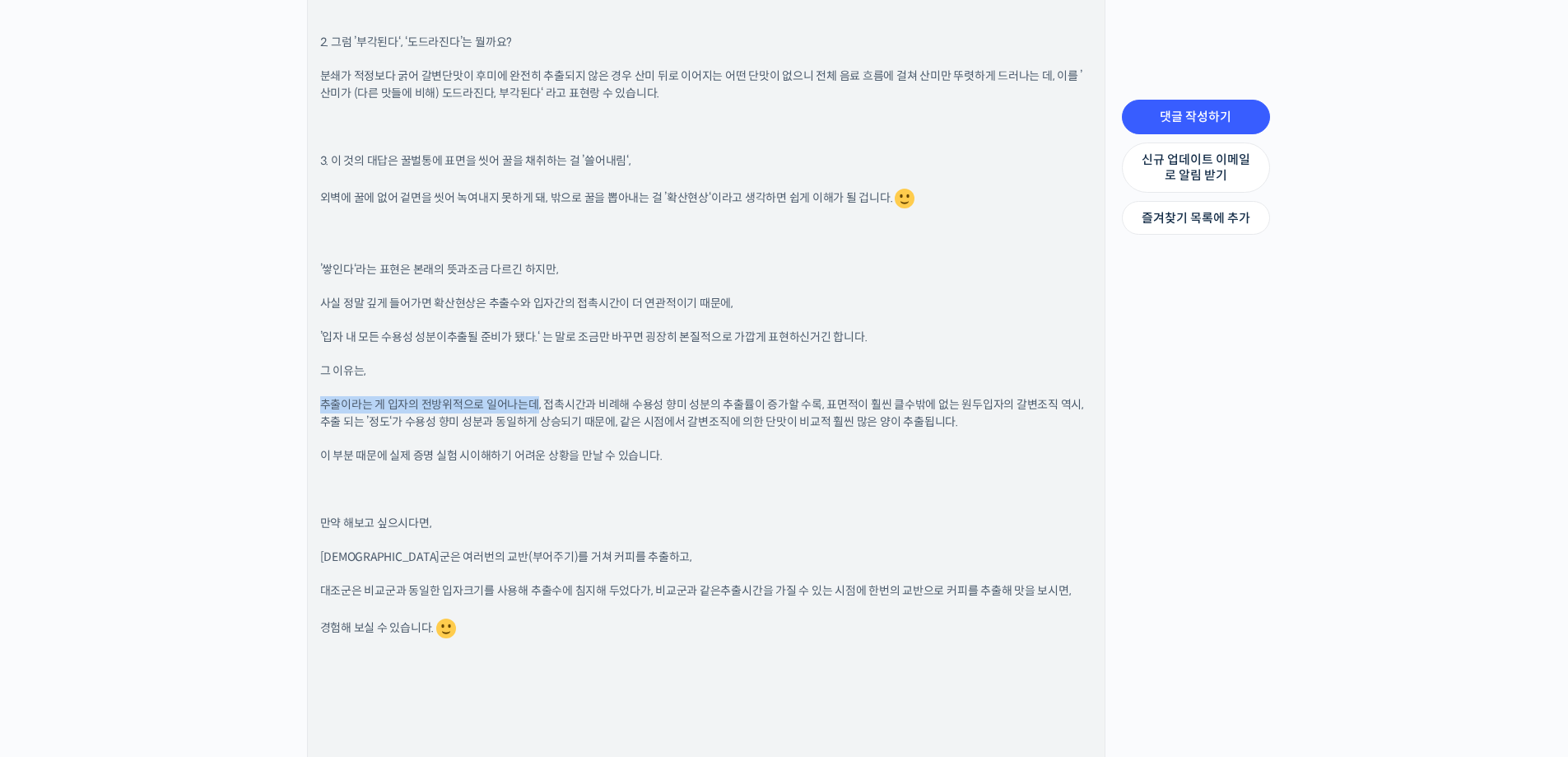
drag, startPoint x: 318, startPoint y: 407, endPoint x: 535, endPoint y: 406, distance: 217.0
click at [535, 406] on div "방현영 바리스타 그룹 관리자 2023년 12월 14일 12:23 오후 댓글 작성하기 안녕하세요 강소라님 차례대로 답변드리면, 1. 바탕과 후미…" at bounding box center [706, 64] width 797 height 1584
drag, startPoint x: 543, startPoint y: 406, endPoint x: 821, endPoint y: 411, distance: 278.0
click at [821, 411] on span "추출이라는 게 입자의 전방위적으로 일어나는데, 접촉시간과 비례해 수용성 향미 성분의 추출률이 증가할 수록, 표면적이 훨씬 클수밖에 없는 원두입…" at bounding box center [702, 412] width 764 height 33
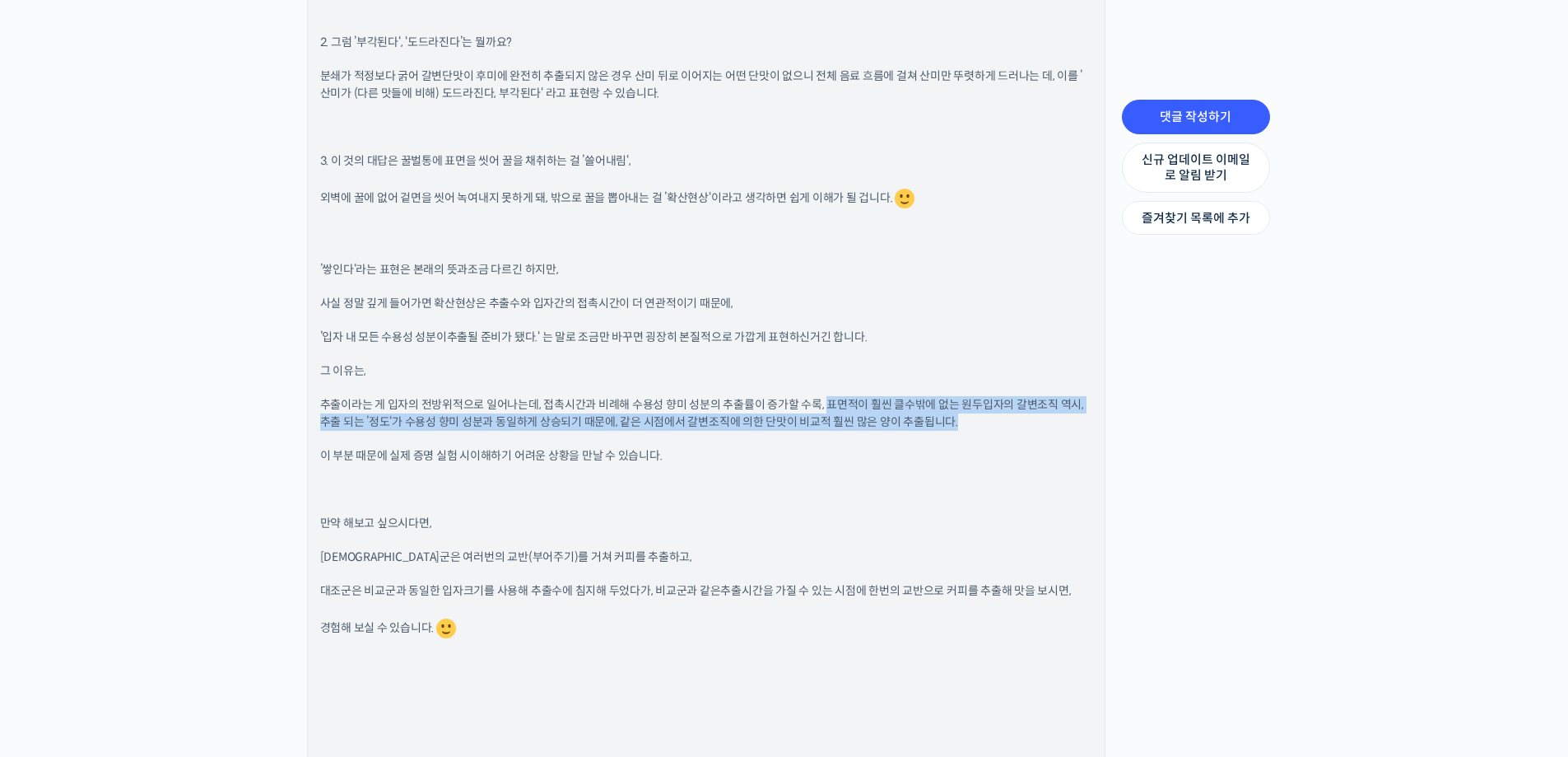
drag, startPoint x: 826, startPoint y: 405, endPoint x: 1012, endPoint y: 416, distance: 186.3
click at [1012, 416] on p "추출이라는 게 입자의 전방위적으로 일어나는데, 접촉시간과 비례해 수용성 향미 성분의 추출률이 증가할 수록, 표면적이 훨씬 클수밖에 없는 원두입…" at bounding box center [706, 413] width 772 height 34
click at [1000, 424] on p "추출이라는 게 입자의 전방위적으로 일어나는데, 접촉시간과 비례해 수용성 향미 성분의 추출률이 증가할 수록, 표면적이 훨씬 클수밖에 없는 원두입…" at bounding box center [706, 413] width 772 height 34
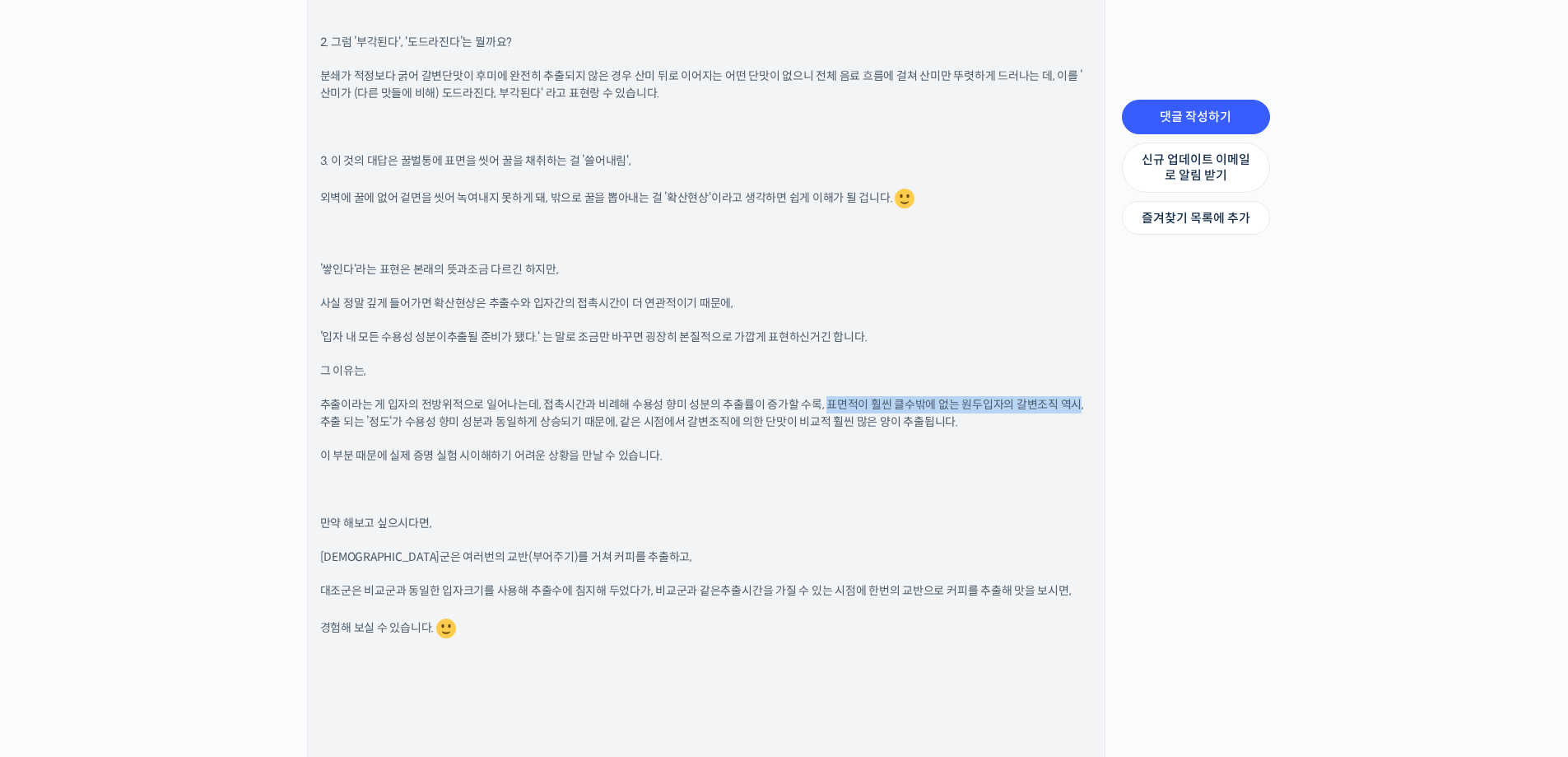
drag, startPoint x: 825, startPoint y: 407, endPoint x: 1075, endPoint y: 407, distance: 250.0
click at [1075, 407] on span "추출이라는 게 입자의 전방위적으로 일어나는데, 접촉시간과 비례해 수용성 향미 성분의 추출률이 증가할 수록, 표면적이 훨씬 클수밖에 없는 원두입…" at bounding box center [702, 412] width 764 height 33
drag, startPoint x: 317, startPoint y: 425, endPoint x: 604, endPoint y: 423, distance: 287.0
click at [604, 423] on div "방현영 바리스타 그룹 관리자 2023년 12월 14일 12:23 오후 댓글 작성하기 안녕하세요 강소라님 차례대로 답변드리면, 1. 바탕과 후미…" at bounding box center [706, 64] width 797 height 1584
drag, startPoint x: 613, startPoint y: 424, endPoint x: 968, endPoint y: 425, distance: 355.0
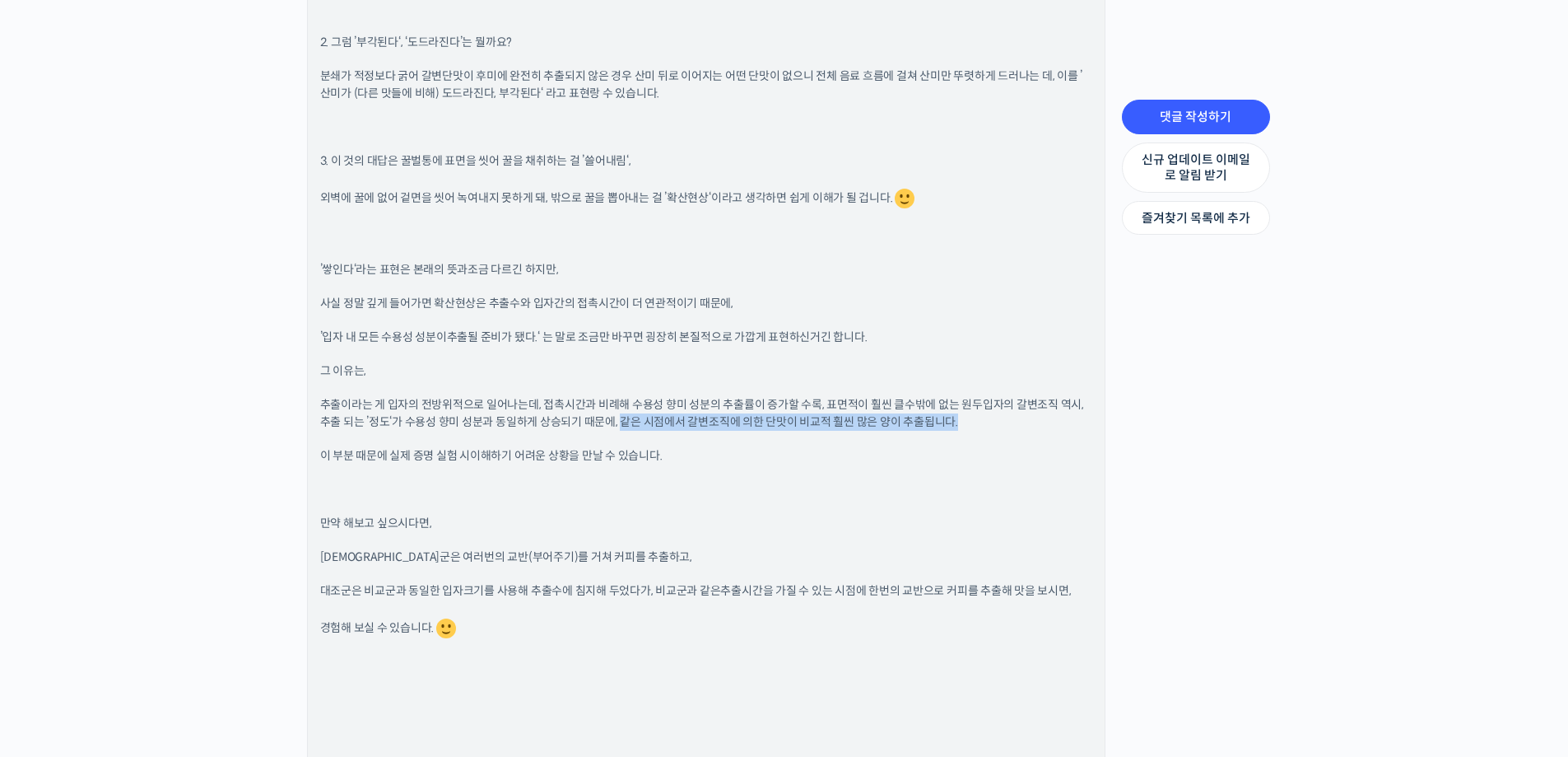
click at [968, 425] on p "추출이라는 게 입자의 전방위적으로 일어나는데, 접촉시간과 비례해 수용성 향미 성분의 추출률이 증가할 수록, 표면적이 훨씬 클수밖에 없는 원두입…" at bounding box center [706, 413] width 772 height 34
drag, startPoint x: 317, startPoint y: 459, endPoint x: 690, endPoint y: 458, distance: 373.0
click at [690, 458] on div "방현영 바리스타 그룹 관리자 2023년 12월 14일 12:23 오후 댓글 작성하기 안녕하세요 강소라님 차례대로 답변드리면, 1. 바탕과 후미…" at bounding box center [706, 64] width 797 height 1584
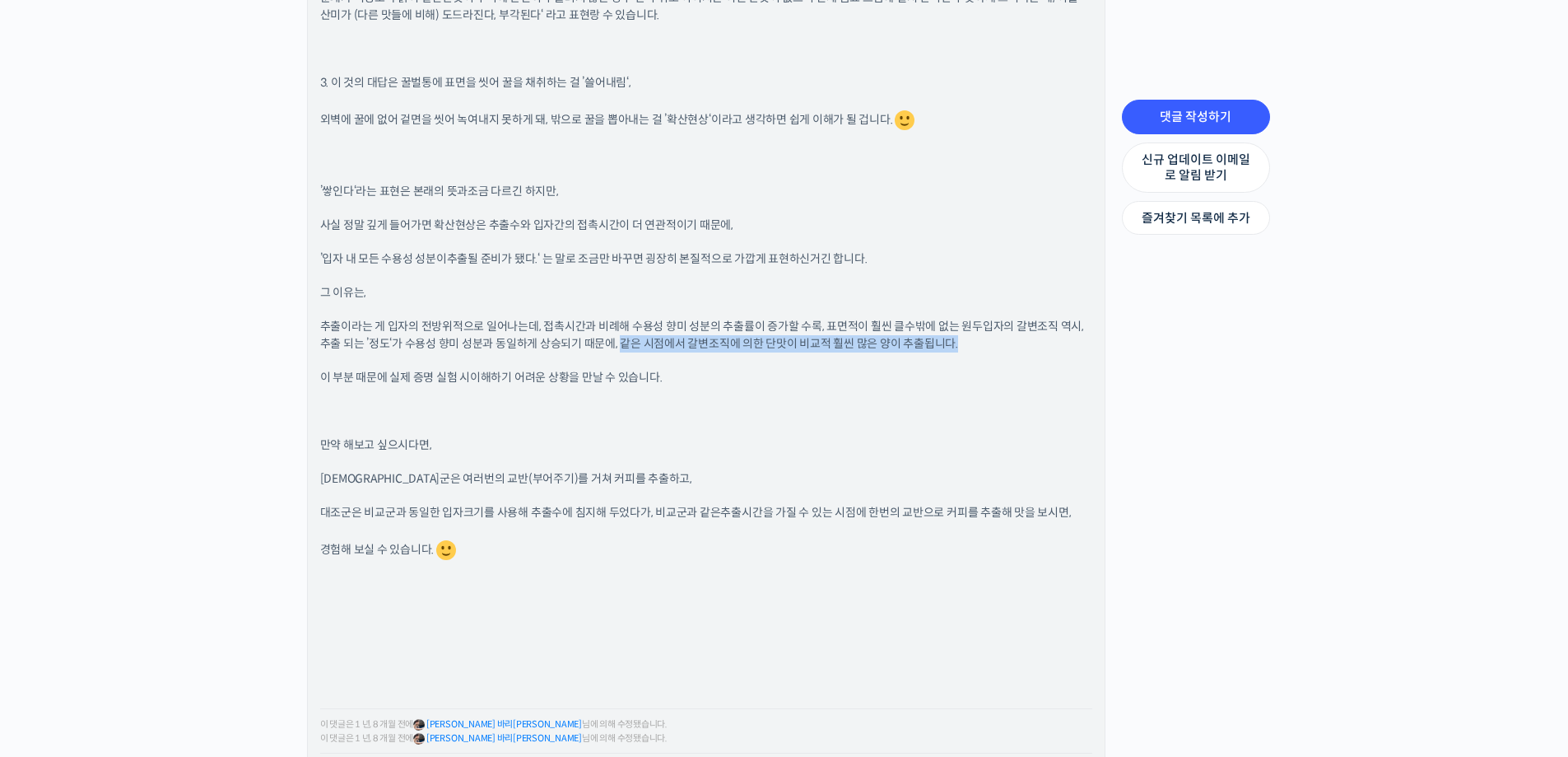
scroll to position [1565, 0]
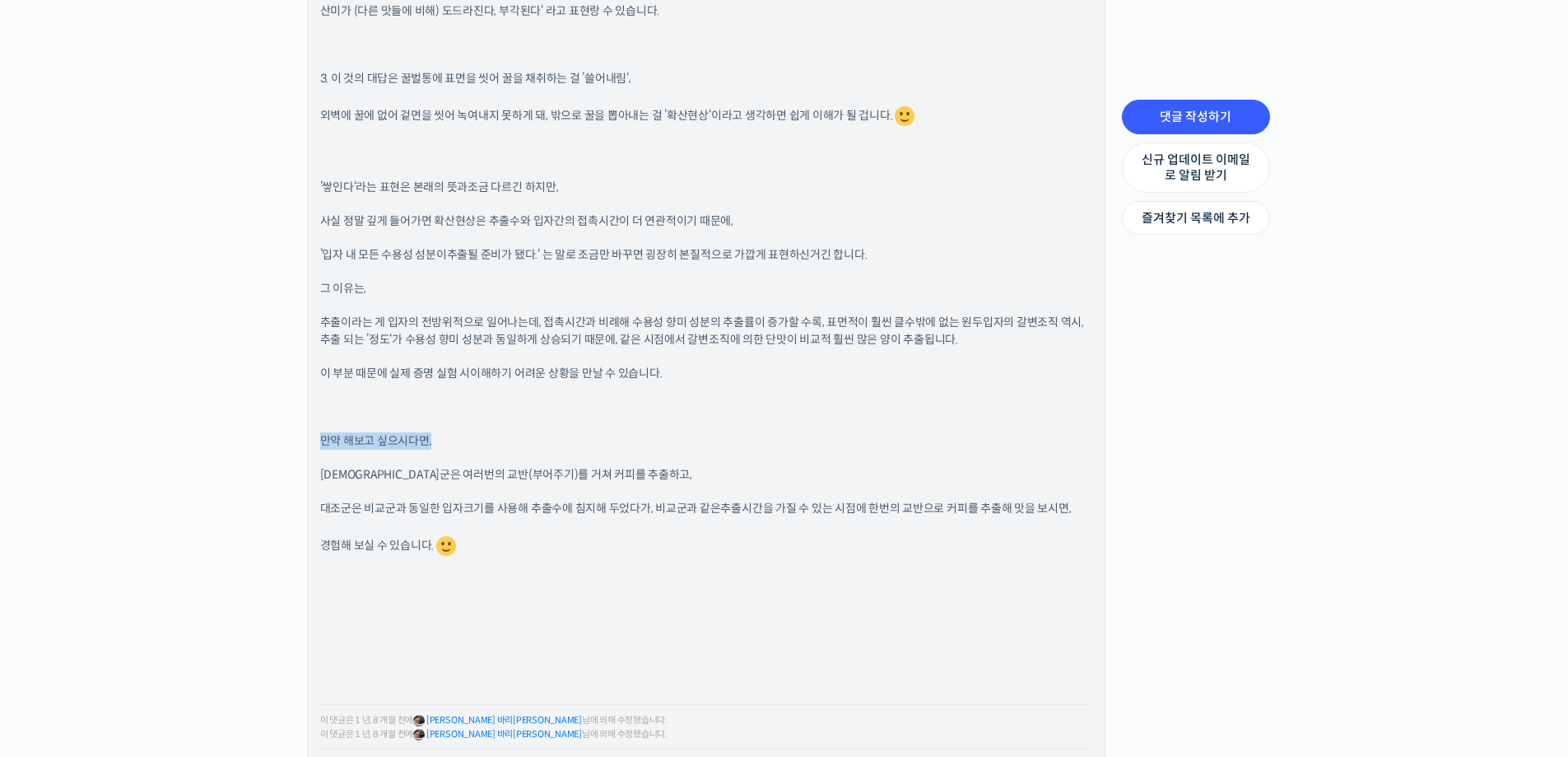
drag, startPoint x: 323, startPoint y: 448, endPoint x: 475, endPoint y: 445, distance: 152.0
click at [475, 445] on p "만약 해보고 싶으시다면," at bounding box center [706, 441] width 772 height 18
drag, startPoint x: 349, startPoint y: 475, endPoint x: 594, endPoint y: 467, distance: 245.1
click at [594, 467] on p "비교군은 여러번의 교반(부어주기)를 거쳐 커피를 추출하고," at bounding box center [706, 475] width 772 height 18
click at [594, 468] on p "비교군은 여러번의 교반(부어주기)를 거쳐 커피를 추출하고," at bounding box center [706, 475] width 772 height 18
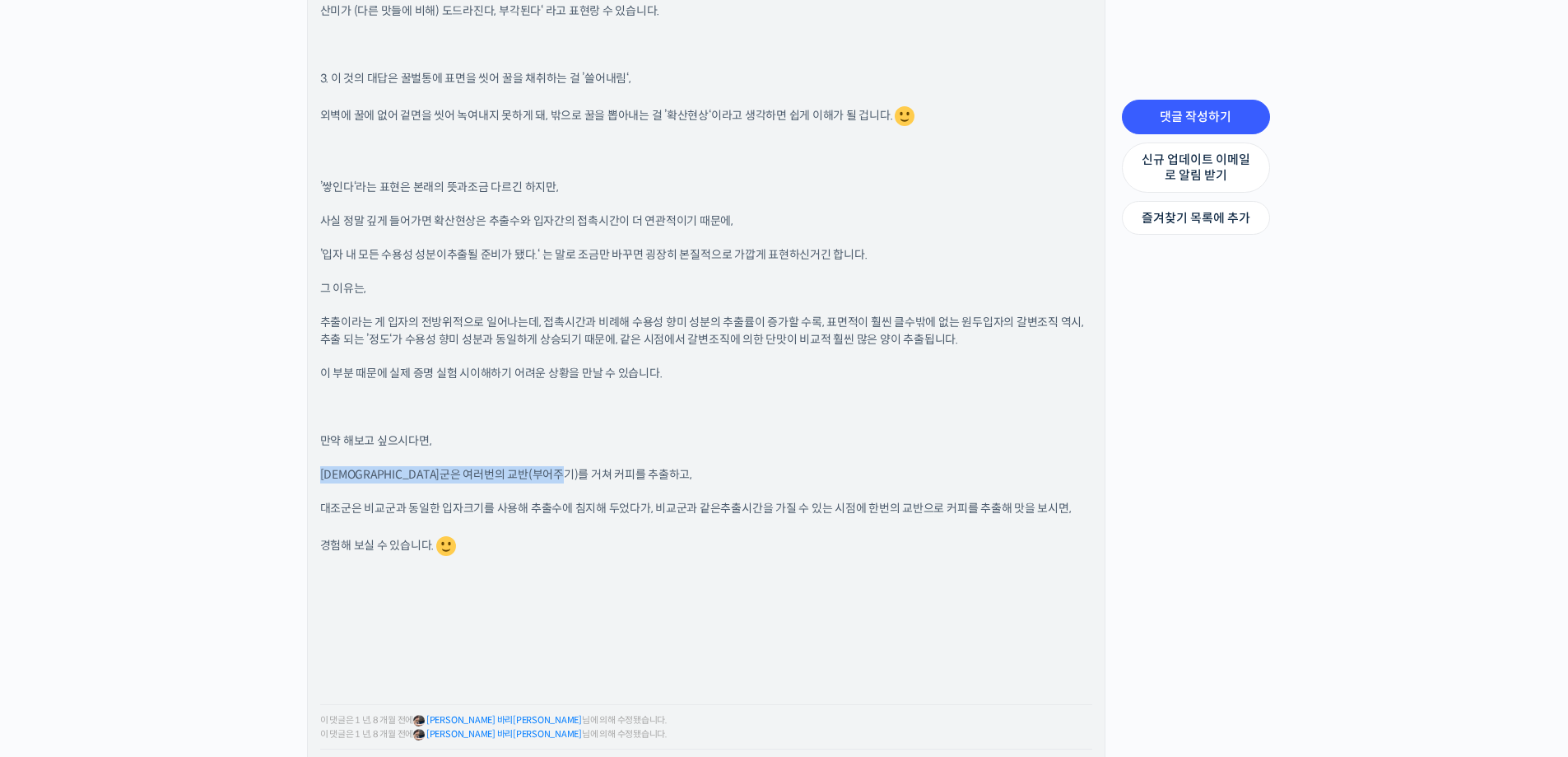
drag, startPoint x: 319, startPoint y: 476, endPoint x: 601, endPoint y: 471, distance: 282.0
click at [601, 471] on p "비교군은 여러번의 교반(부어주기)를 거쳐 커피를 추출하고," at bounding box center [706, 475] width 772 height 18
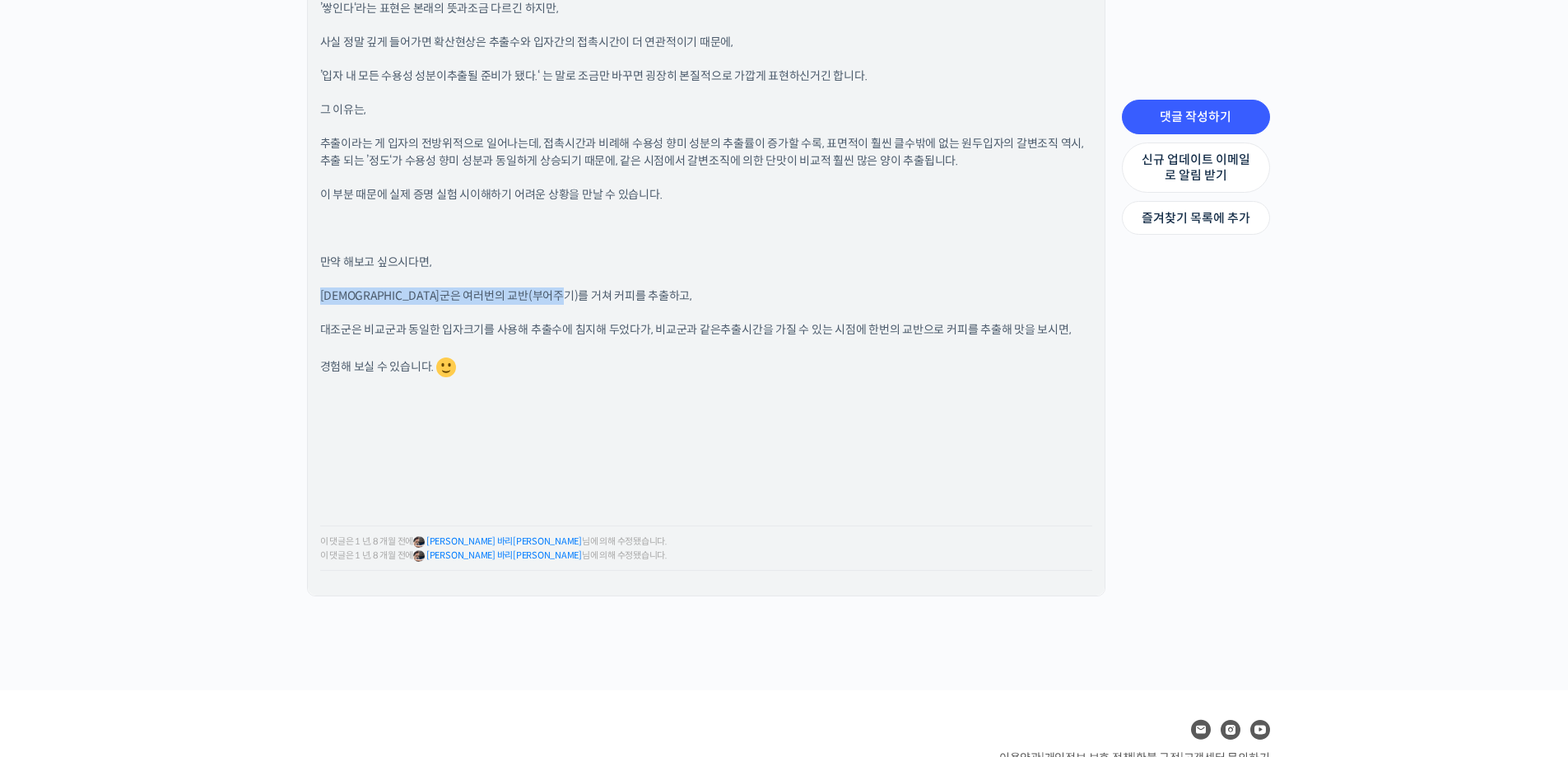
scroll to position [1648, 0]
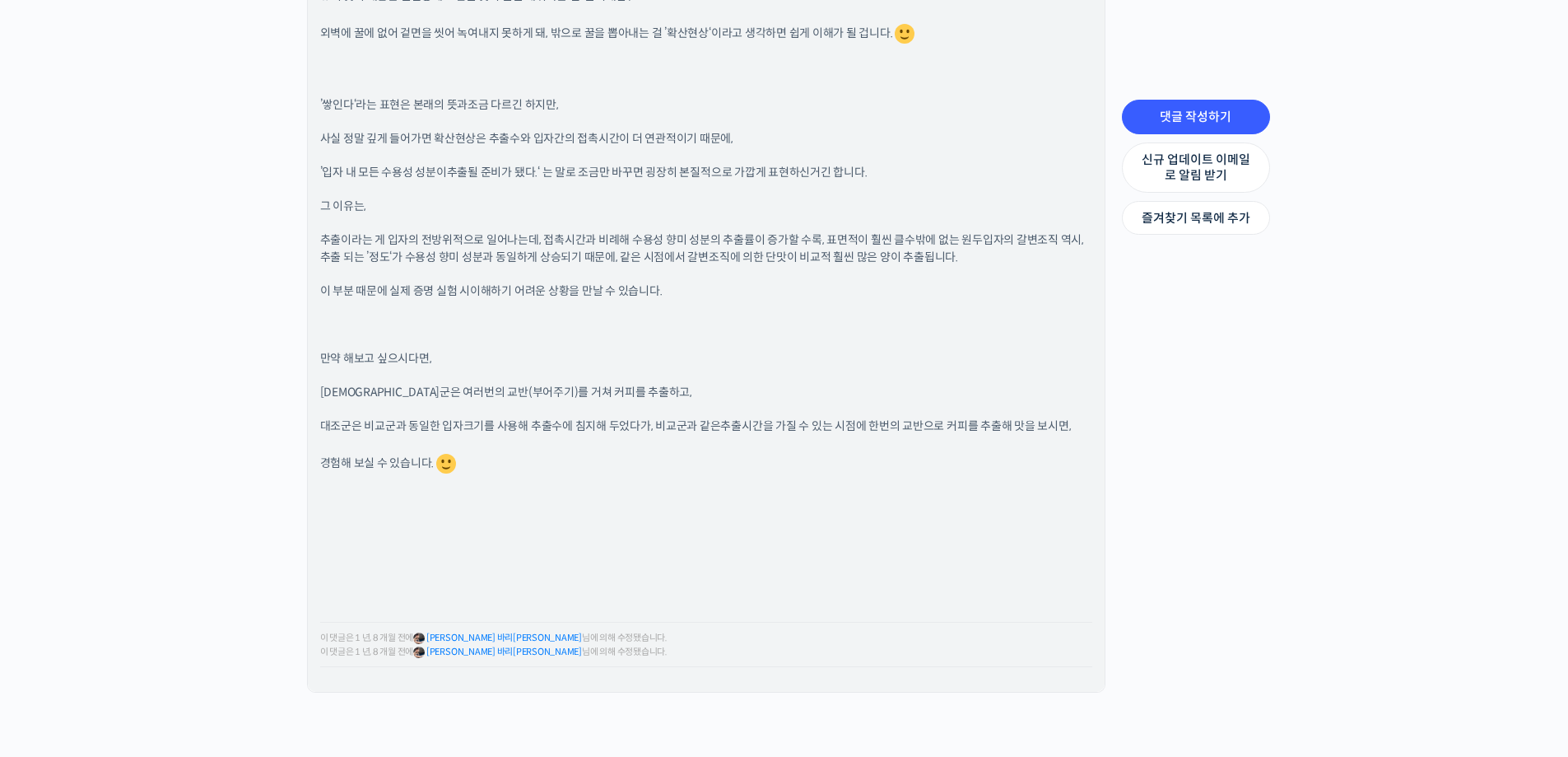
drag, startPoint x: 322, startPoint y: 427, endPoint x: 644, endPoint y: 422, distance: 322.0
click at [644, 422] on span "대조군은 비교군과 동일한 입자크기를 사용해 추출수에 침지해 두었다가, 비교군과 같은" at bounding box center [521, 425] width 401 height 15
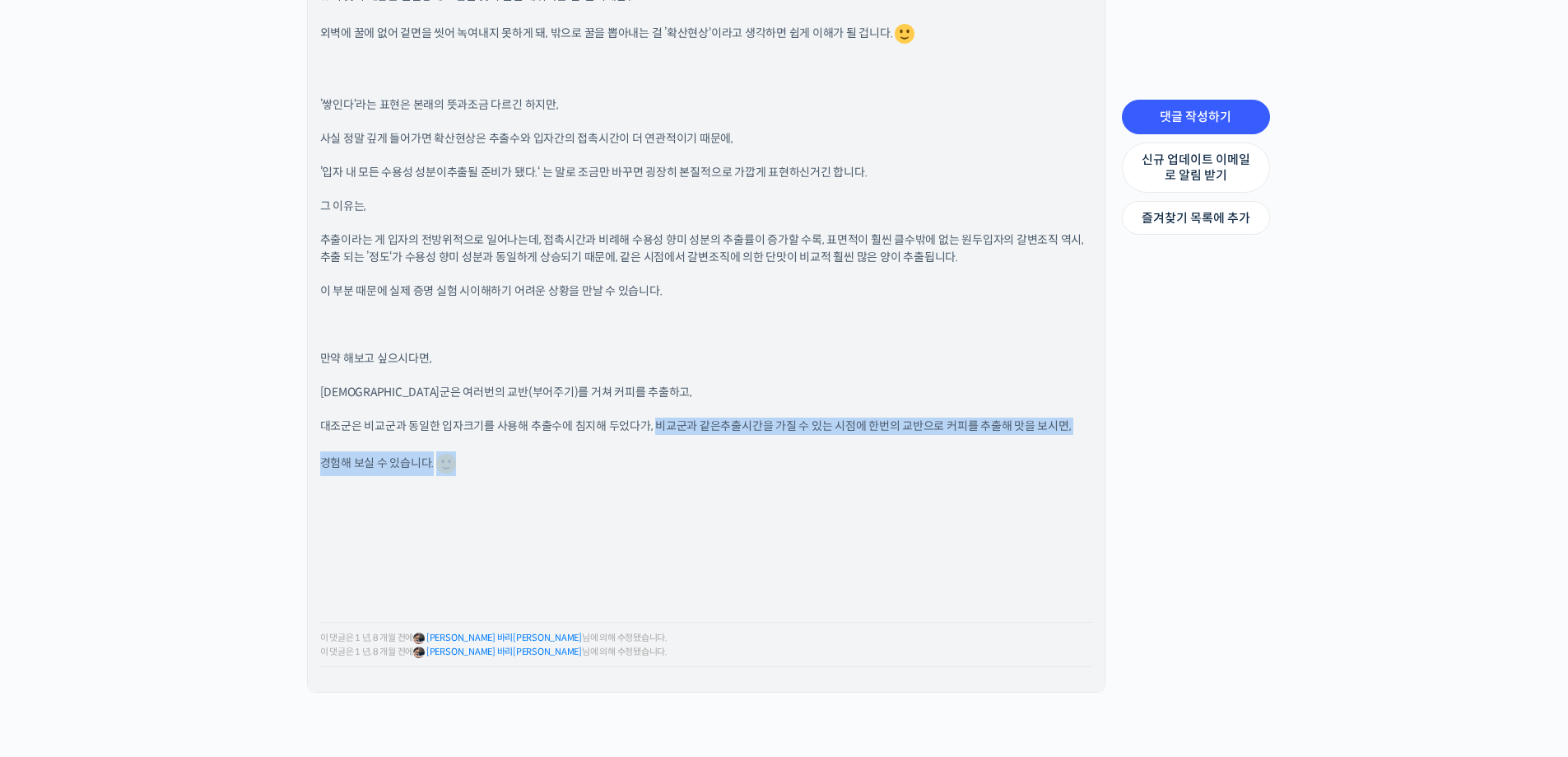
drag, startPoint x: 653, startPoint y: 428, endPoint x: 1069, endPoint y: 461, distance: 417.3
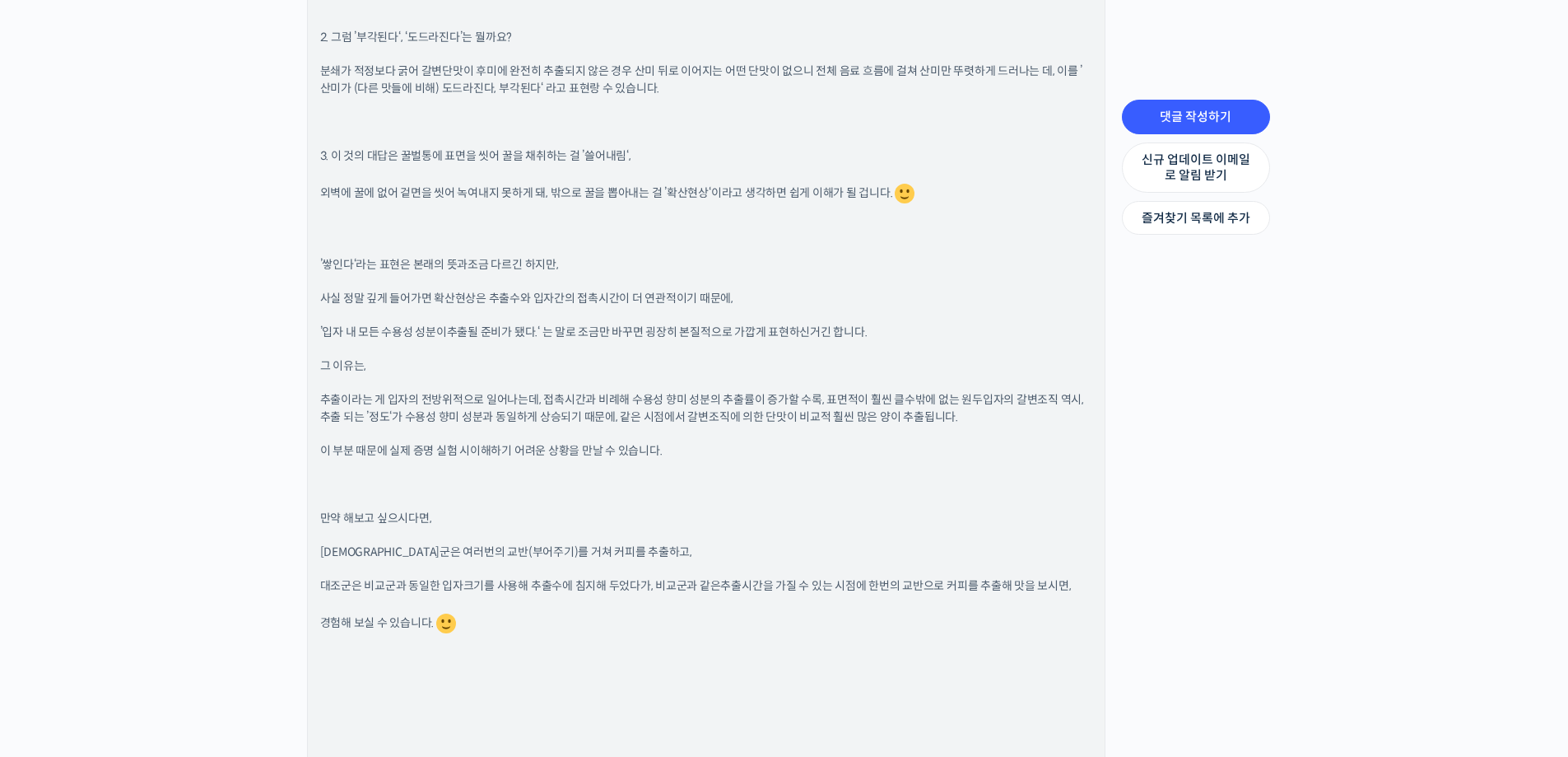
scroll to position [1482, 0]
drag, startPoint x: 323, startPoint y: 457, endPoint x: 693, endPoint y: 462, distance: 370.0
click at [693, 462] on p "이 부분 때문에 실제 증명 실험 시 이해하기 어려운 상황을 만날 수 있습니다." at bounding box center [706, 456] width 772 height 18
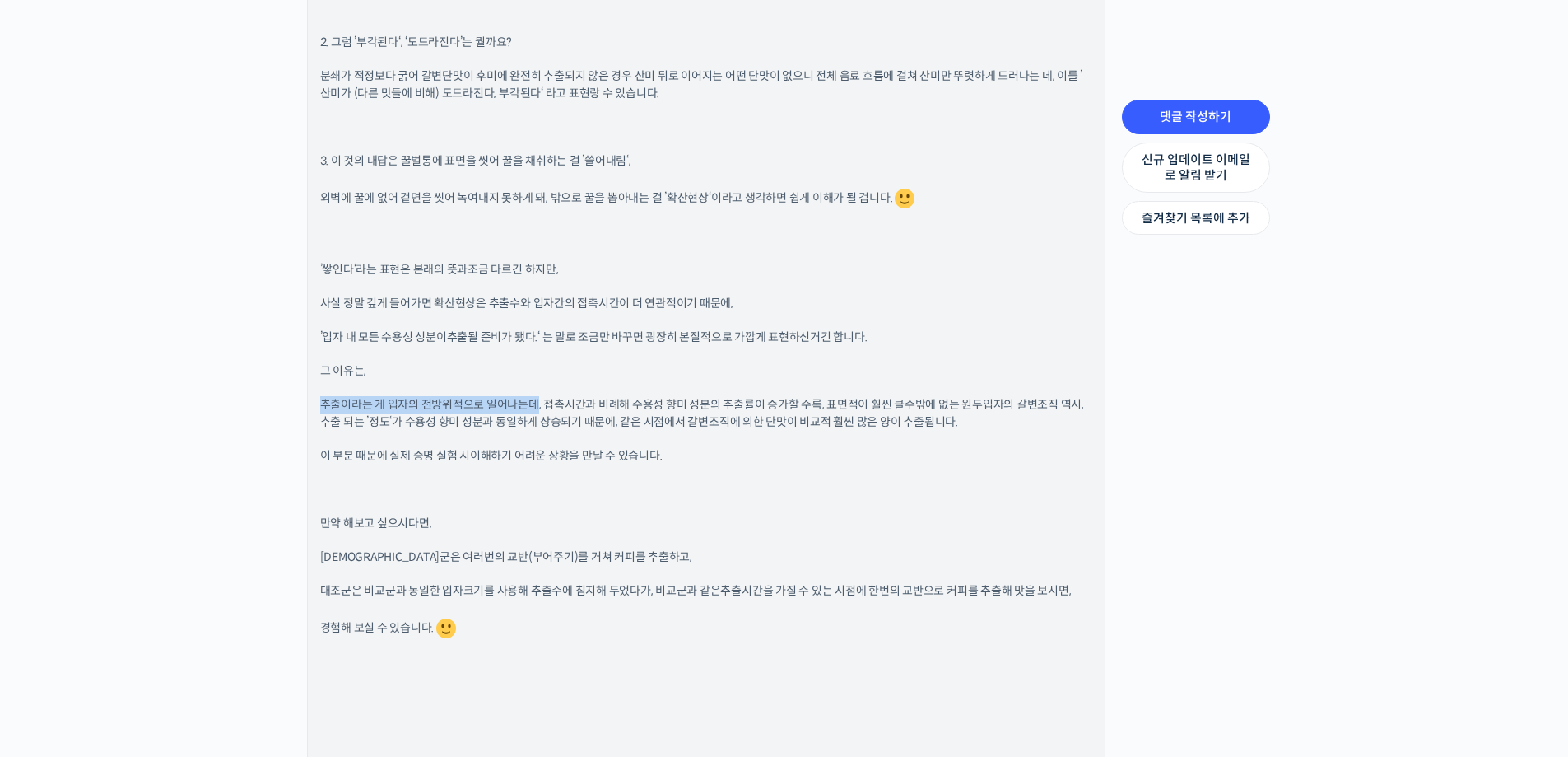
drag, startPoint x: 324, startPoint y: 404, endPoint x: 535, endPoint y: 405, distance: 211.0
click at [535, 405] on span "추출이라는 게 입자의 전방위적으로 일어나는데, 접촉시간과 비례해 수용성 향미 성분의 추출률이 증가할 수록, 표면적이 훨씬 클수밖에 없는 원두입…" at bounding box center [702, 412] width 764 height 33
drag, startPoint x: 549, startPoint y: 404, endPoint x: 816, endPoint y: 401, distance: 267.0
click at [816, 401] on span "추출이라는 게 입자의 전방위적으로 일어나는데, 접촉시간과 비례해 수용성 향미 성분의 추출률이 증가할 수록, 표면적이 훨씬 클수밖에 없는 원두입…" at bounding box center [702, 412] width 764 height 33
drag, startPoint x: 823, startPoint y: 401, endPoint x: 1077, endPoint y: 410, distance: 254.2
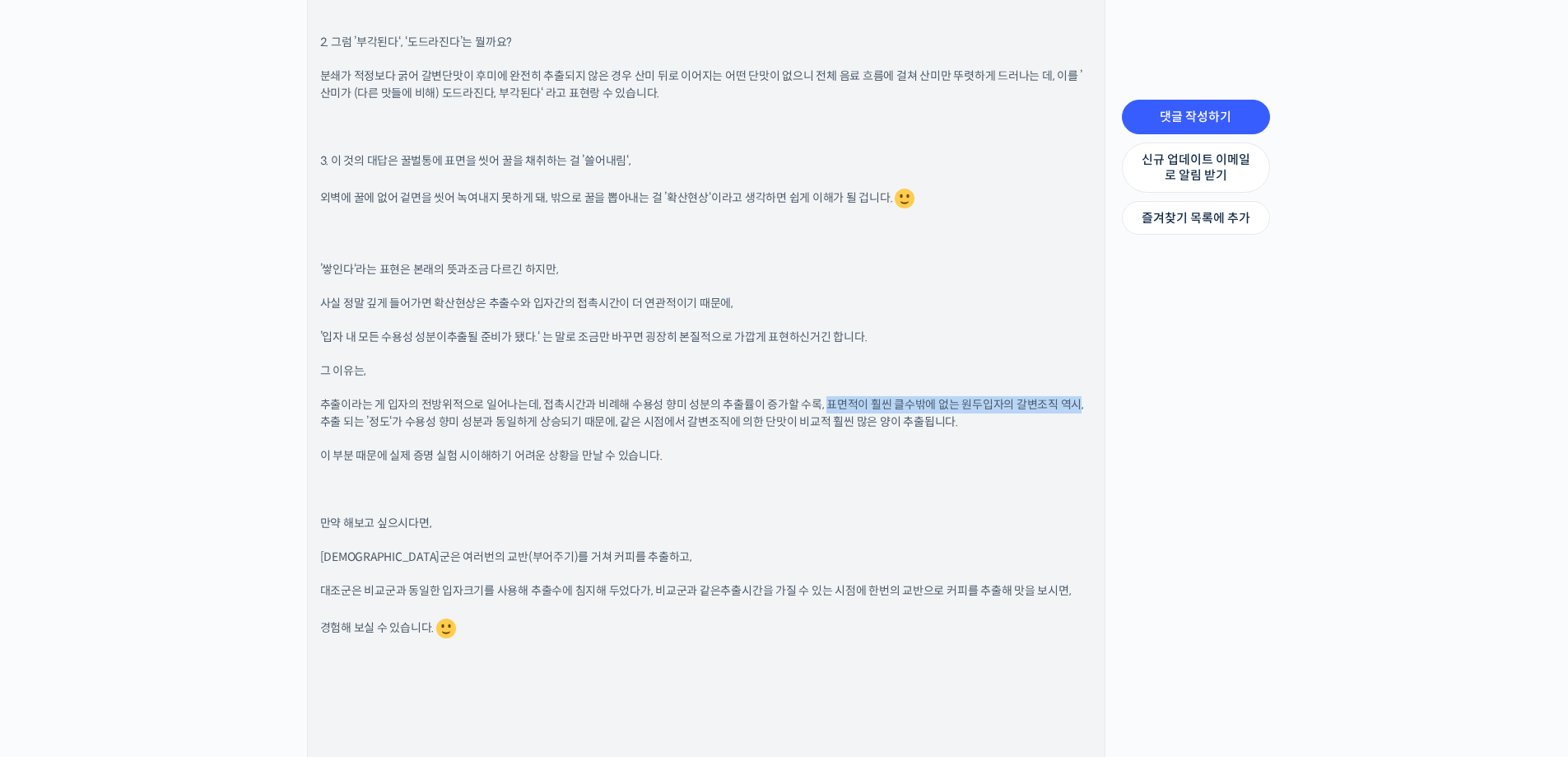
click at [1077, 410] on span "추출이라는 게 입자의 전방위적으로 일어나는데, 접촉시간과 비례해 수용성 향미 성분의 추출률이 증가할 수록, 표면적이 훨씬 클수밖에 없는 원두입…" at bounding box center [702, 412] width 764 height 33
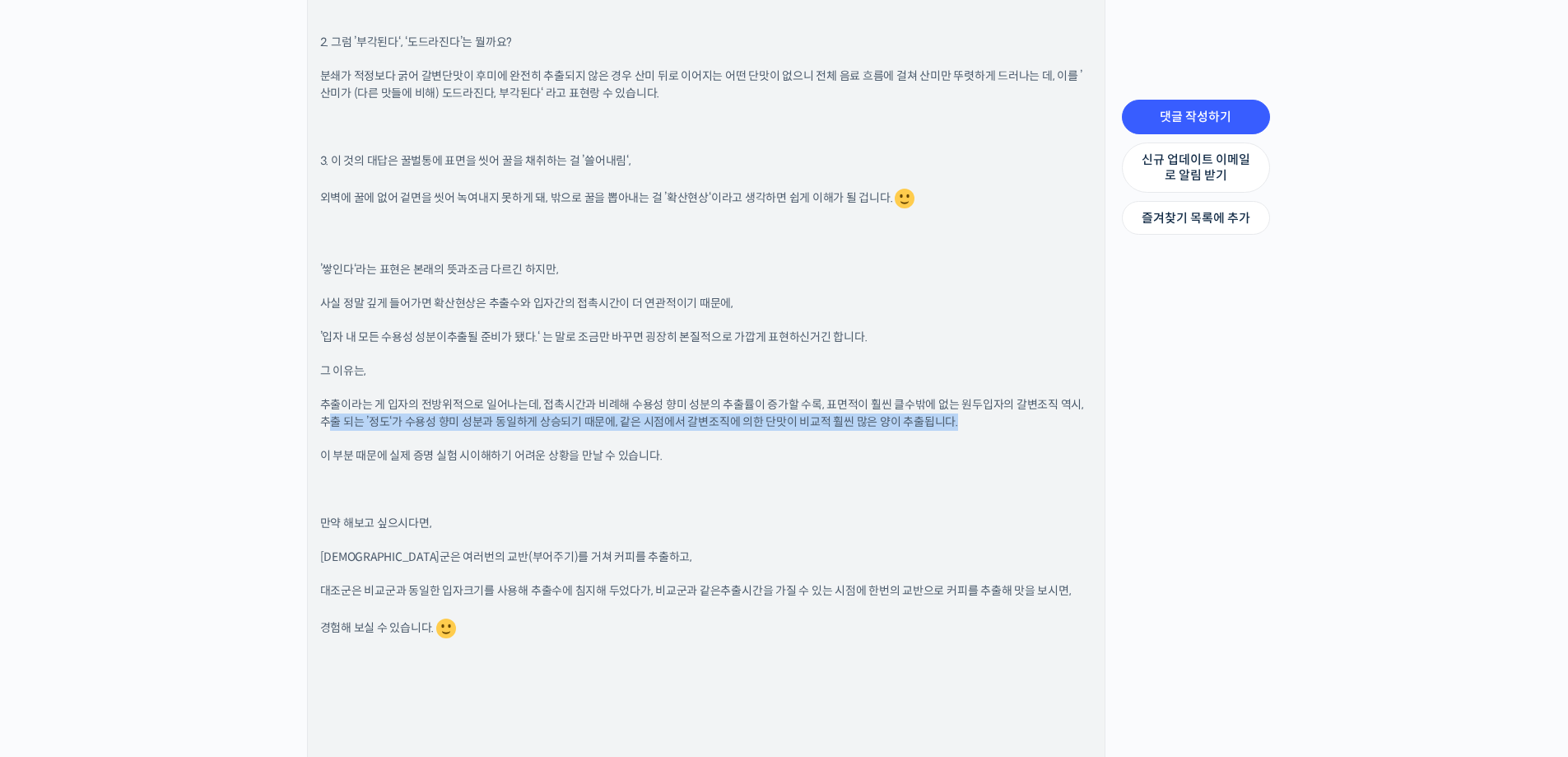
drag, startPoint x: 1088, startPoint y: 407, endPoint x: 1086, endPoint y: 428, distance: 21.1
click at [1086, 428] on p "추출이라는 게 입자의 전방위적으로 일어나는데, 접촉시간과 비례해 수용성 향미 성분의 추출률이 증가할 수록, 표면적이 훨씬 클수밖에 없는 원두입…" at bounding box center [706, 413] width 772 height 34
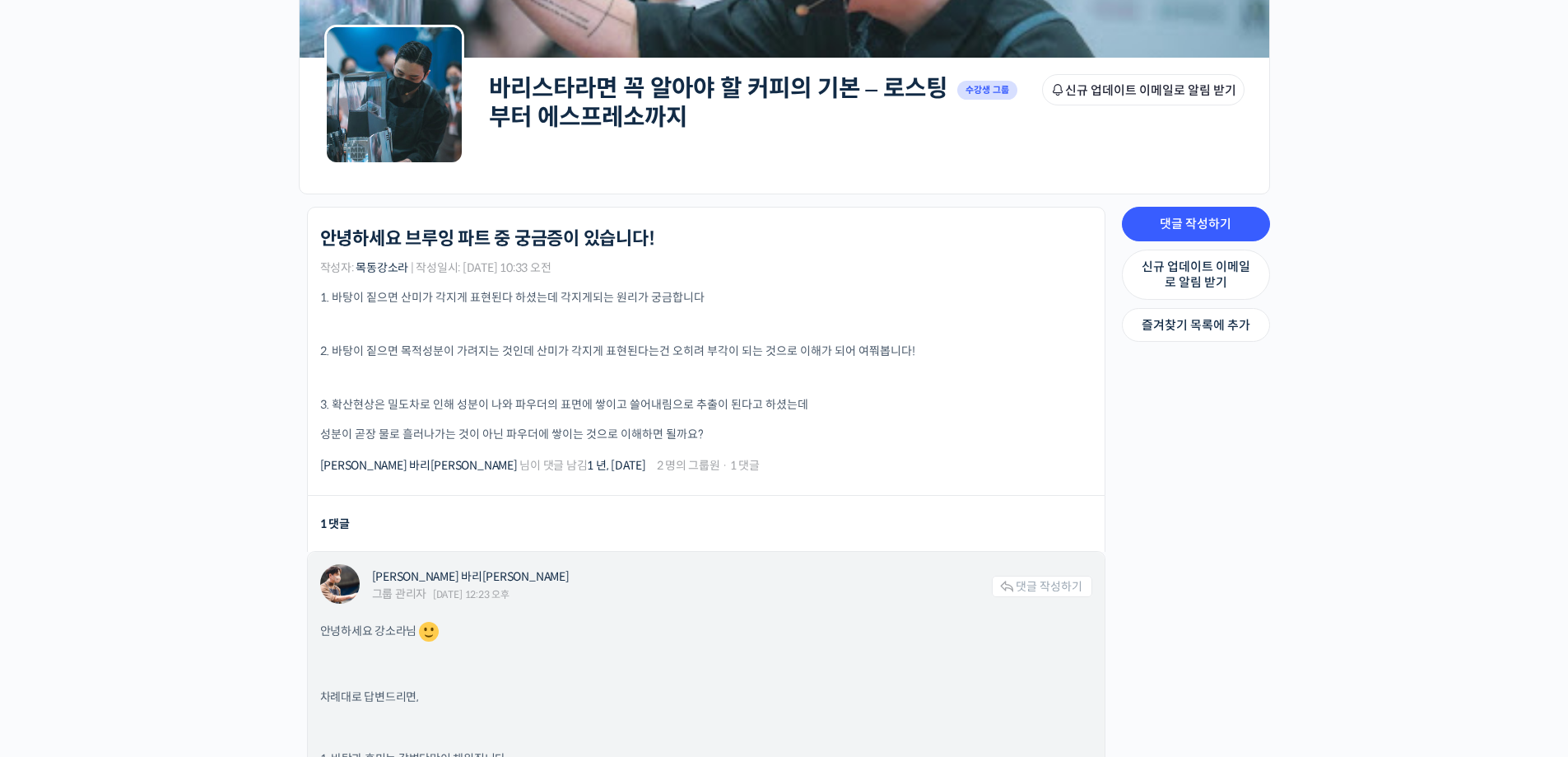
scroll to position [164, 0]
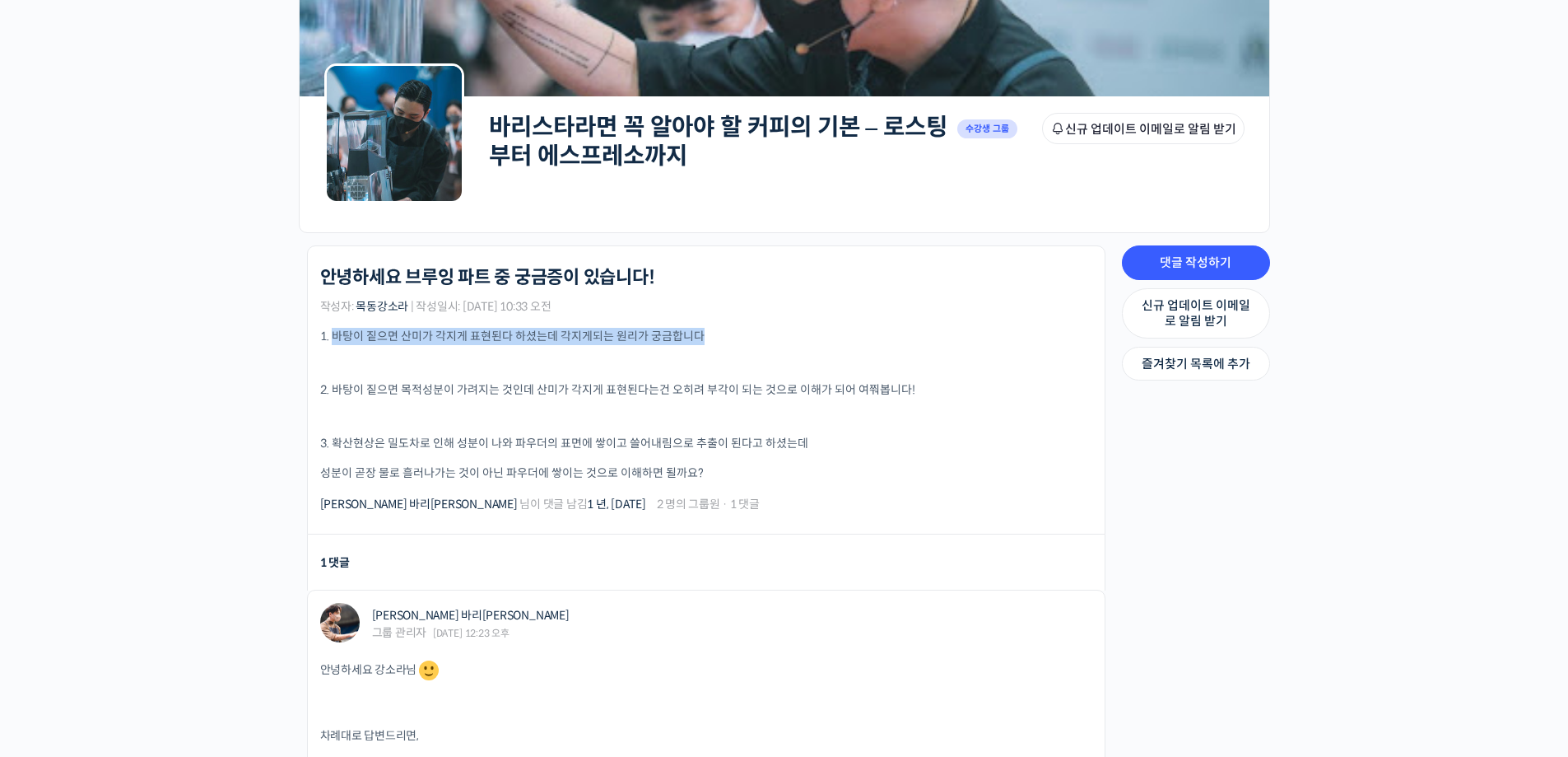
drag, startPoint x: 334, startPoint y: 334, endPoint x: 723, endPoint y: 320, distance: 389.3
click at [723, 320] on div "바리스타라면 꼭 알아야 할 커피의 기본 – 로스팅부터 에스프레소까지 안녕하세요 브루잉 파트 중 궁금증이 있습니다! 작성자: 목동강소라 | 작성…" at bounding box center [706, 389] width 772 height 246
click at [727, 333] on p "1. 바탕이 짙으면 산미가 각지게 표현된다 하셨는데 각지게되는 원리가 궁금합니다" at bounding box center [706, 336] width 772 height 18
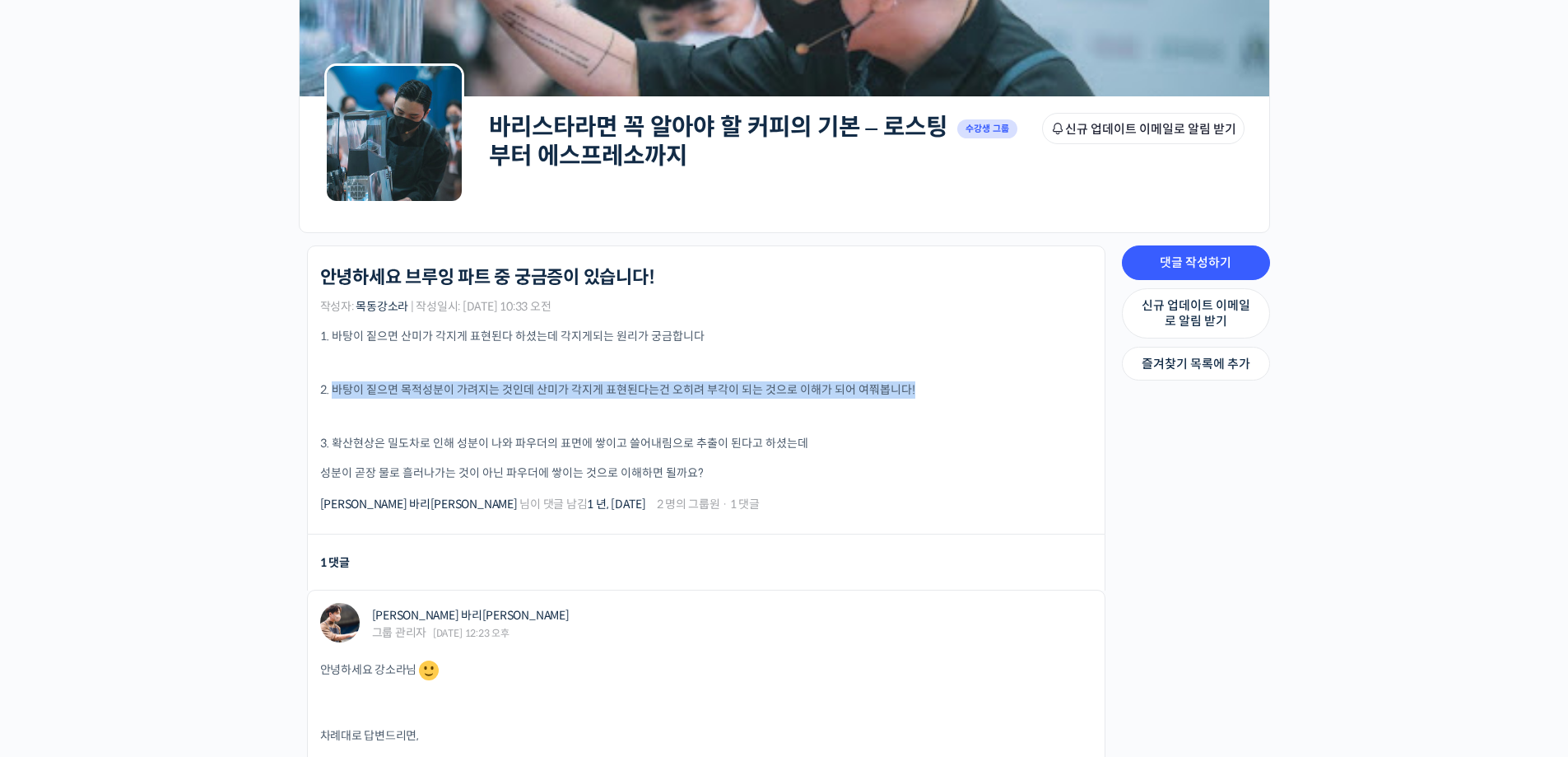
drag, startPoint x: 332, startPoint y: 386, endPoint x: 927, endPoint y: 386, distance: 595.0
click at [927, 386] on p "2. 바탕이 짙으면 목적성분이 가려지는 것인데 산미가 각지게 표현된다는건 오히려 부각이 되는 것으로 이해가 되어 여쭤봅니다!" at bounding box center [706, 390] width 772 height 18
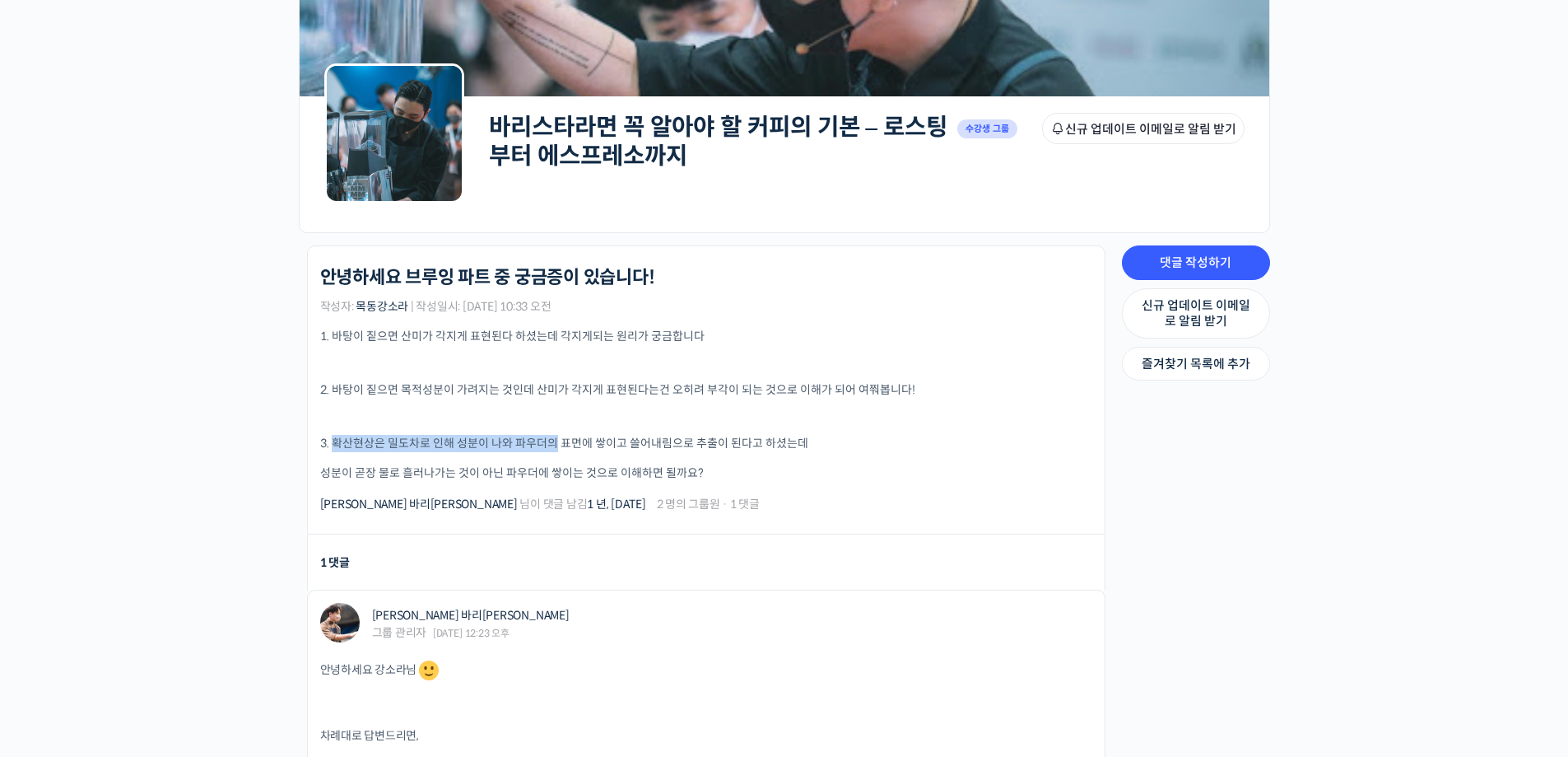
drag, startPoint x: 336, startPoint y: 441, endPoint x: 554, endPoint y: 439, distance: 218.0
click at [554, 439] on p "3. 확산현상은 밀도차로 인해 성분이 나와 파우더의 표면에 쌓이고 쓸어내림으로 추출이 된다고 하셨는데" at bounding box center [706, 443] width 772 height 18
click at [559, 416] on p at bounding box center [706, 417] width 772 height 11
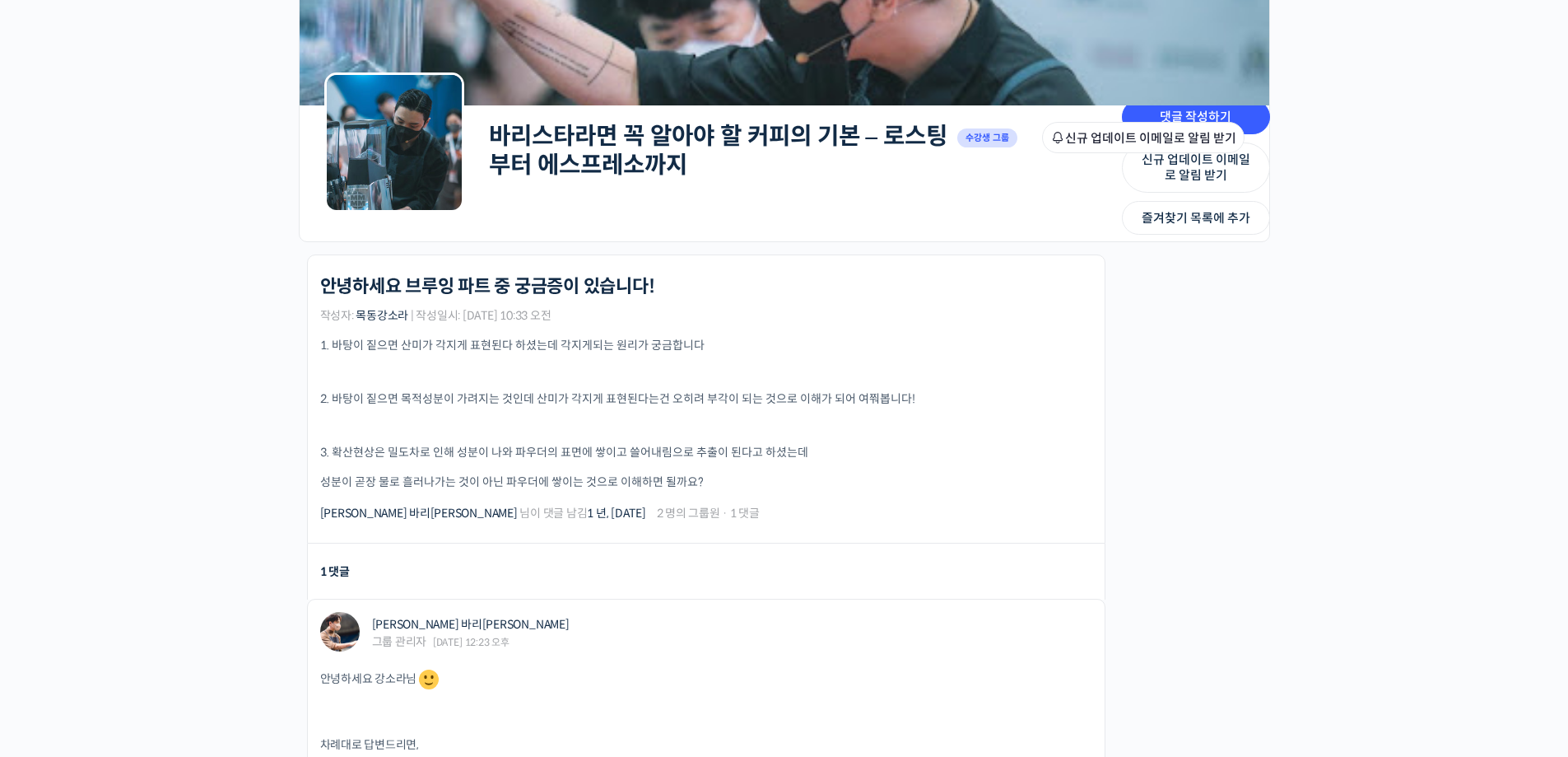
scroll to position [121, 0]
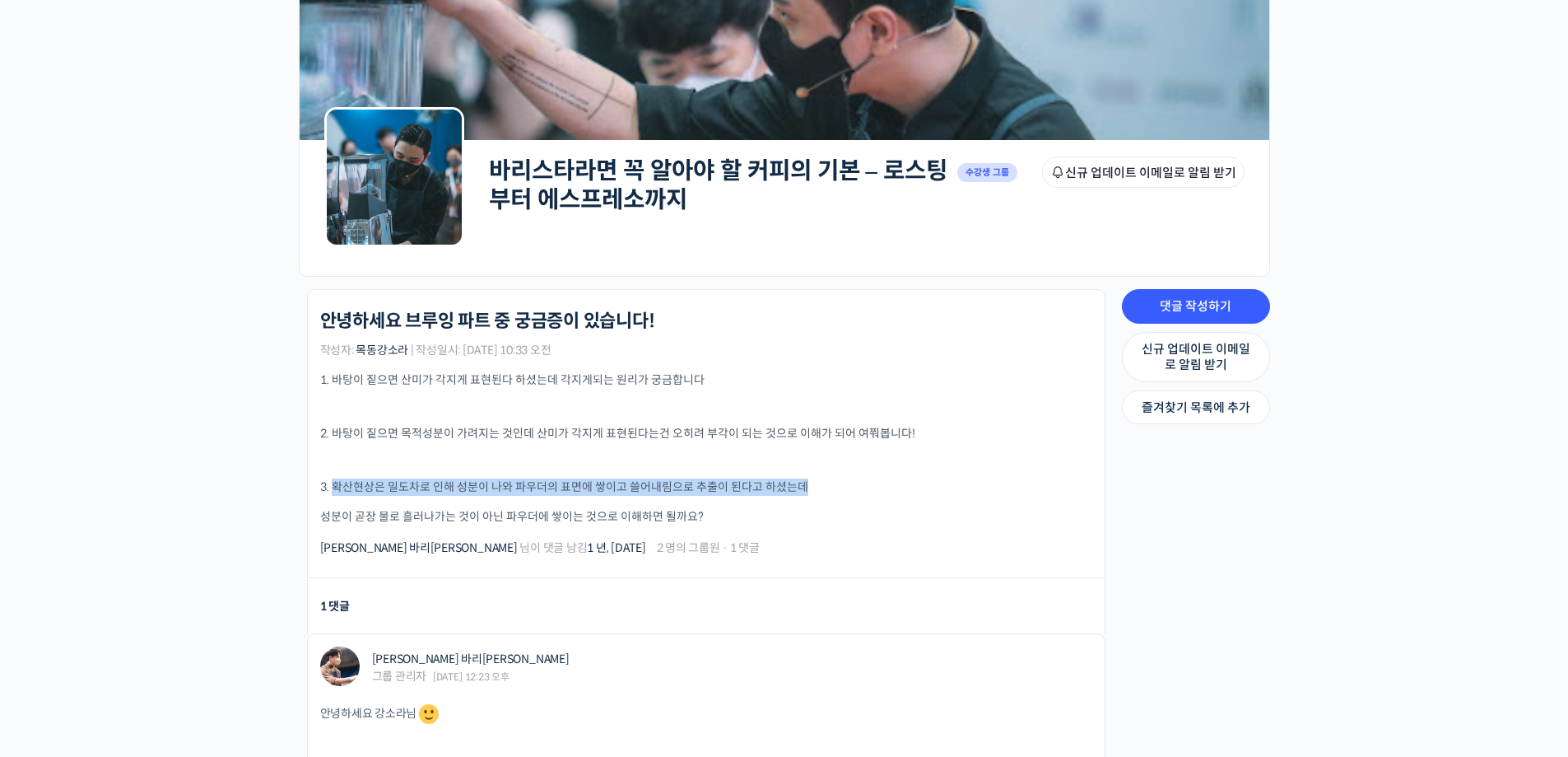
drag, startPoint x: 331, startPoint y: 485, endPoint x: 876, endPoint y: 484, distance: 545.0
click at [876, 484] on p "3. 확산현상은 밀도차로 인해 성분이 나와 파우더의 표면에 쌓이고 쓸어내림으로 추출이 된다고 하셨는데" at bounding box center [706, 487] width 772 height 18
click at [941, 480] on p "3. 확산현상은 밀도차로 인해 성분이 나와 파우더의 표면에 쌓이고 쓸어내림으로 추출이 된다고 하셨는데" at bounding box center [706, 487] width 772 height 18
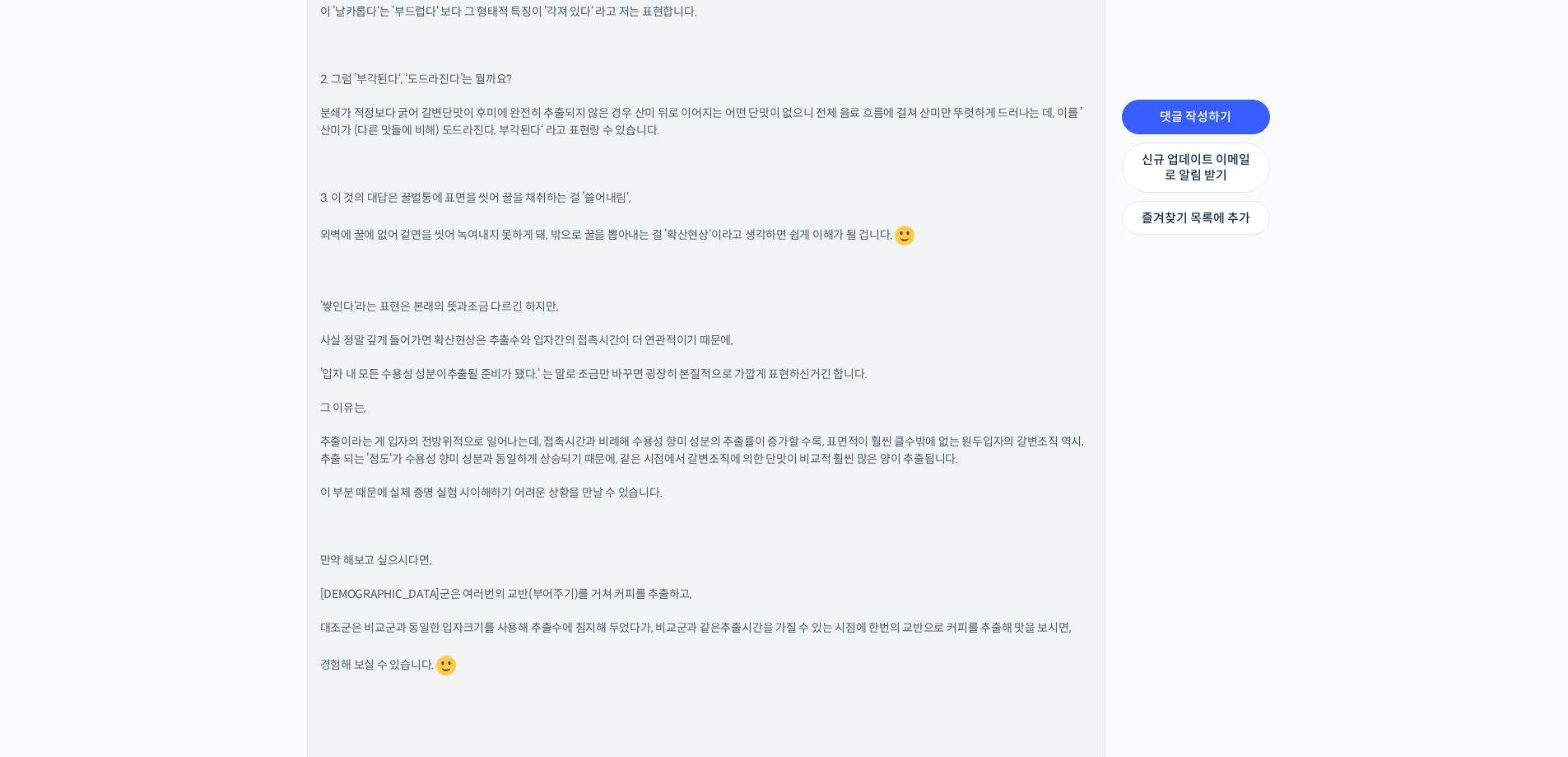
scroll to position [1439, 0]
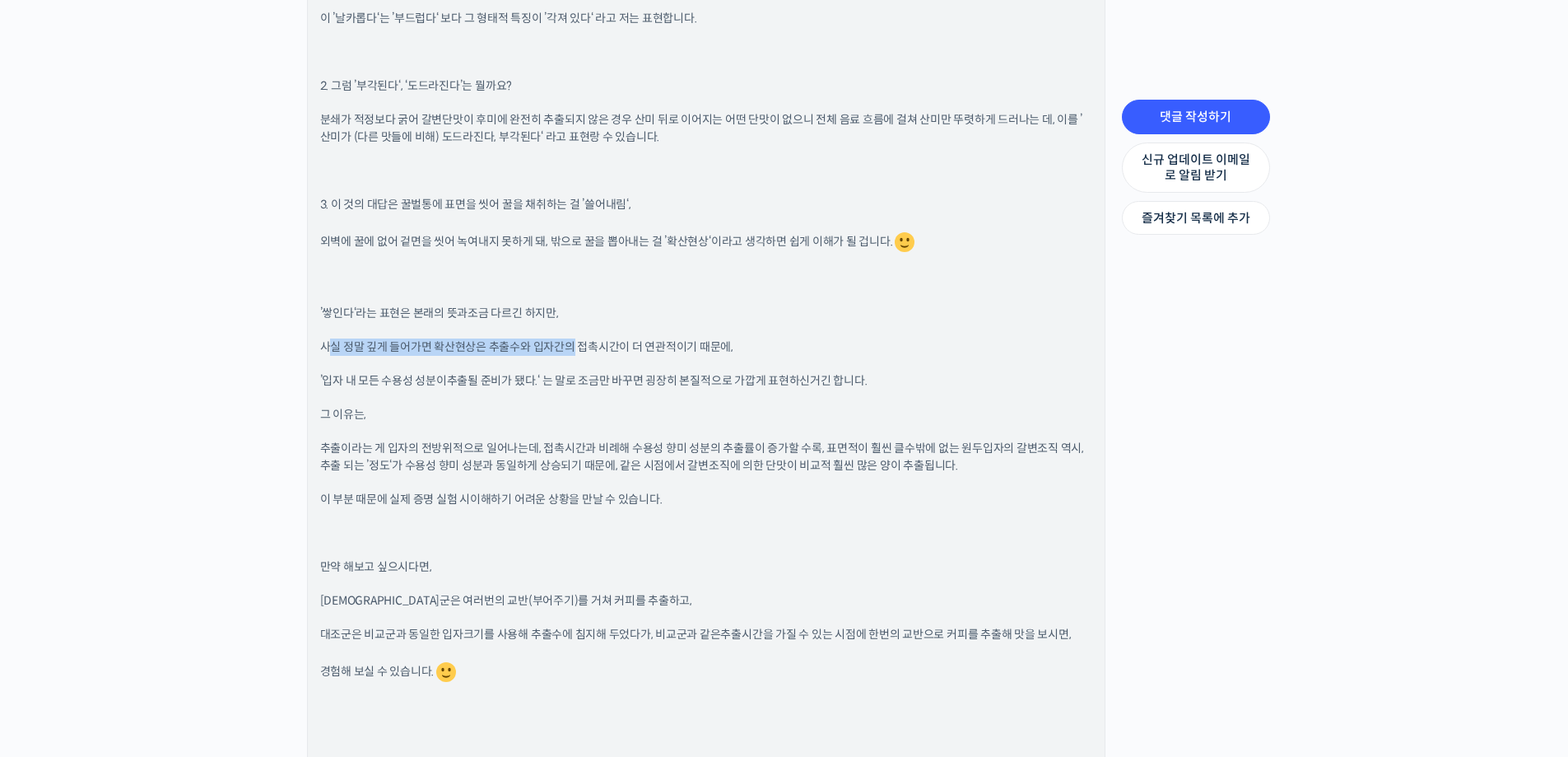
drag, startPoint x: 335, startPoint y: 351, endPoint x: 573, endPoint y: 347, distance: 238.0
click at [573, 347] on span "사실 정말 깊게 들어가면 확산현상은 추출수와 입자간의 접촉시간이 더 연관적이기 때문에," at bounding box center [526, 346] width 413 height 15
click at [600, 322] on p "’쌓인다‘라는 표현은 본래의 뜻과 조금 다르긴 하지만," at bounding box center [706, 313] width 772 height 18
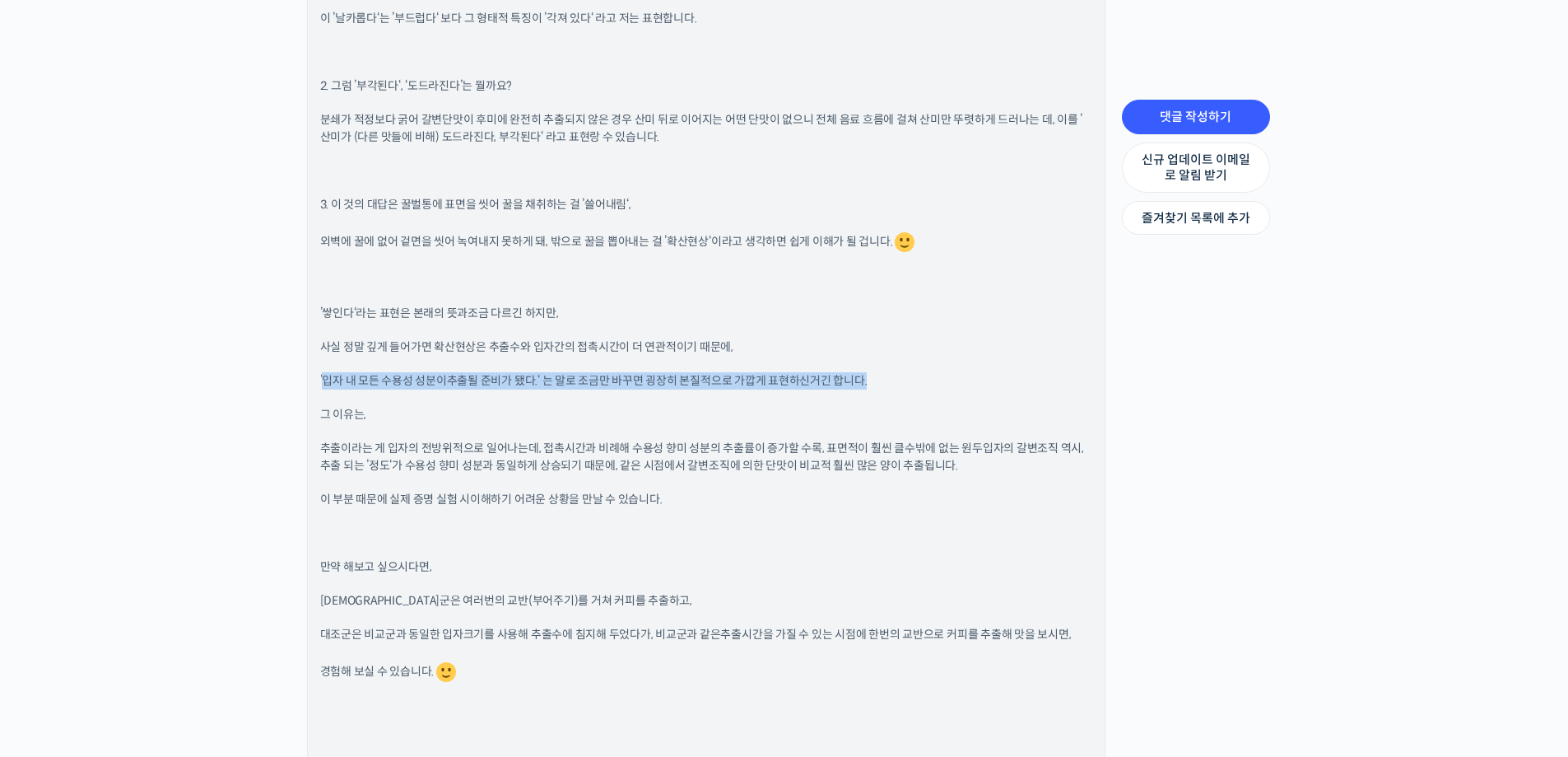
drag, startPoint x: 324, startPoint y: 385, endPoint x: 876, endPoint y: 385, distance: 552.0
click at [876, 385] on p "’입자 내 모든 수용성 성분이 추출될 준비가 됐다.‘ 는 말로 조금만 바꾸면 굉장히 본질적으로 가깝게 표현하신거긴 합니다." at bounding box center [706, 381] width 772 height 18
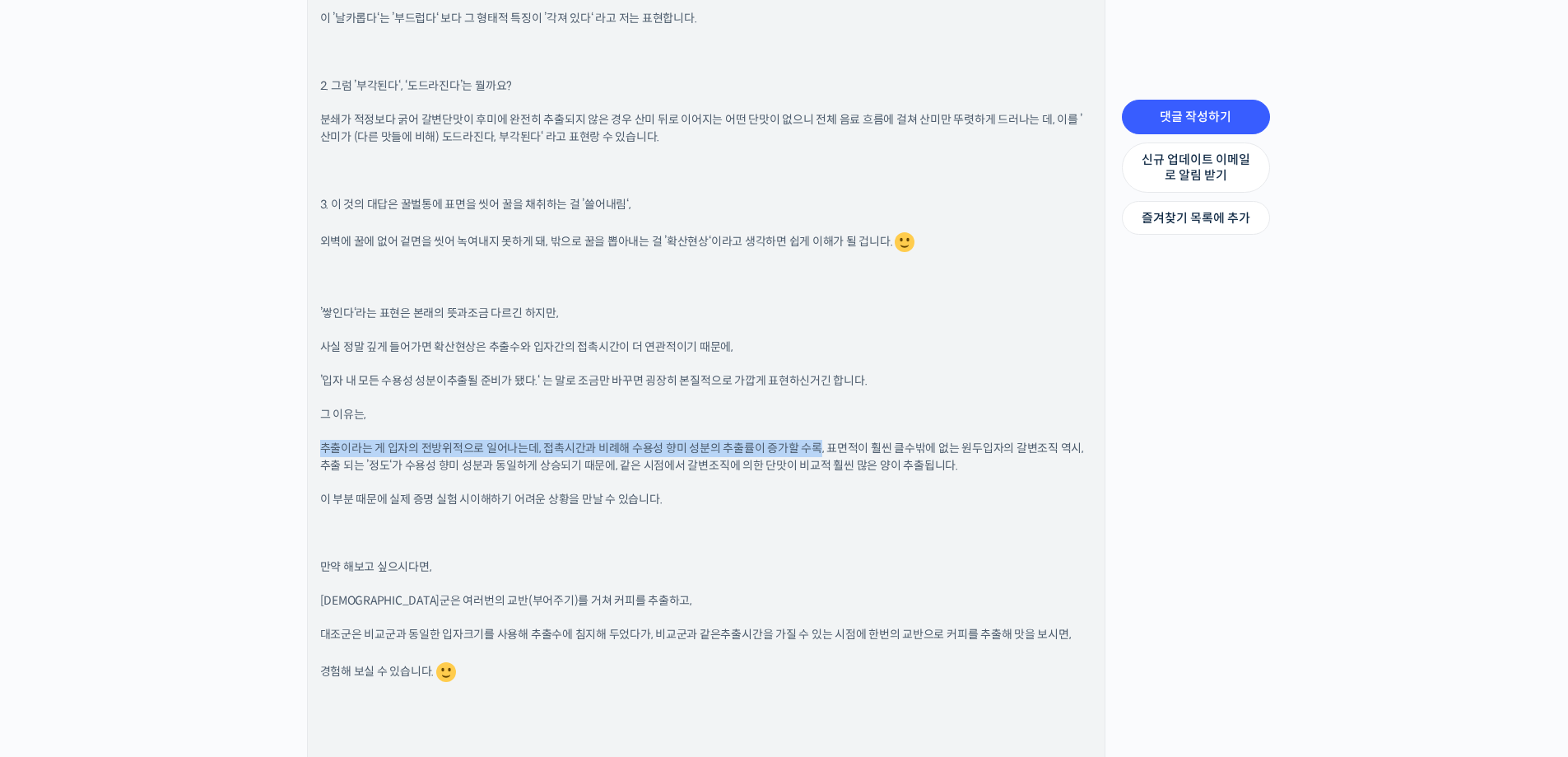
drag, startPoint x: 323, startPoint y: 450, endPoint x: 817, endPoint y: 447, distance: 494.0
click at [817, 447] on span "추출이라는 게 입자의 전방위적으로 일어나는데, 접촉시간과 비례해 수용성 향미 성분의 추출률이 증가할 수록, 표면적이 훨씬 클수밖에 없는 원두입…" at bounding box center [702, 456] width 764 height 33
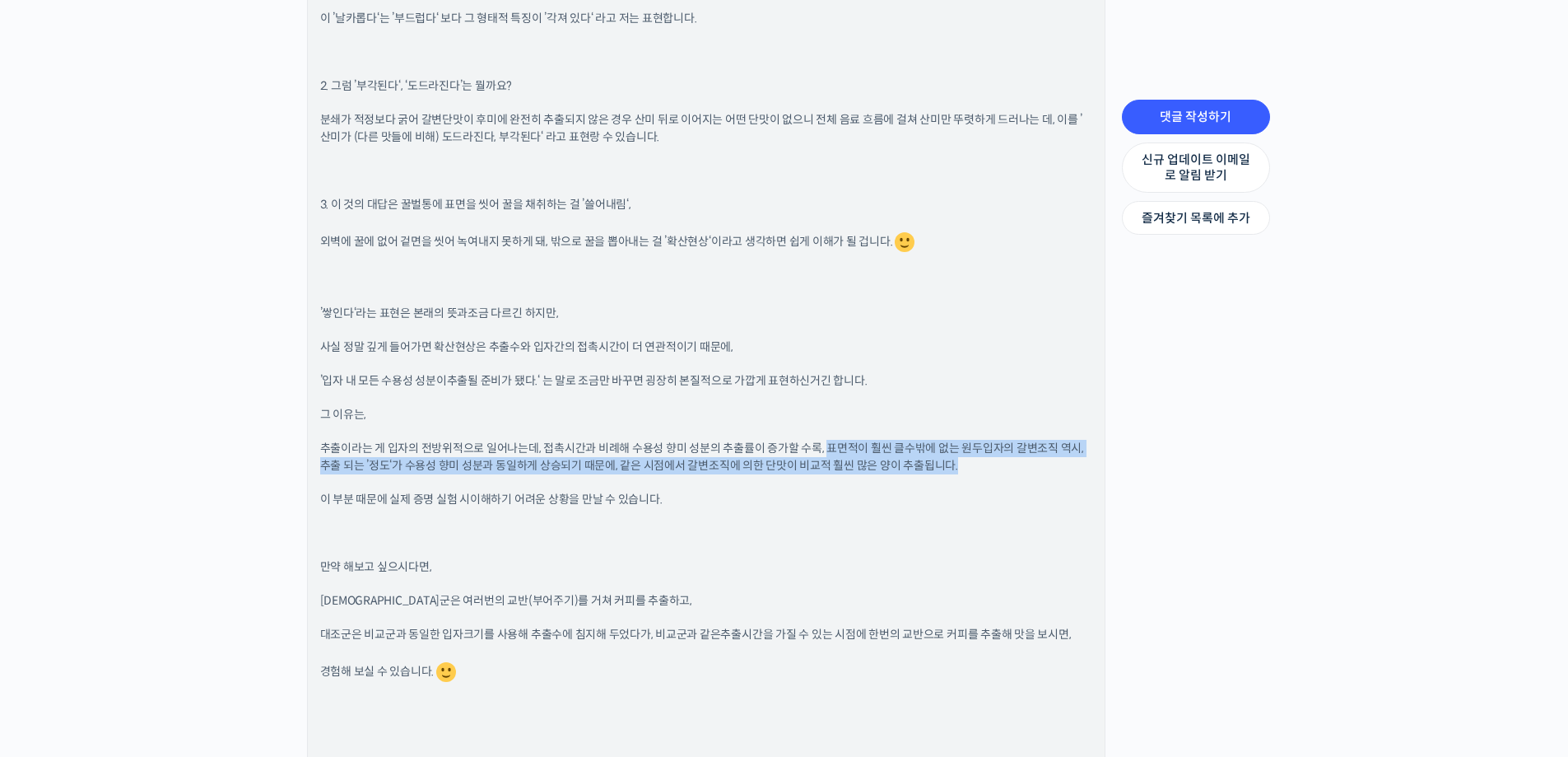
drag, startPoint x: 824, startPoint y: 449, endPoint x: 1065, endPoint y: 460, distance: 241.3
click at [1065, 460] on p "추출이라는 게 입자의 전방위적으로 일어나는데, 접촉시간과 비례해 수용성 향미 성분의 추출률이 증가할 수록, 표면적이 훨씬 클수밖에 없는 원두입…" at bounding box center [706, 457] width 772 height 34
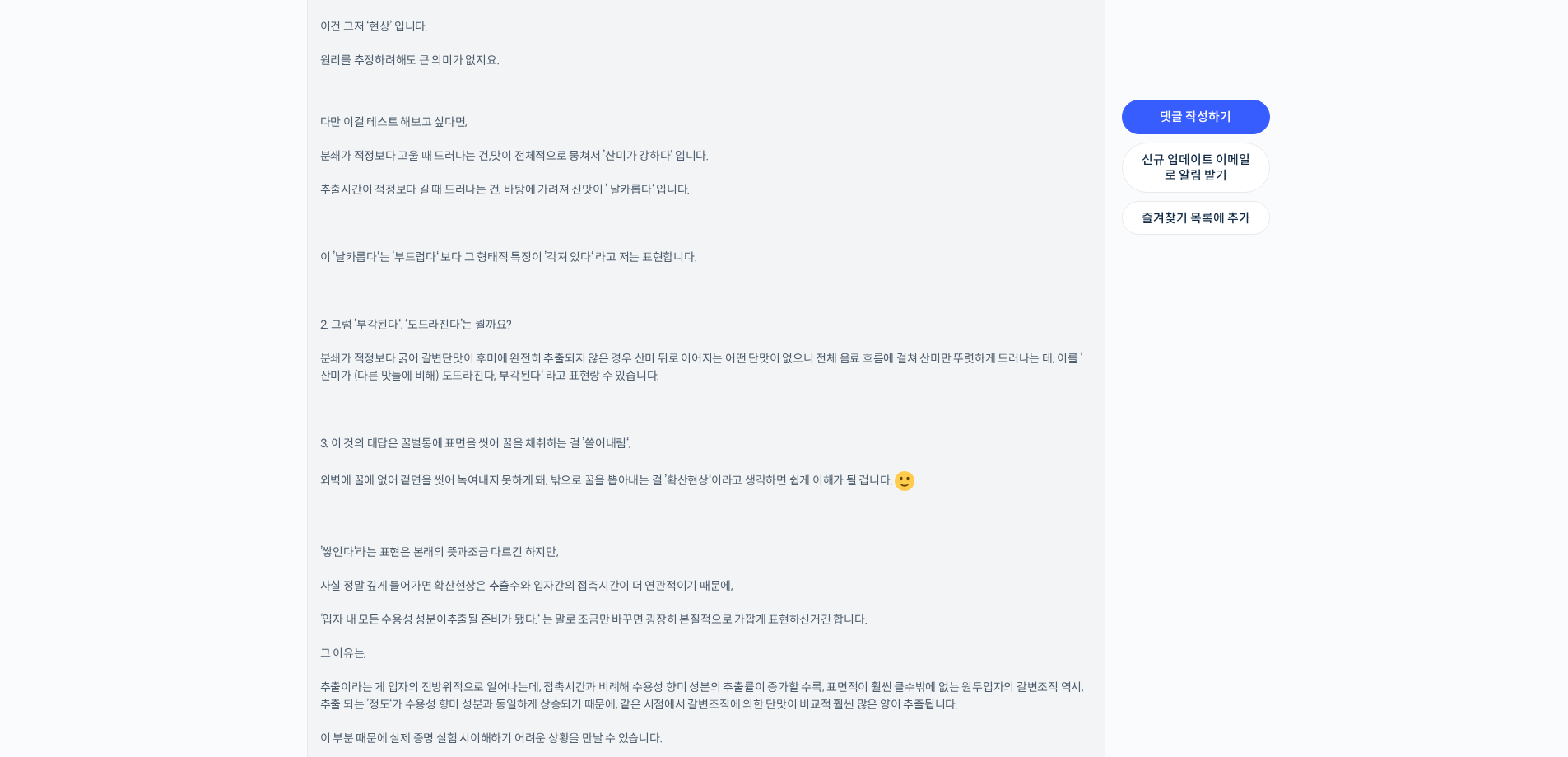
scroll to position [1192, 0]
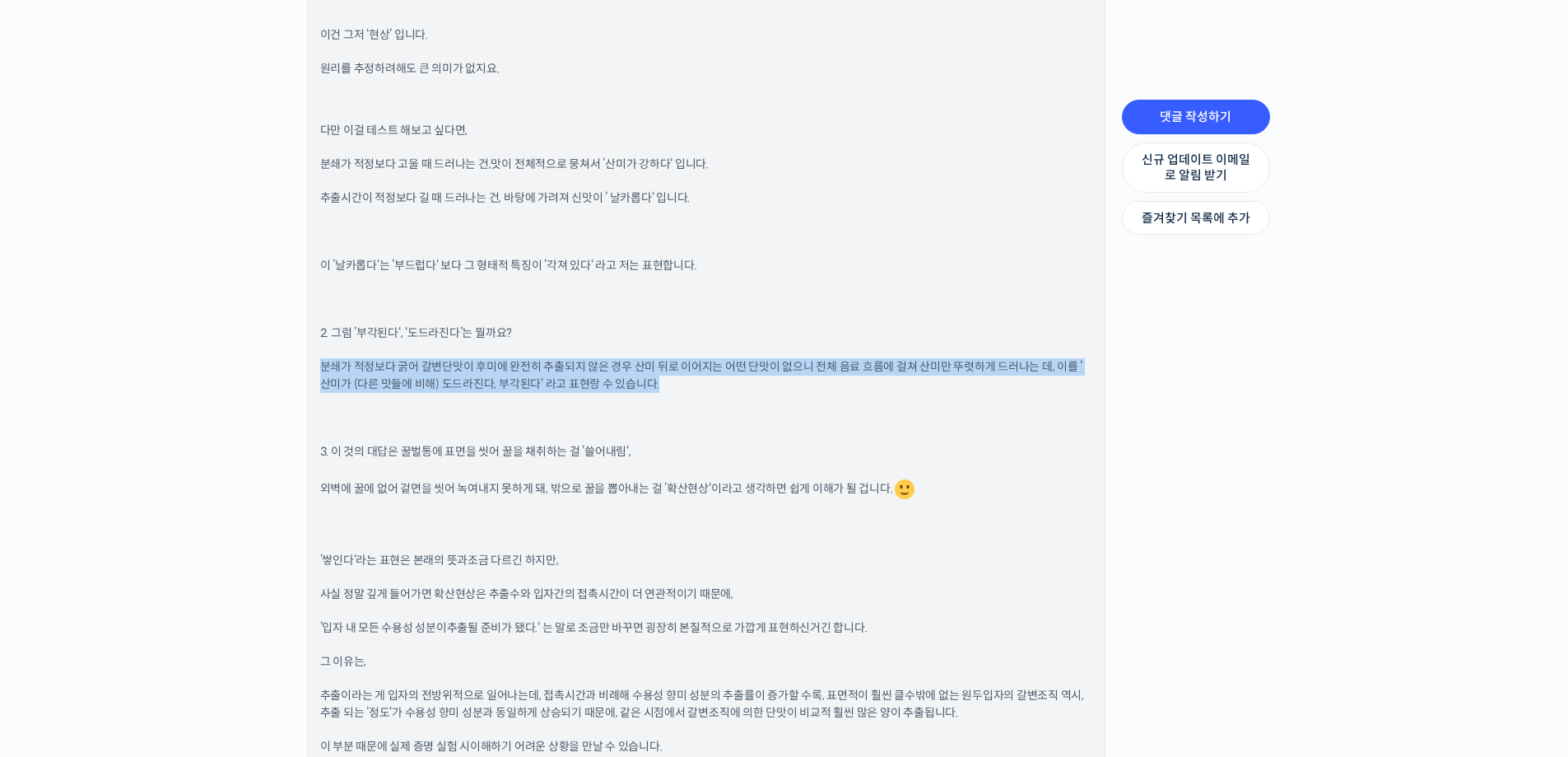
drag, startPoint x: 317, startPoint y: 365, endPoint x: 661, endPoint y: 389, distance: 344.8
click at [661, 389] on div "방현영 바리스타 그룹 관리자 2023년 12월 14일 12:23 오후 댓글 작성하기 안녕하세요 강소라님 차례대로 답변드리면, 1. 바탕과 후미…" at bounding box center [706, 355] width 797 height 1584
click at [661, 389] on p "분쇄가 적정보다 굵어 갈변단맛이 후미에 완전히 추출되지 않은 경우 산미 뒤로 이어지는 어떤 단맛이 없으니 전체 음료 흐름에 걸쳐 산미만 뚜렷하…" at bounding box center [706, 375] width 772 height 34
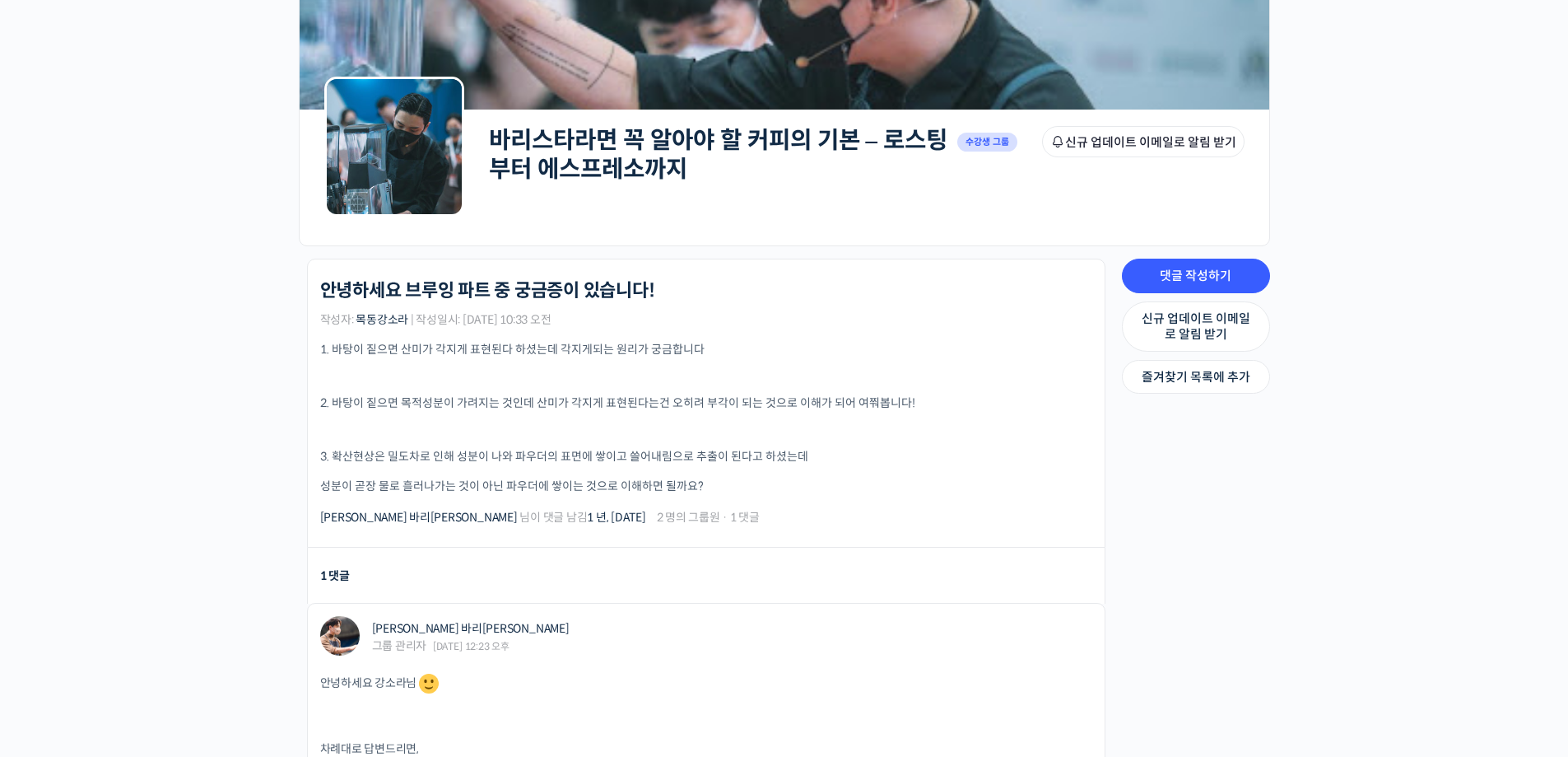
scroll to position [164, 0]
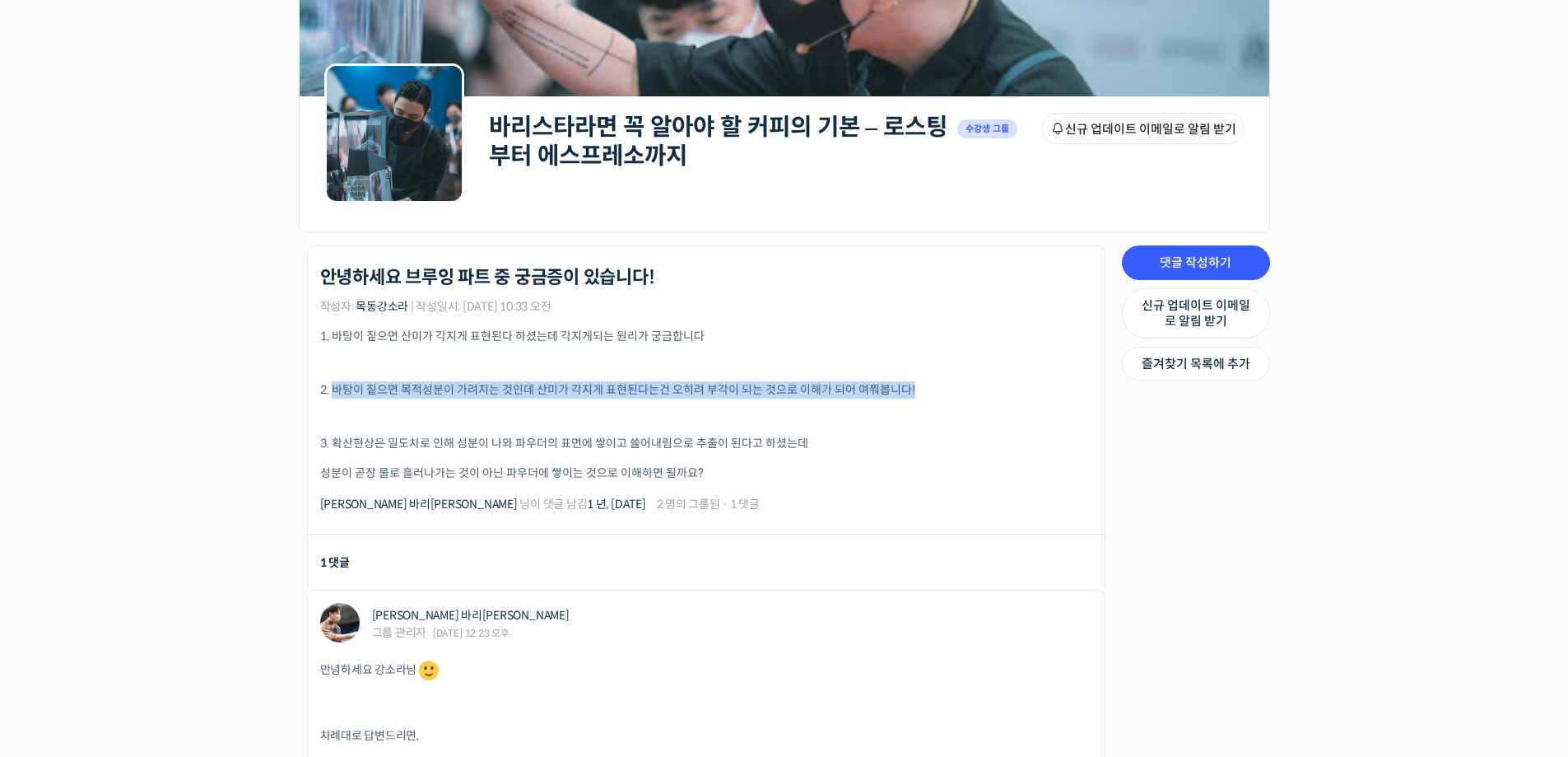
drag, startPoint x: 335, startPoint y: 395, endPoint x: 979, endPoint y: 378, distance: 644.2
click at [979, 378] on div "1. 바탕이 짙으면 산미가 각지게 표현된다 하셨는데 각지게되는 원리가 궁금합니다 2. 바탕이 짙으면 목적성분이 가려지는 것인데 산미가 각지게 …" at bounding box center [706, 405] width 772 height 154
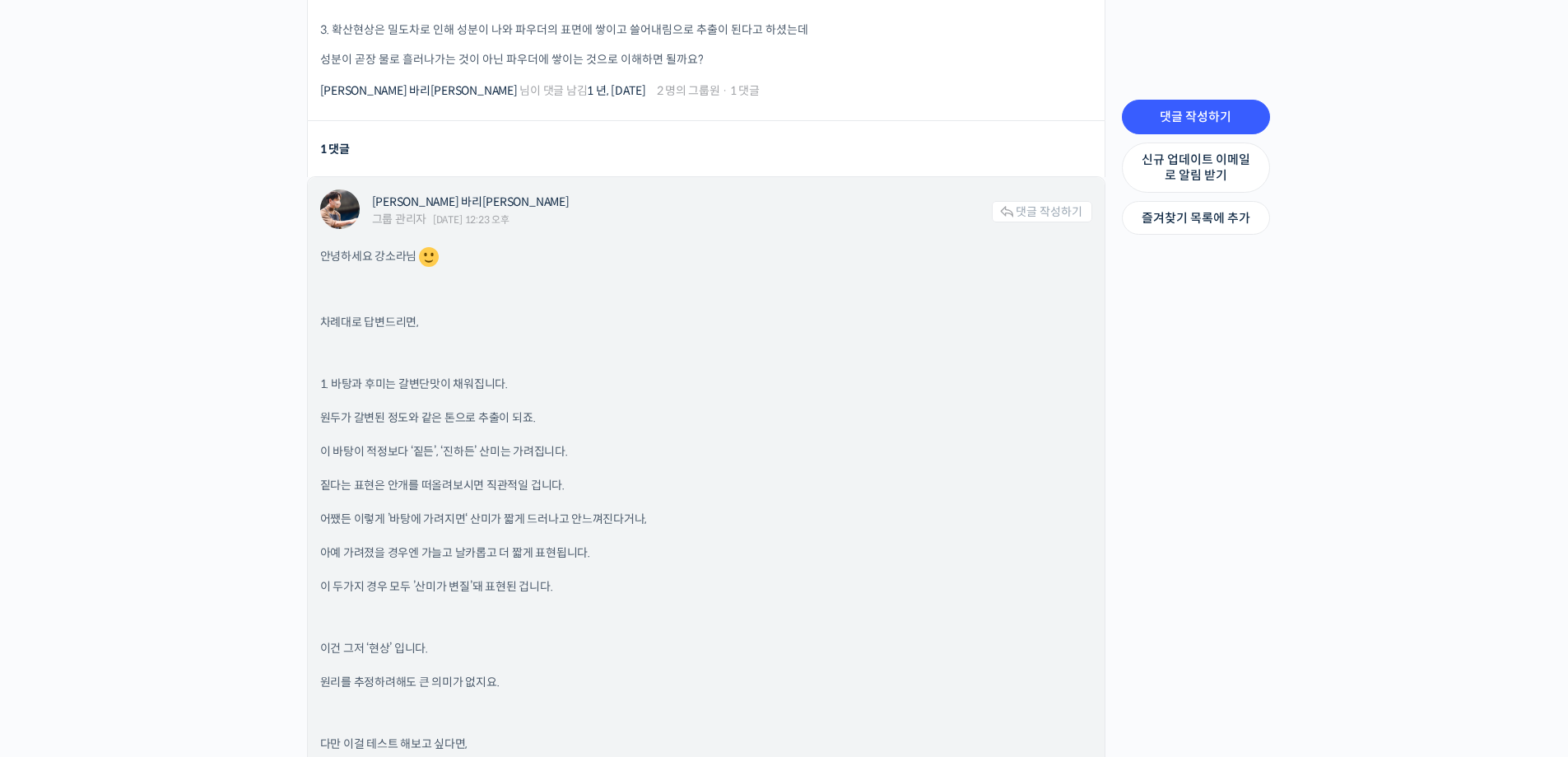
scroll to position [1071, 0]
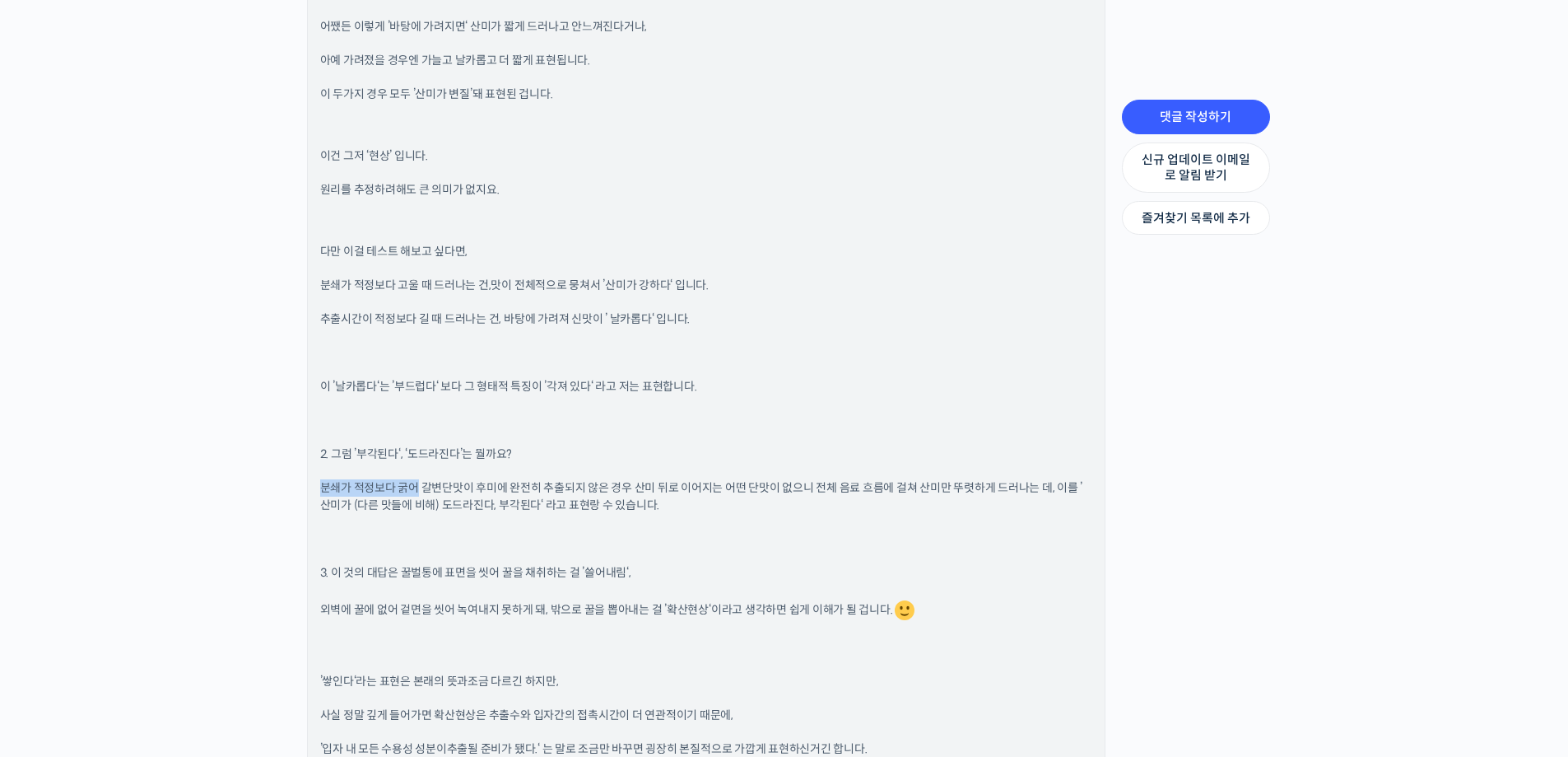
drag, startPoint x: 320, startPoint y: 489, endPoint x: 415, endPoint y: 486, distance: 95.0
click at [415, 486] on span "분쇄가 적정보다 굵어 갈변단맛이 후미에 완전히 추출되지 않은 경우 산미 뒤로 이어지는 어떤 단맛이 없으니 전체 음료 흐름에 걸쳐 산미만 뚜렷하…" at bounding box center [702, 496] width 763 height 33
drag, startPoint x: 422, startPoint y: 489, endPoint x: 632, endPoint y: 488, distance: 210.0
click at [632, 488] on span "분쇄가 적정보다 굵어 갈변단맛이 후미에 완전히 추출되지 않은 경우 산미 뒤로 이어지는 어떤 단맛이 없으니 전체 음료 흐름에 걸쳐 산미만 뚜렷하…" at bounding box center [702, 496] width 763 height 33
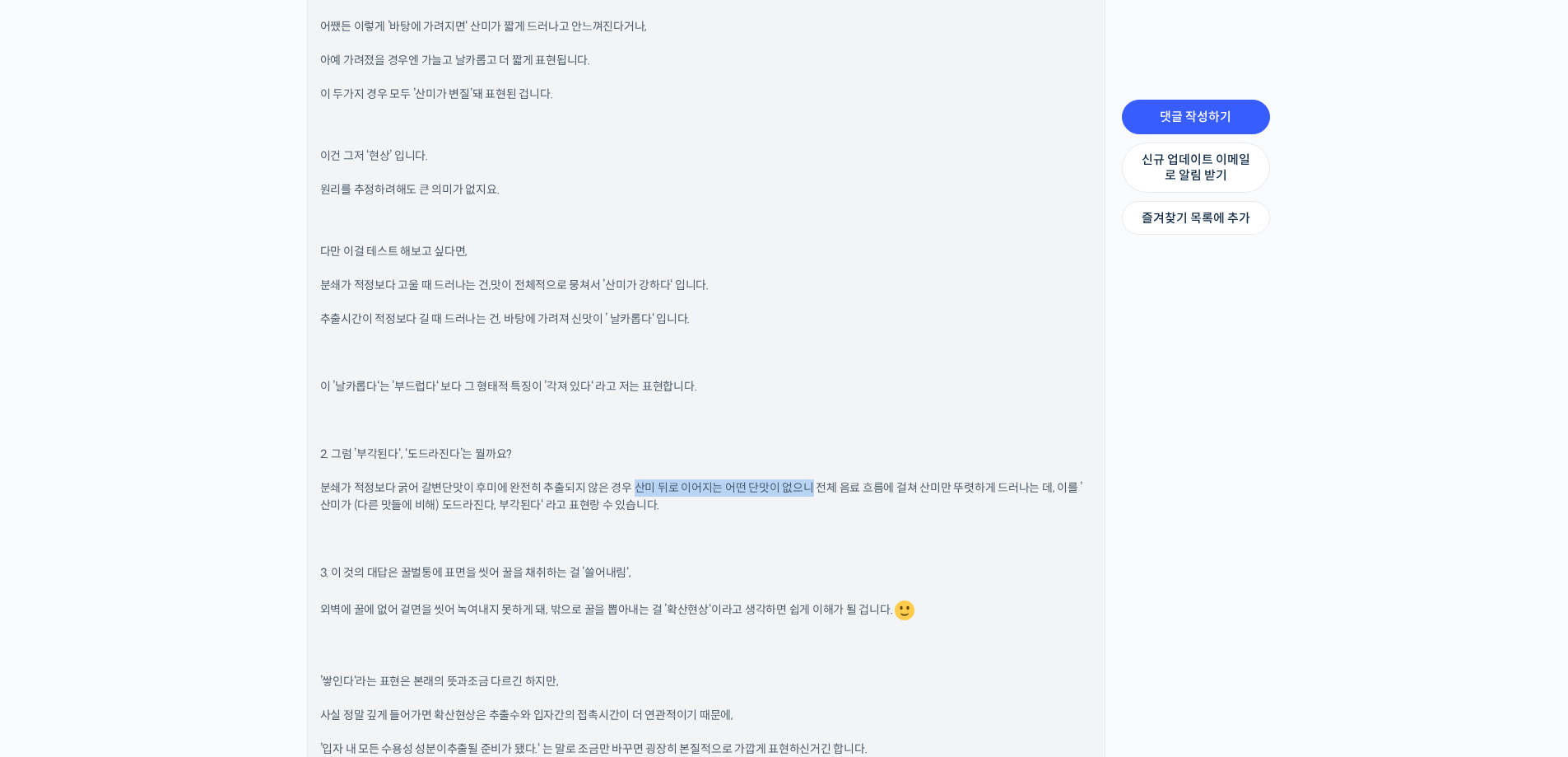
drag, startPoint x: 636, startPoint y: 488, endPoint x: 809, endPoint y: 490, distance: 173.0
click at [809, 490] on span "분쇄가 적정보다 굵어 갈변단맛이 후미에 완전히 추출되지 않은 경우 산미 뒤로 이어지는 어떤 단맛이 없으니 전체 음료 흐름에 걸쳐 산미만 뚜렷하…" at bounding box center [702, 496] width 763 height 33
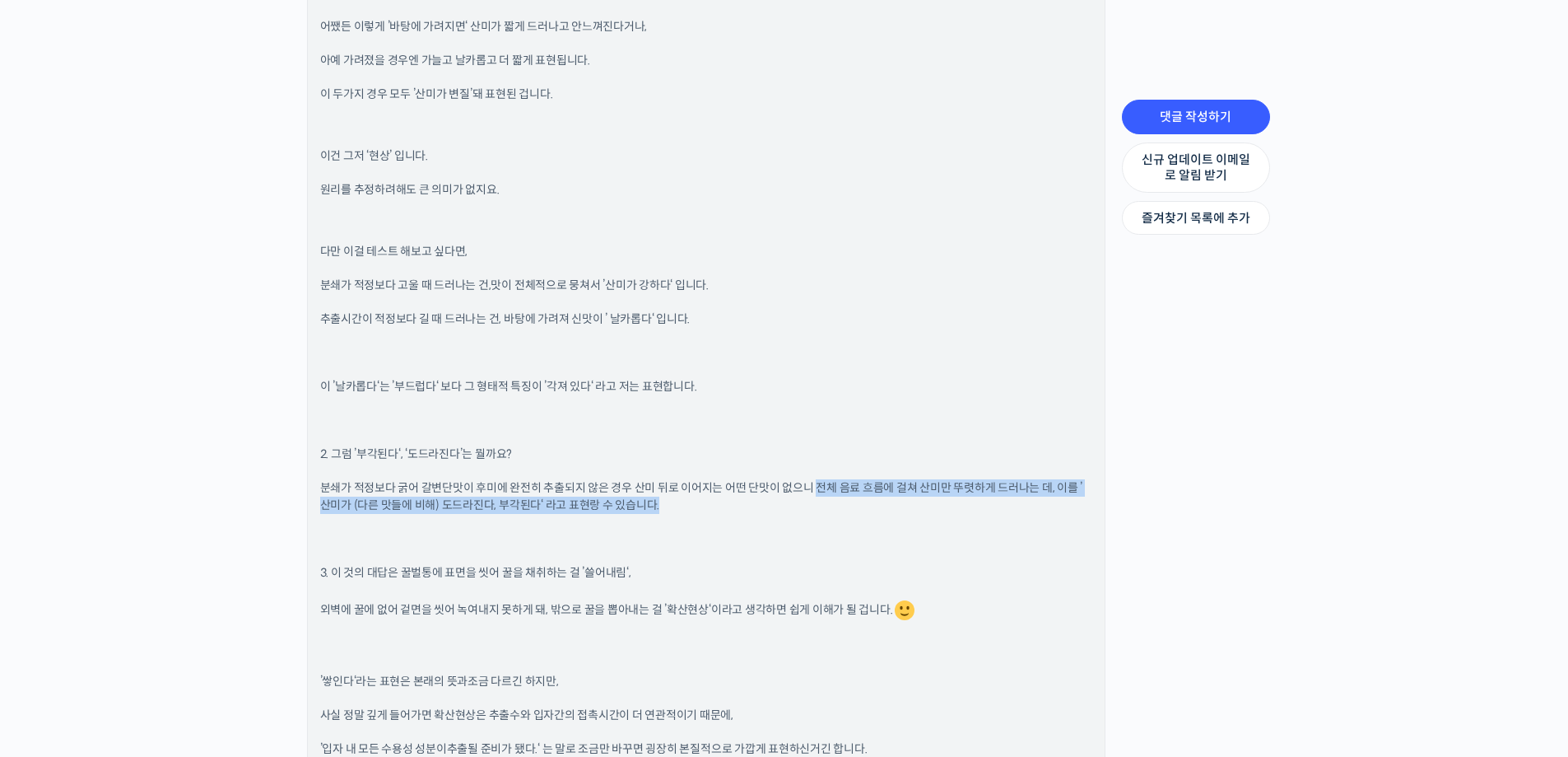
drag, startPoint x: 812, startPoint y: 488, endPoint x: 1095, endPoint y: 506, distance: 283.6
click at [1095, 506] on div "방현영 바리스타 그룹 관리자 2023년 12월 14일 12:23 오후 댓글 작성하기 안녕하세요 강소라님 차례대로 답변드리면, 1. 바탕과 후미…" at bounding box center [706, 476] width 797 height 1584
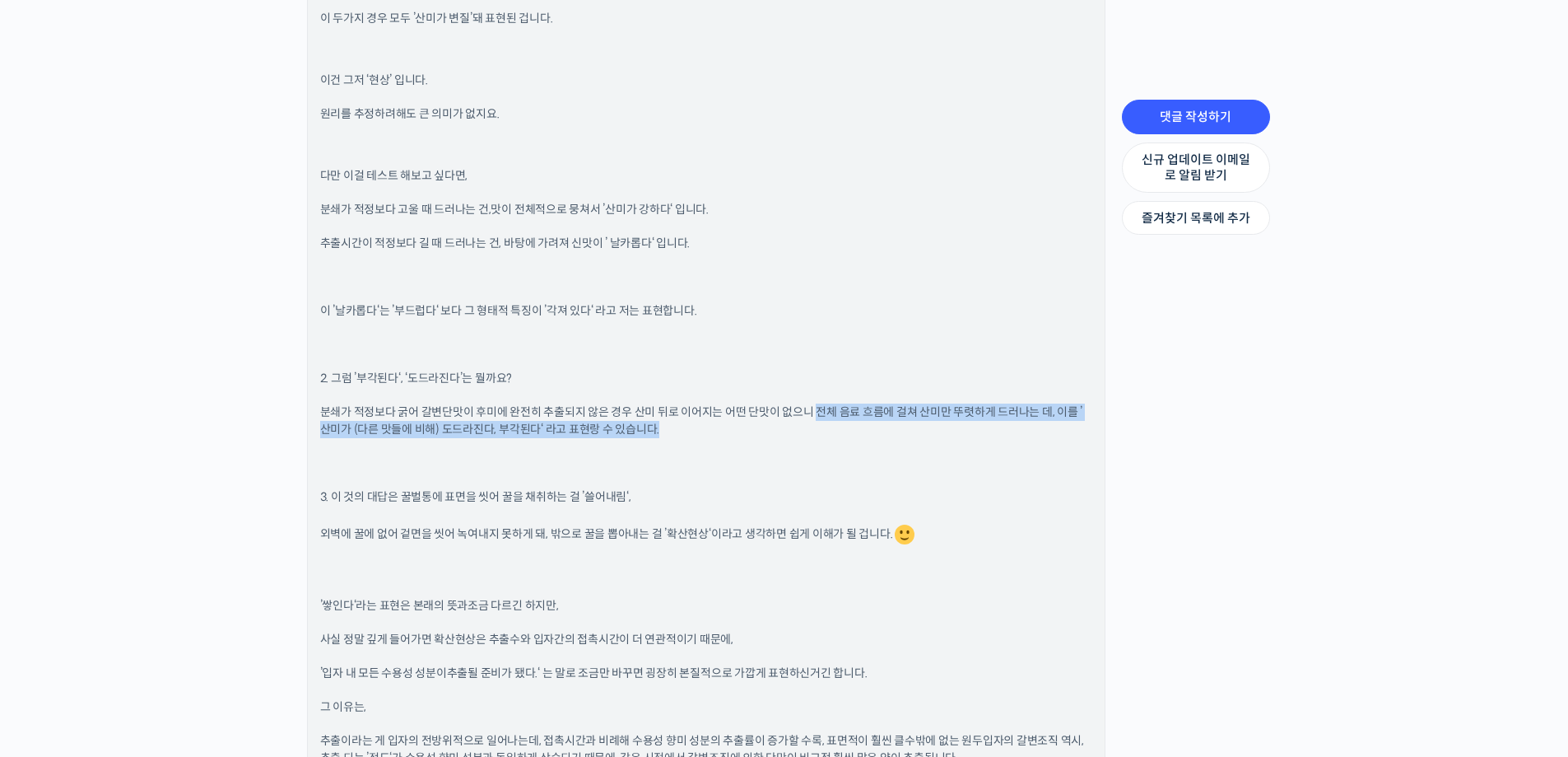
scroll to position [1154, 0]
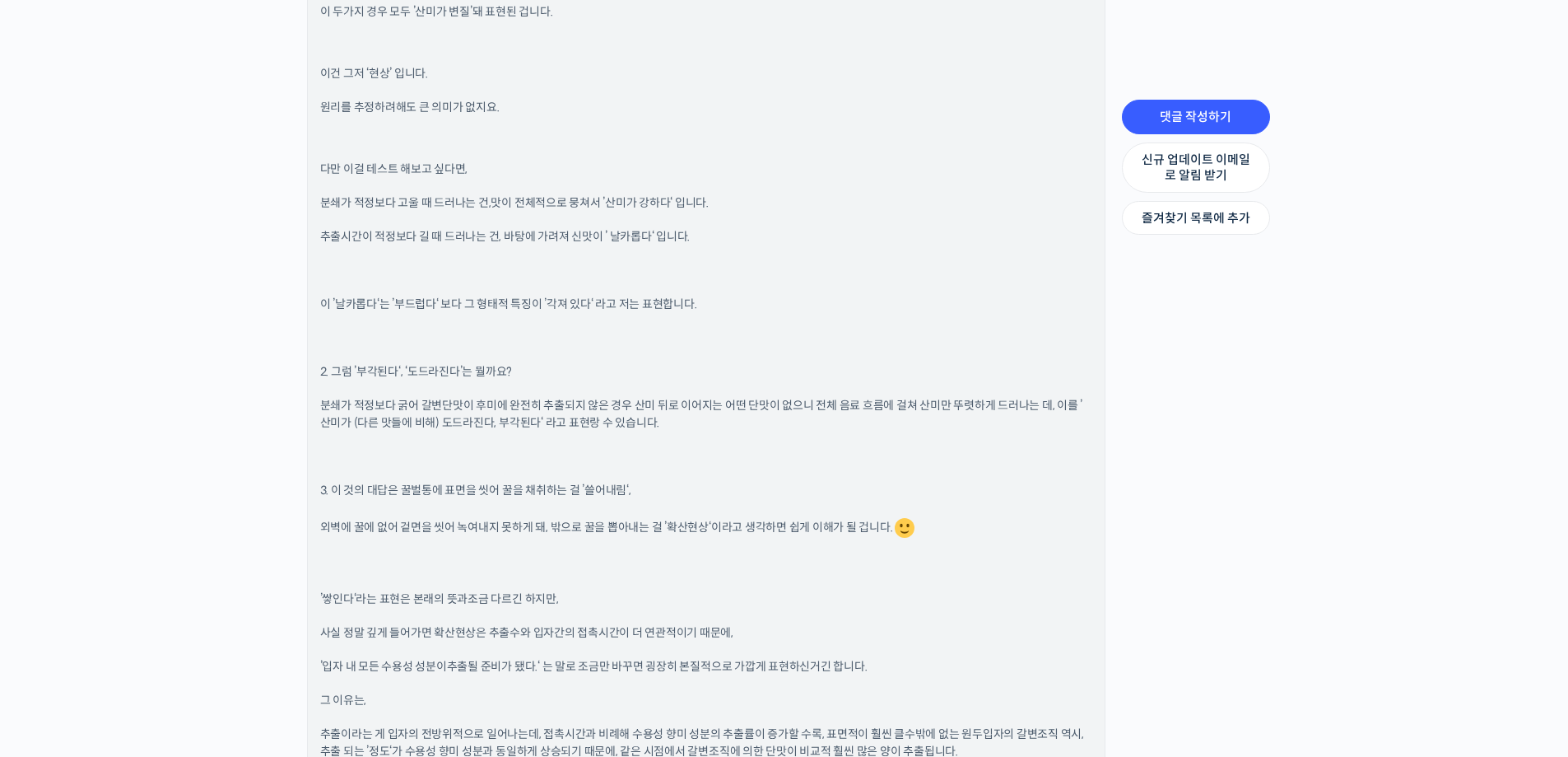
click at [694, 470] on div "안녕하세요 강소라님 차례대로 답변드리면, 1. 바탕과 후미는 갈변단맛이 채워집니다. 원두가 갈변된 정도와 같은 톤으로 추출이 되죠. 이 바탕이…" at bounding box center [706, 421] width 772 height 1504
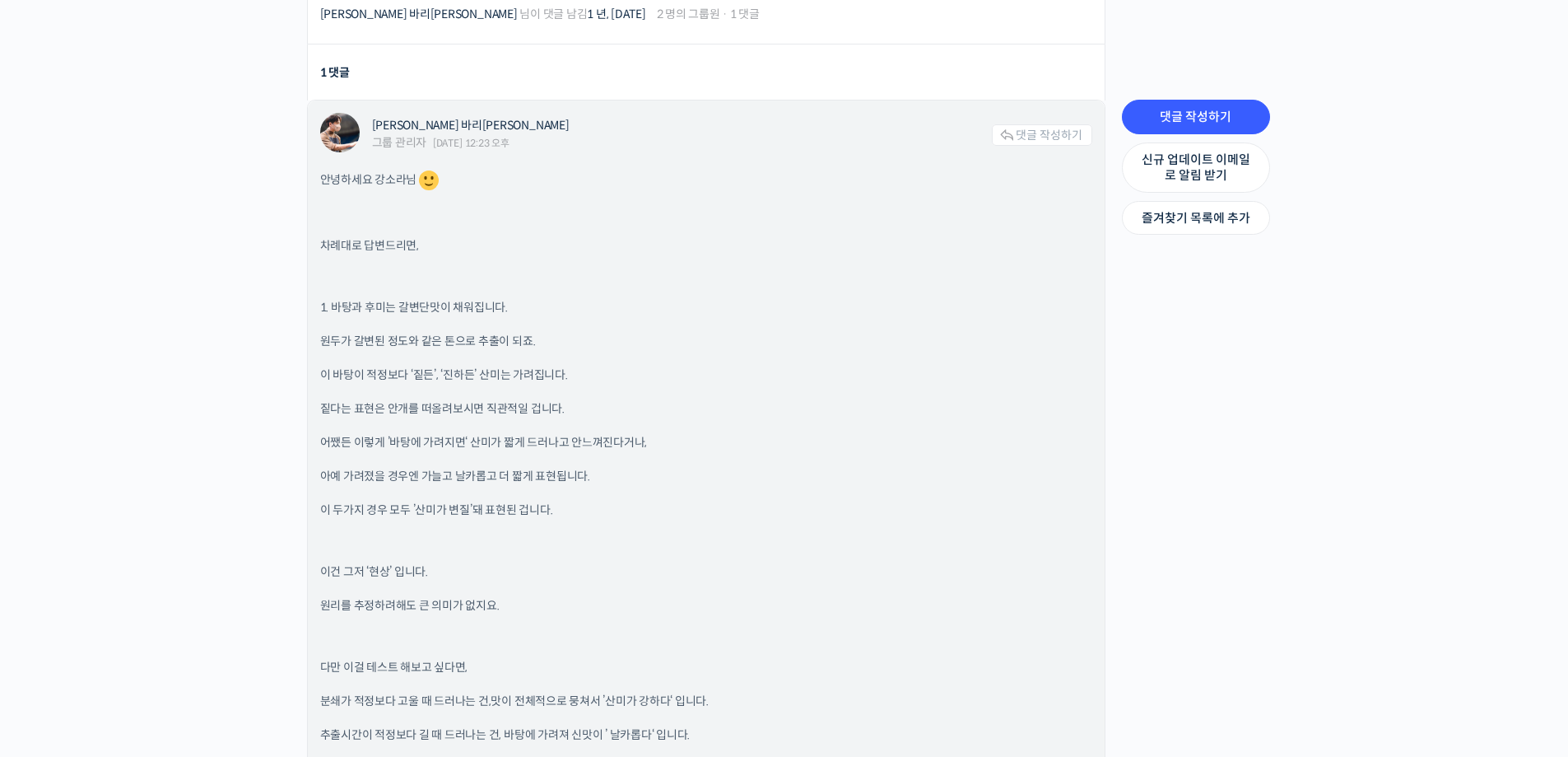
scroll to position [741, 0]
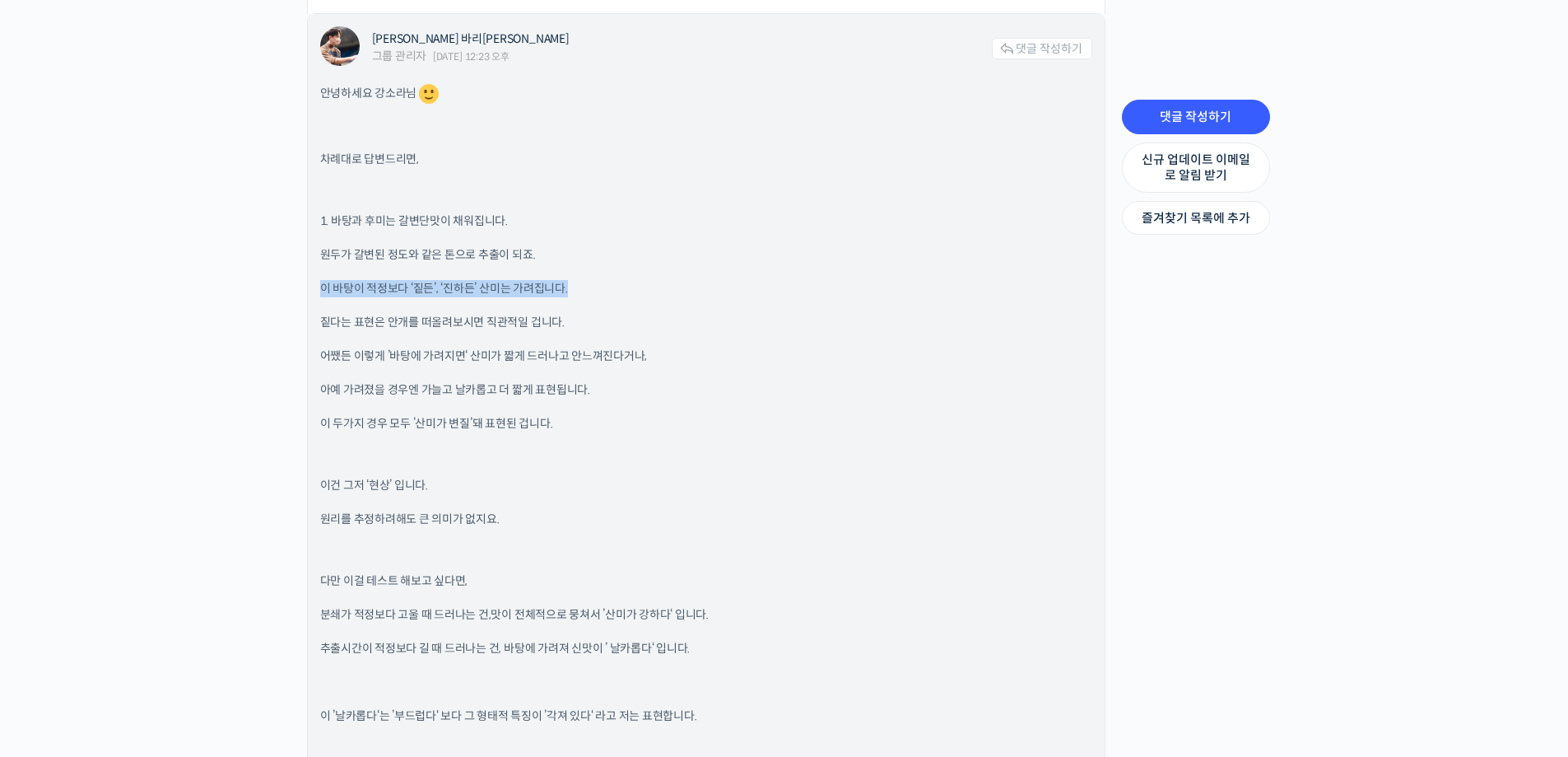
drag, startPoint x: 317, startPoint y: 287, endPoint x: 571, endPoint y: 291, distance: 254.0
click at [571, 291] on p "이 바탕이 적정보다 ‘짙든’, ‘진하든’ 산미는 가려집니다." at bounding box center [706, 289] width 772 height 18
drag, startPoint x: 319, startPoint y: 324, endPoint x: 567, endPoint y: 326, distance: 248.0
click at [567, 326] on p "짙다는 표현은 안개를 떠올려보시면 직관적일 겁니다." at bounding box center [706, 322] width 772 height 18
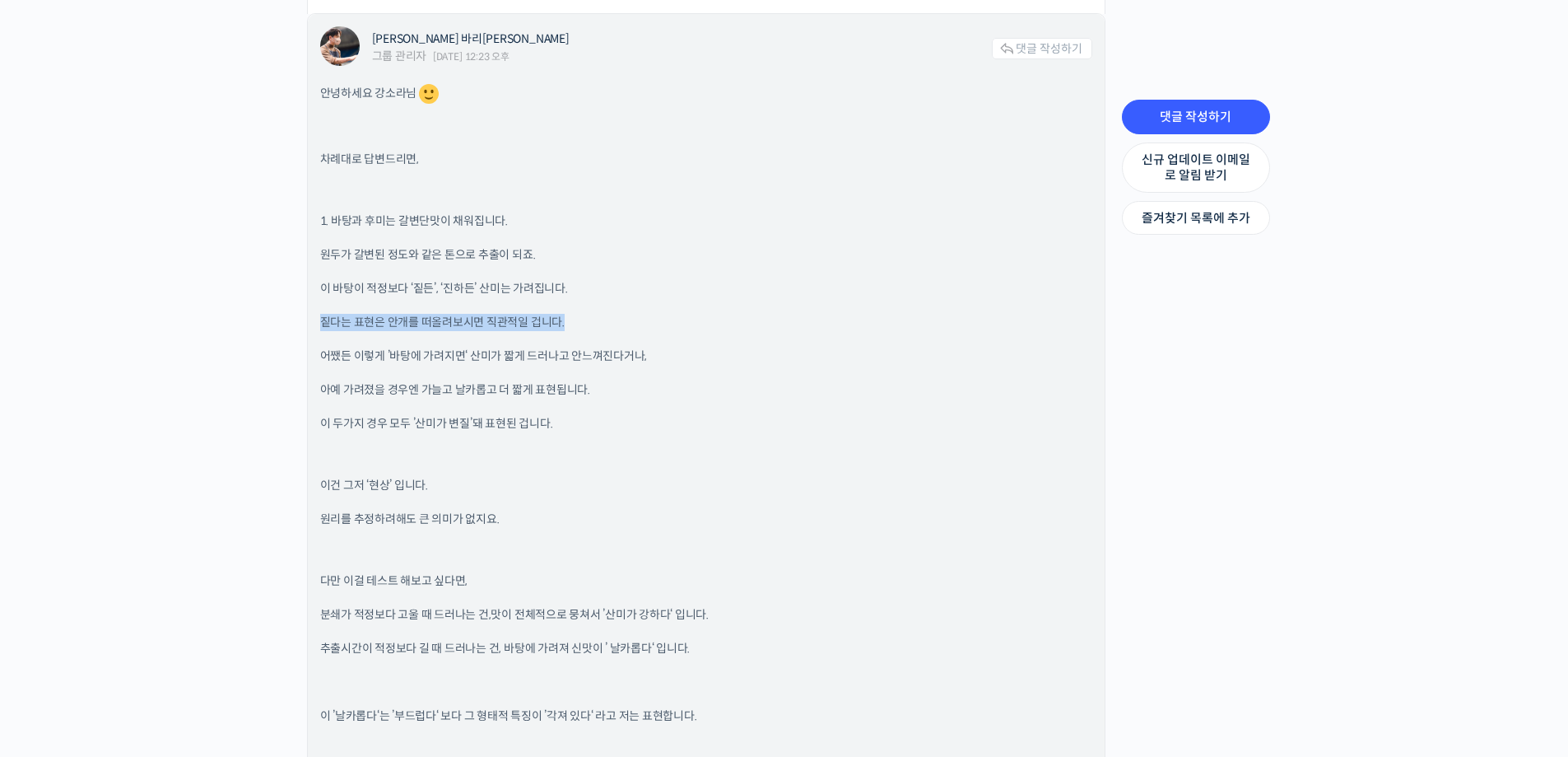
click at [567, 326] on p "짙다는 표현은 안개를 떠올려보시면 직관적일 겁니다." at bounding box center [706, 322] width 772 height 18
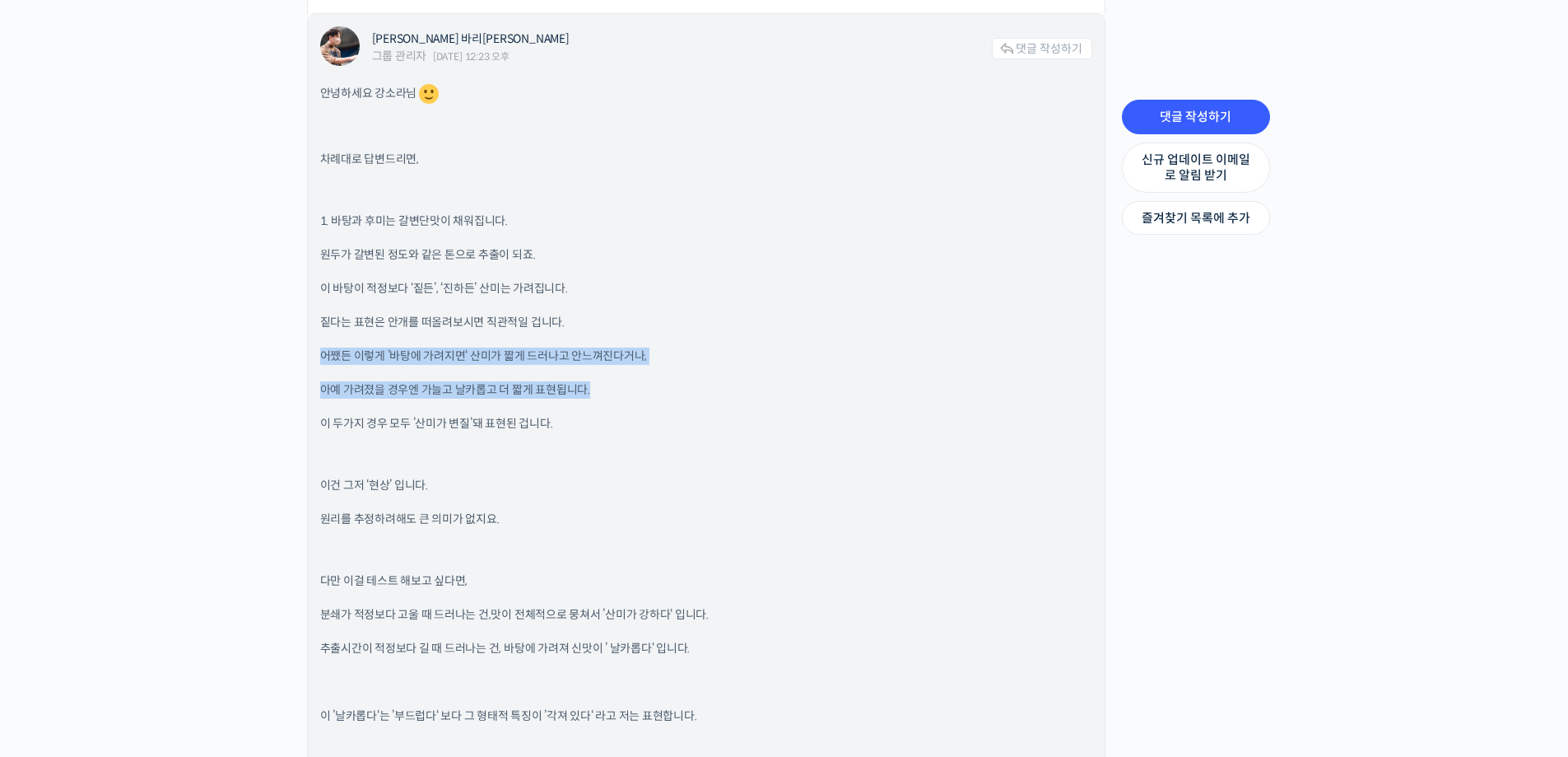
drag, startPoint x: 322, startPoint y: 356, endPoint x: 598, endPoint y: 393, distance: 278.5
click at [598, 393] on p "아예 가려졌을 경우엔 가늘고 날카롭고 더 짧게 표현됩니다." at bounding box center [706, 390] width 772 height 18
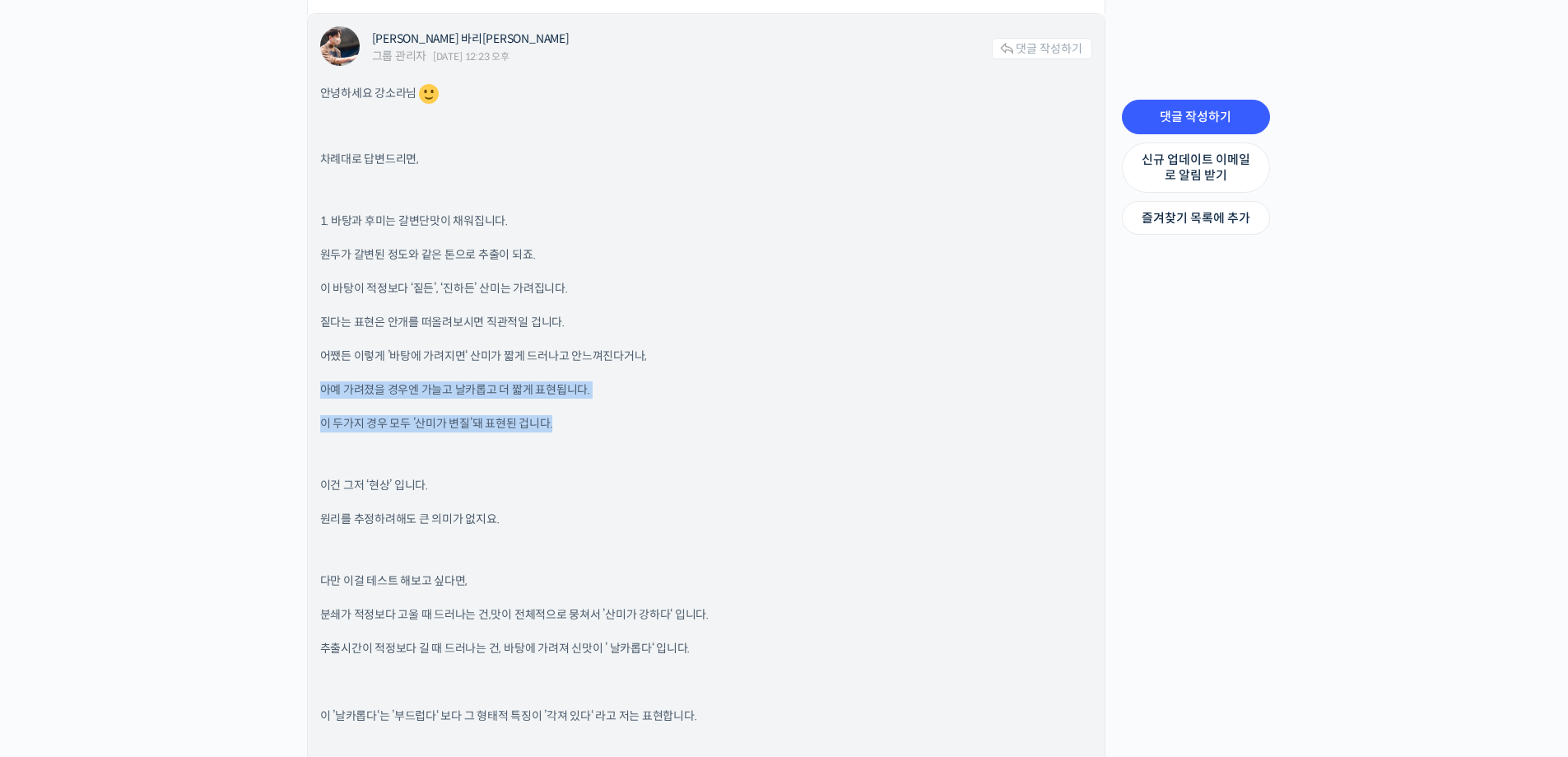
drag, startPoint x: 320, startPoint y: 389, endPoint x: 601, endPoint y: 411, distance: 281.9
drag, startPoint x: 319, startPoint y: 389, endPoint x: 622, endPoint y: 397, distance: 303.1
click at [622, 397] on p "아예 가려졌을 경우엔 가늘고 날카롭고 더 짧게 표현됩니다." at bounding box center [706, 390] width 772 height 18
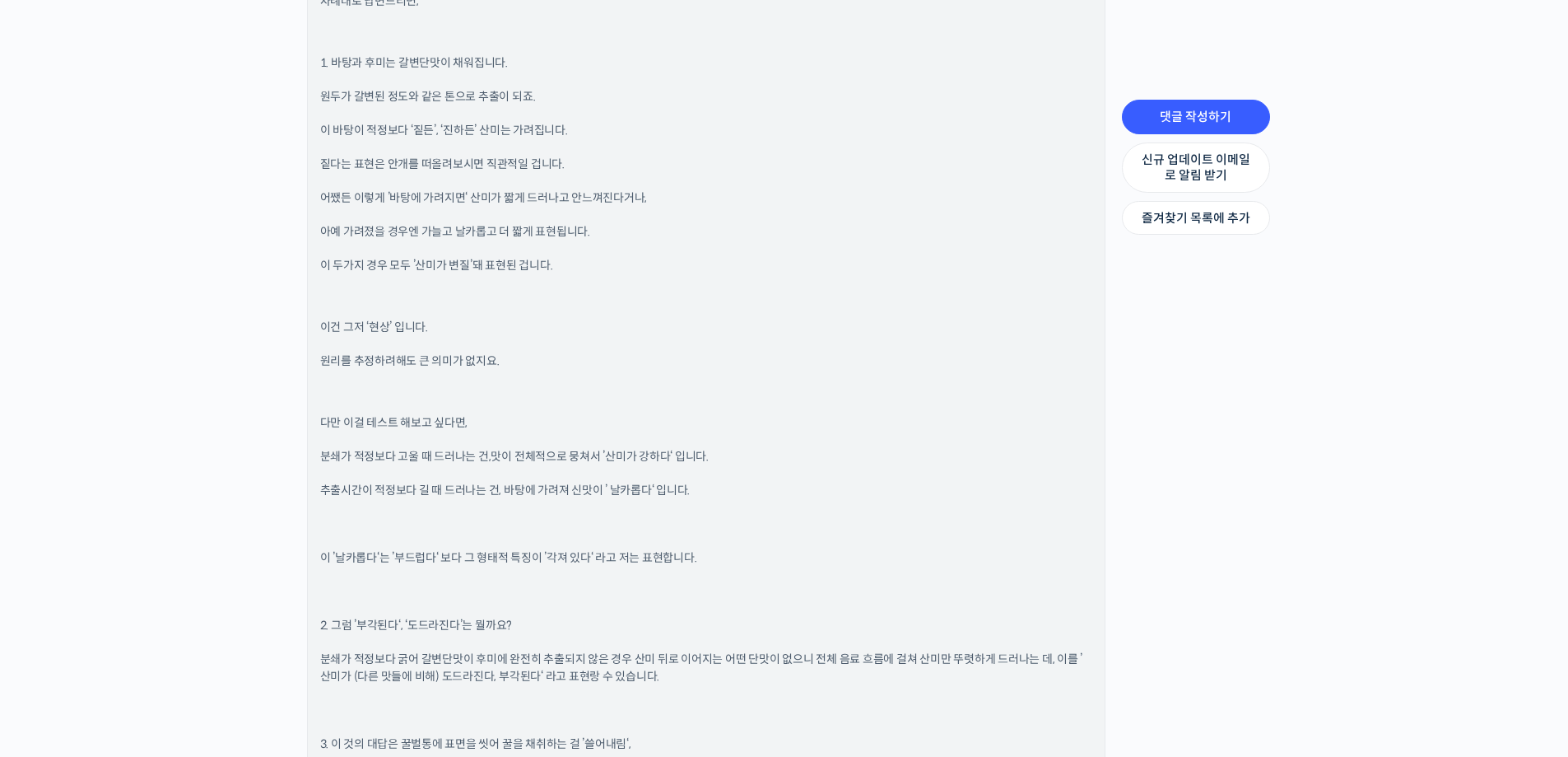
scroll to position [906, 0]
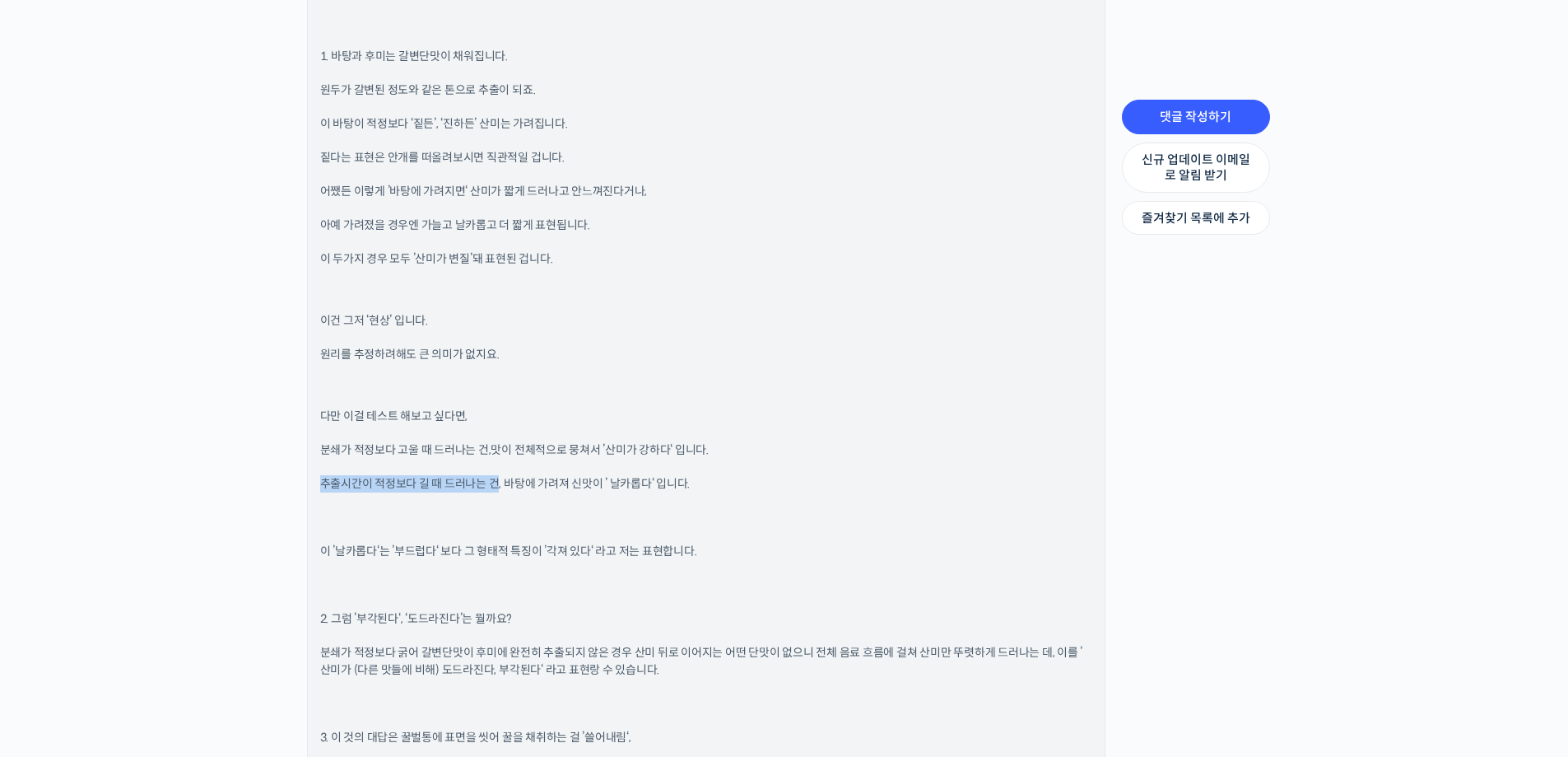
drag, startPoint x: 319, startPoint y: 489, endPoint x: 499, endPoint y: 490, distance: 180.0
click at [499, 490] on span "추출시간이 적정보다 길 때 드러나는 건, 바탕에 가려져 신맛이 ’ 날카롭다‘ 입니다." at bounding box center [505, 484] width 370 height 15
drag, startPoint x: 499, startPoint y: 482, endPoint x: 704, endPoint y: 491, distance: 205.2
click at [704, 491] on p "추출시간이 적정보다 길 때 드러나는 건, 바탕에 가려져 신맛이 ’ 날카롭다‘ 입니다." at bounding box center [706, 484] width 772 height 18
click at [696, 469] on div "안녕하세요 강소라님 차례대로 답변드리면, 1. 바탕과 후미는 갈변단맛이 채워집니다. 원두가 갈변된 정도와 같은 톤으로 추출이 되죠. 이 바탕이…" at bounding box center [706, 668] width 772 height 1504
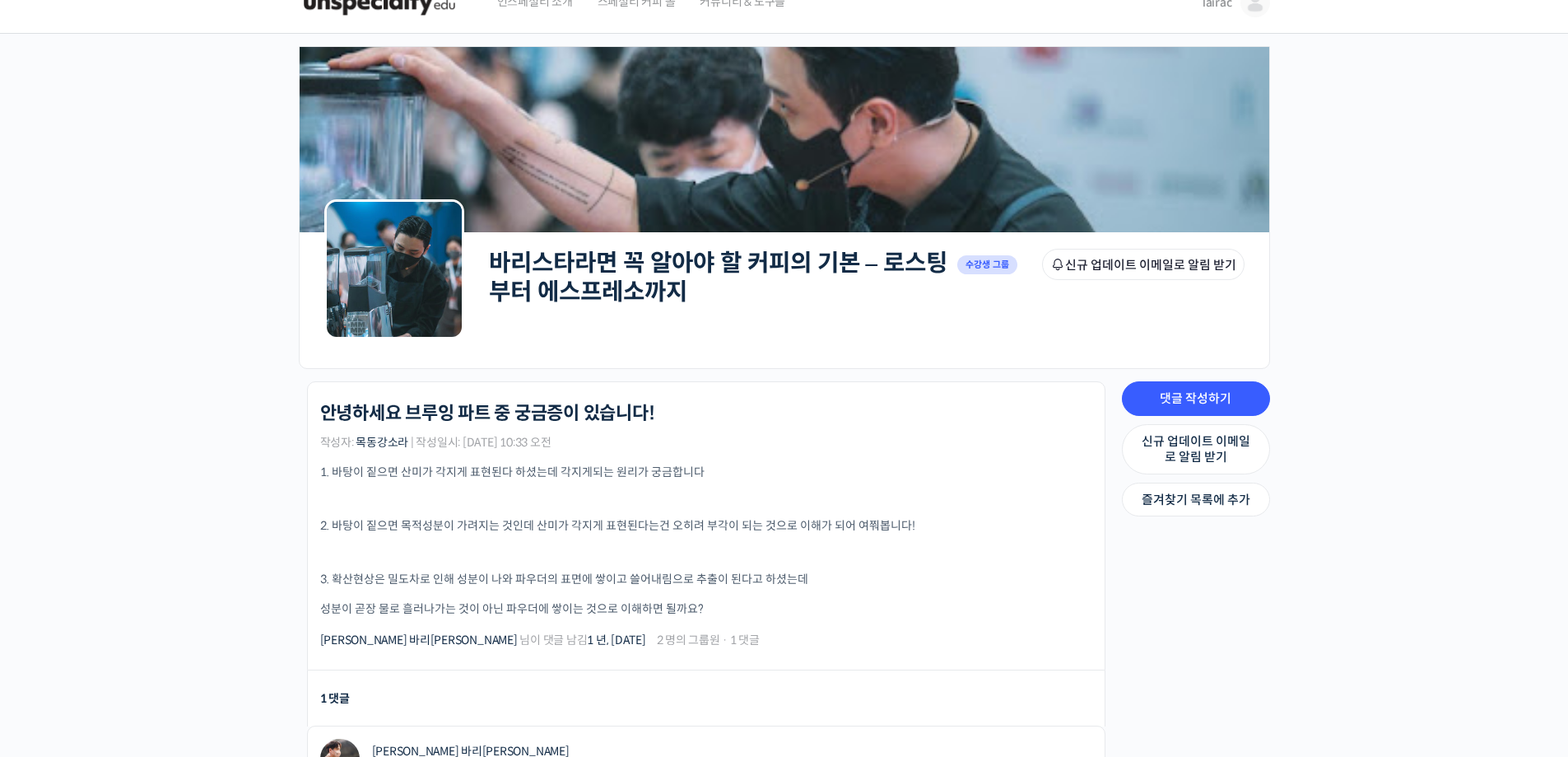
scroll to position [0, 0]
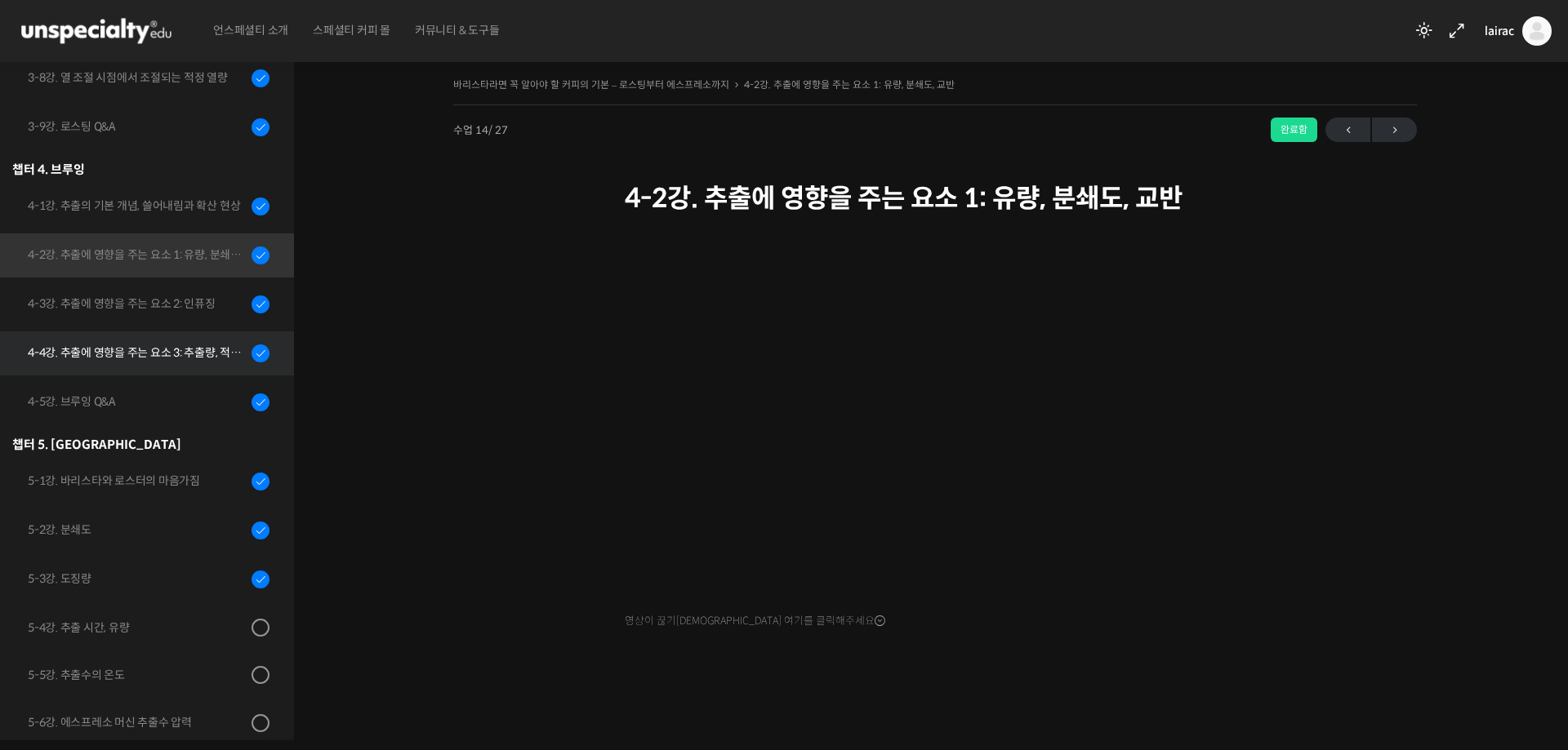
scroll to position [790, 0]
